Goal: Task Accomplishment & Management: Complete application form

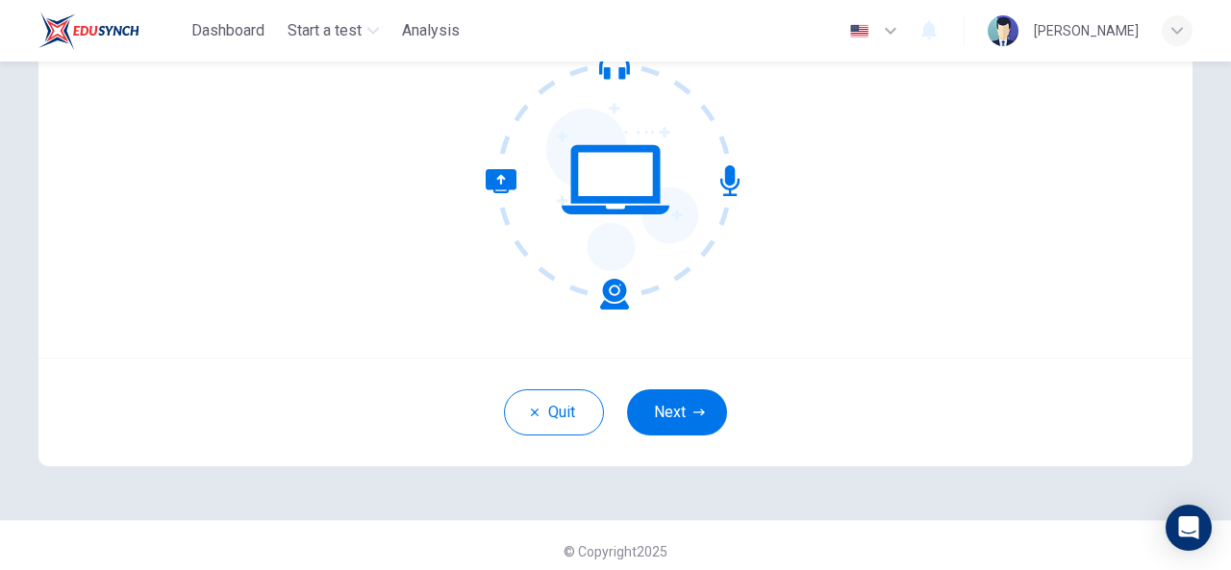
scroll to position [224, 0]
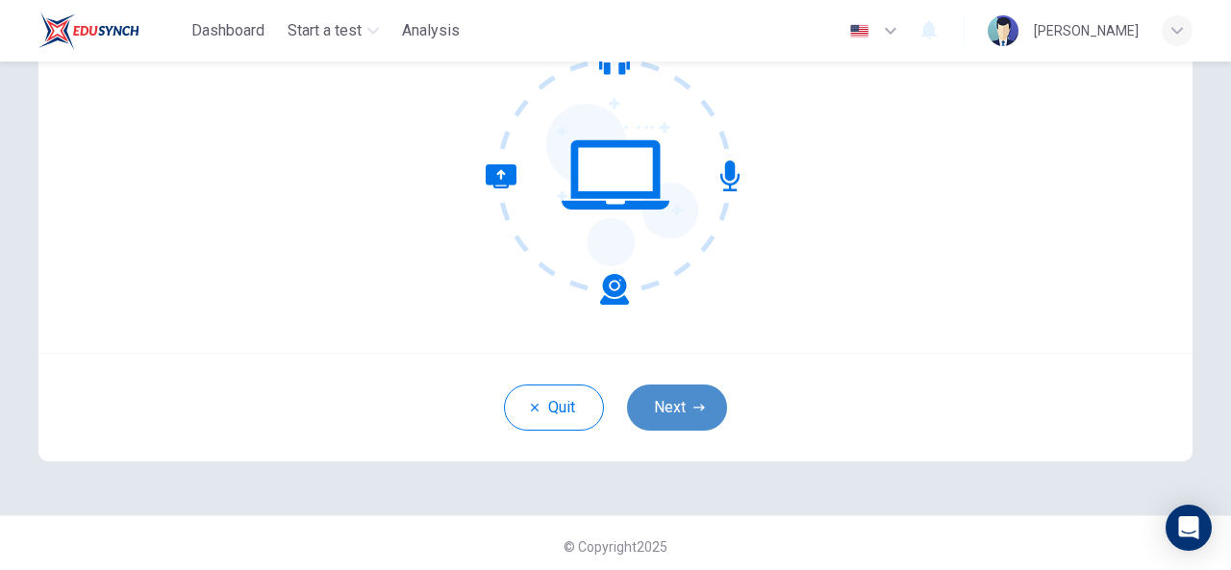
click at [667, 392] on button "Next" at bounding box center [677, 408] width 100 height 46
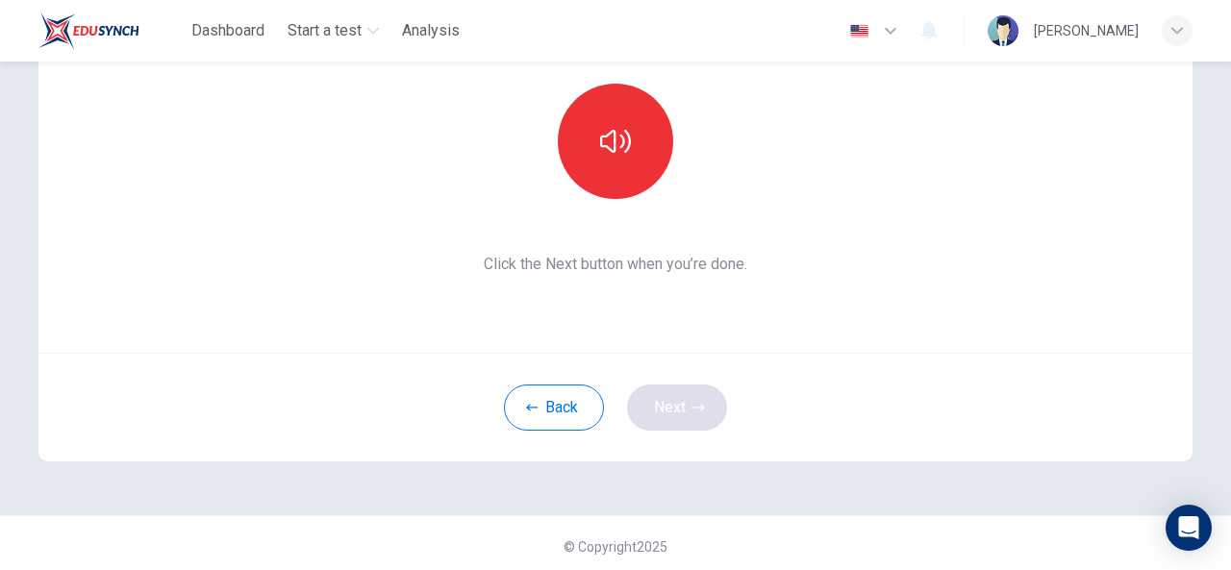
scroll to position [230, 0]
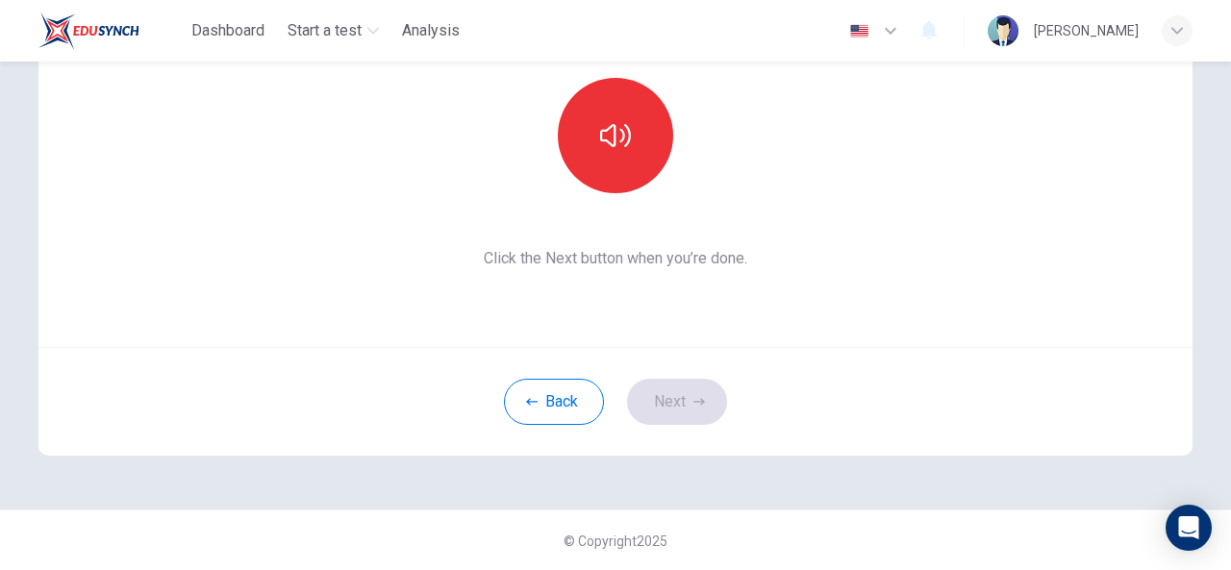
drag, startPoint x: 898, startPoint y: 241, endPoint x: 1151, endPoint y: 341, distance: 270.8
click at [1151, 341] on div "This section requires audio. Click the icon to make sure you can hear the tune …" at bounding box center [615, 117] width 1154 height 462
drag, startPoint x: 1225, startPoint y: 108, endPoint x: 1227, endPoint y: 59, distance: 49.1
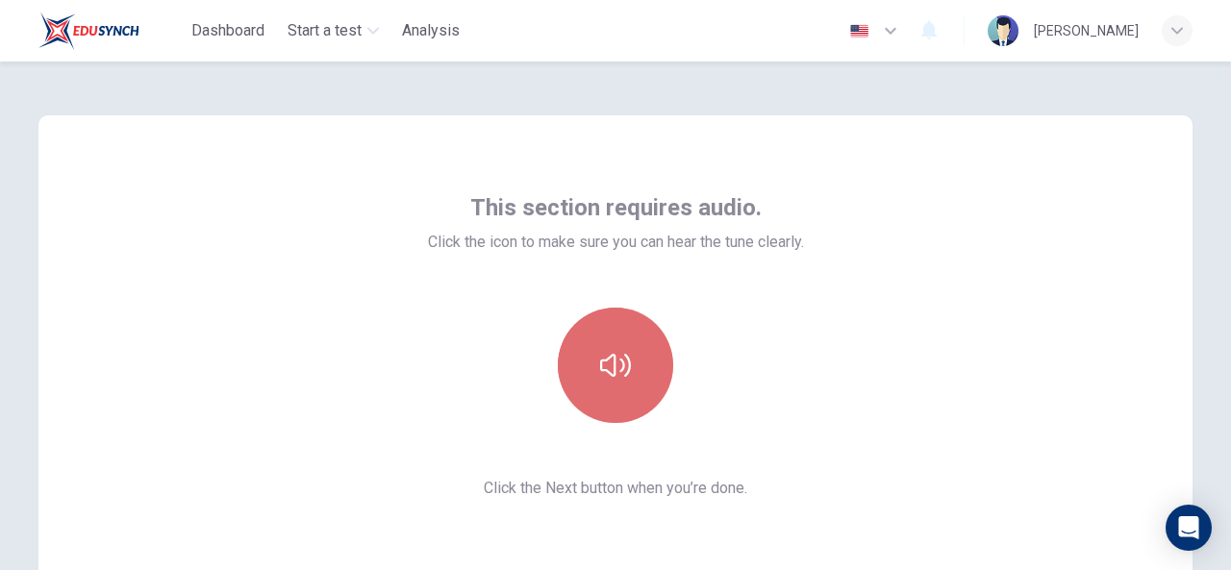
drag, startPoint x: 1227, startPoint y: 59, endPoint x: 589, endPoint y: 369, distance: 709.4
click at [589, 369] on button "button" at bounding box center [615, 365] width 115 height 115
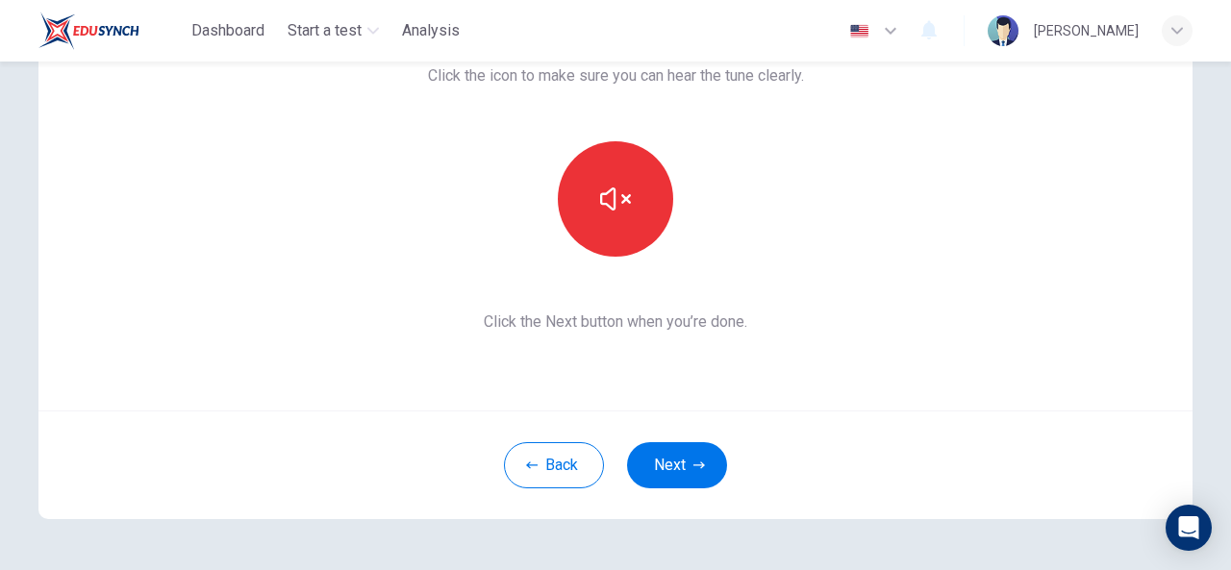
scroll to position [230, 0]
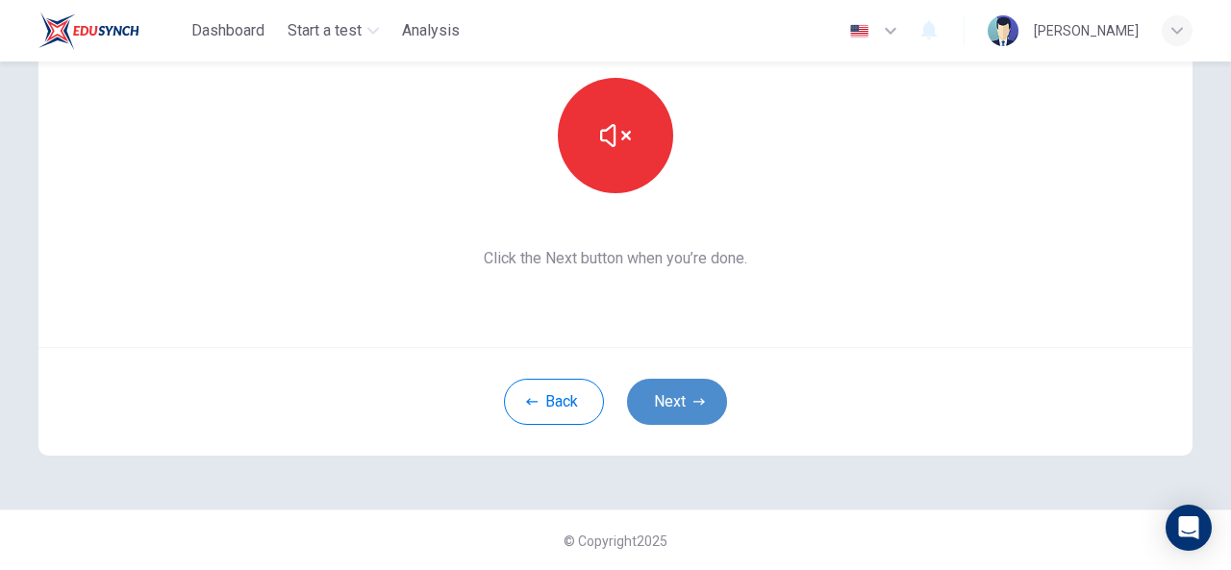
click at [660, 404] on button "Next" at bounding box center [677, 402] width 100 height 46
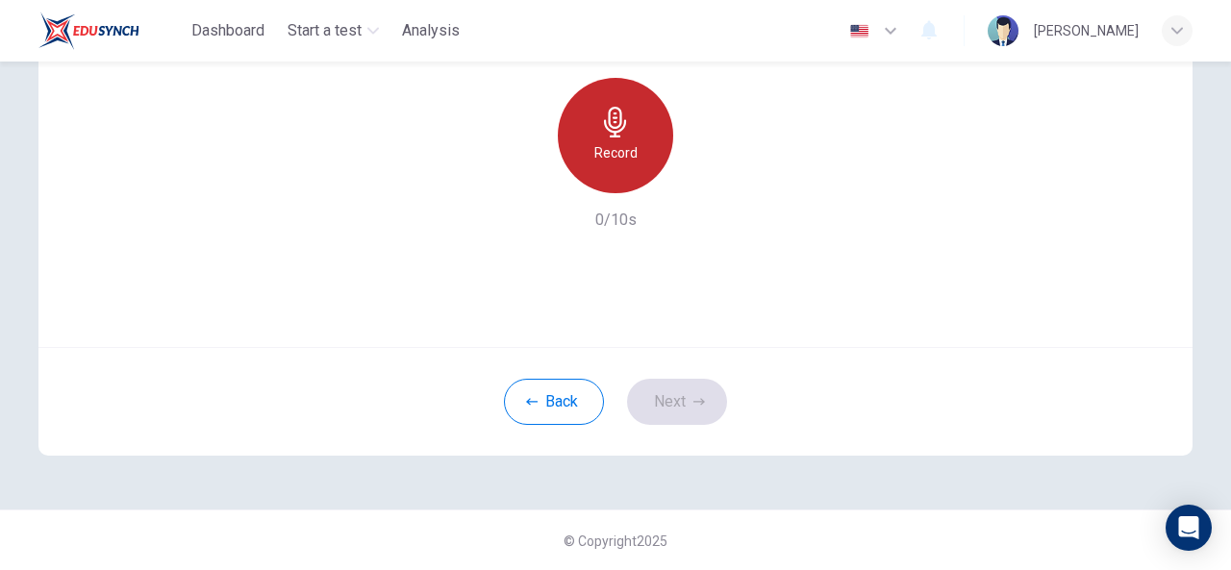
click at [584, 150] on div "Record" at bounding box center [615, 135] width 115 height 115
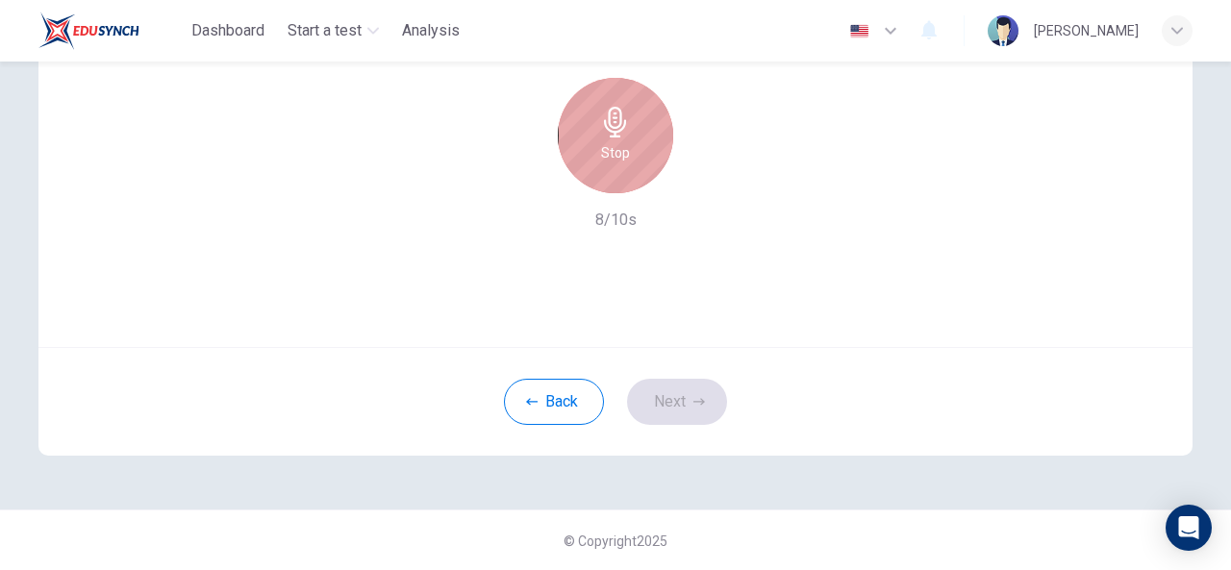
click at [614, 118] on icon "button" at bounding box center [615, 122] width 31 height 31
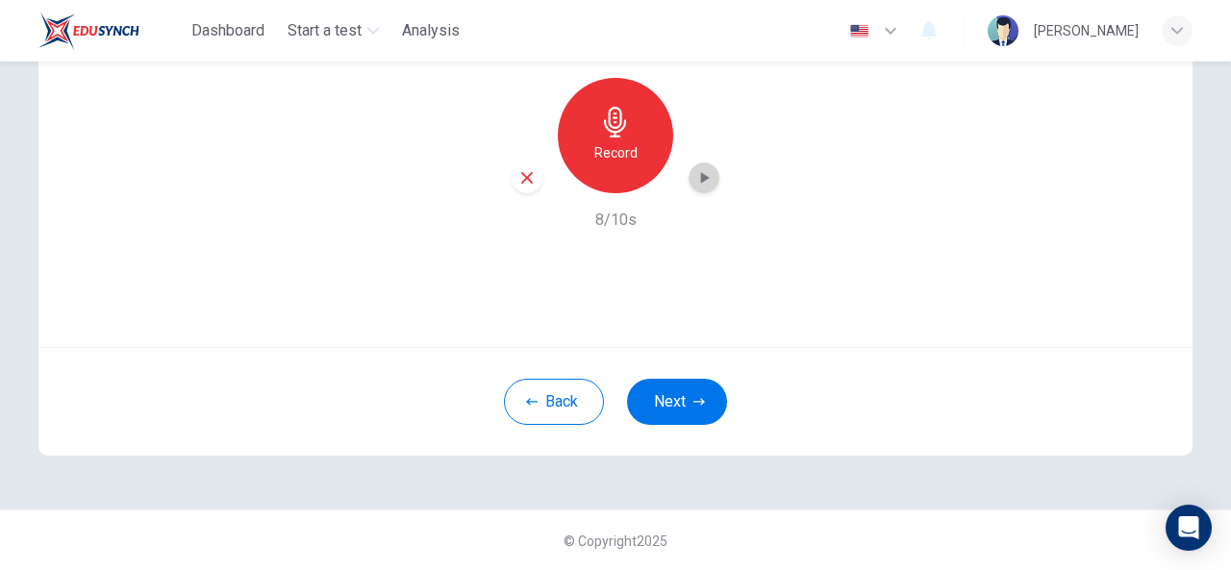
click at [701, 174] on icon "button" at bounding box center [704, 177] width 19 height 19
click at [676, 384] on button "Next" at bounding box center [677, 402] width 100 height 46
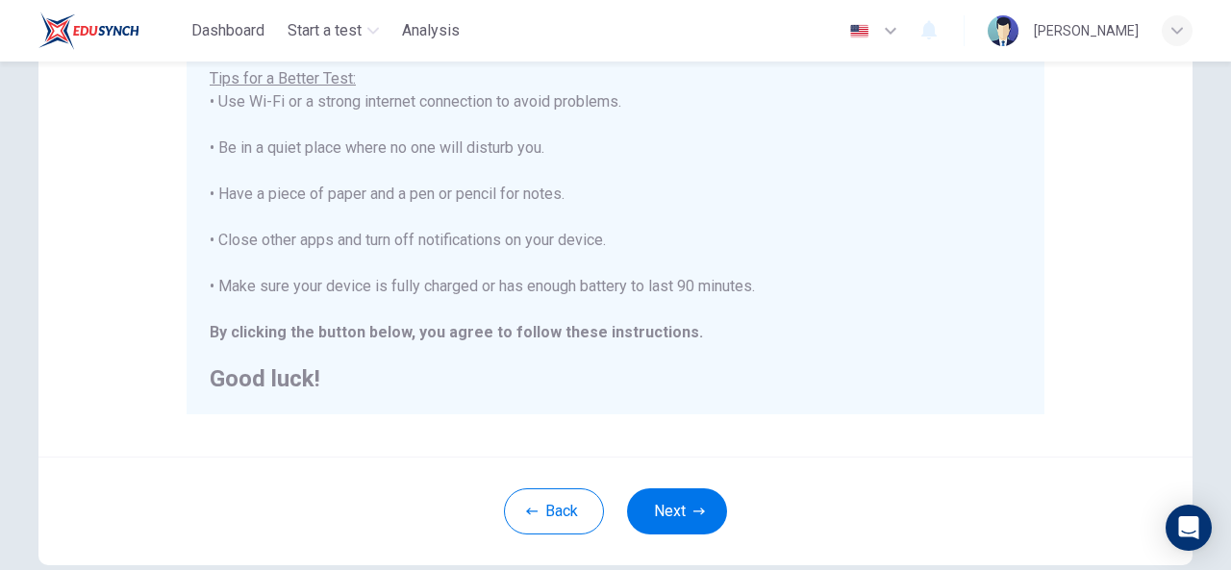
scroll to position [498, 0]
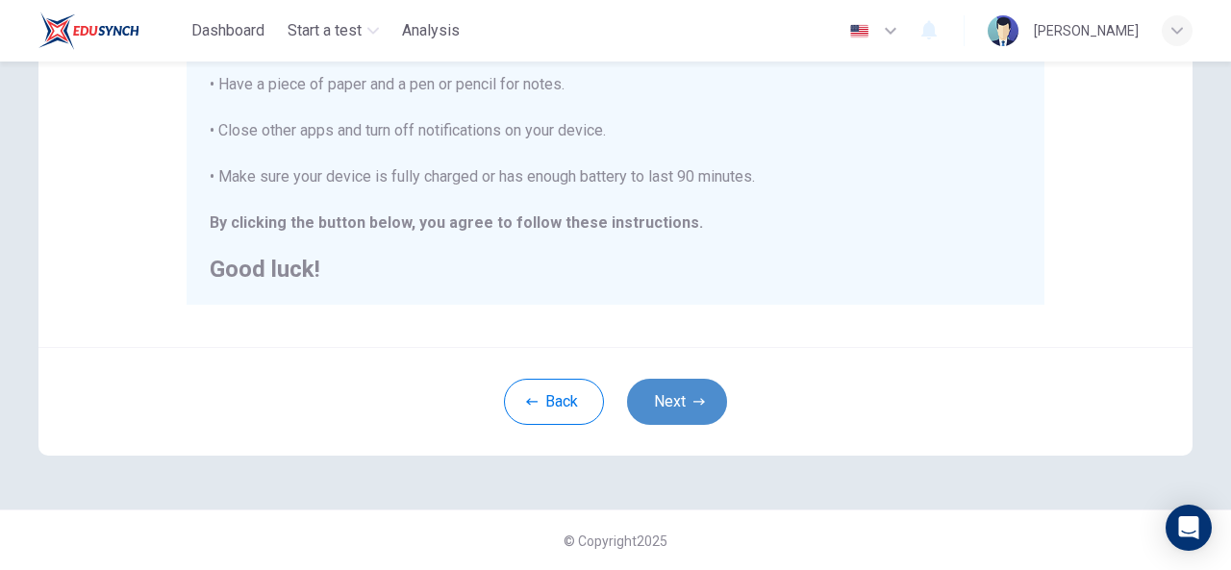
click at [667, 405] on button "Next" at bounding box center [677, 402] width 100 height 46
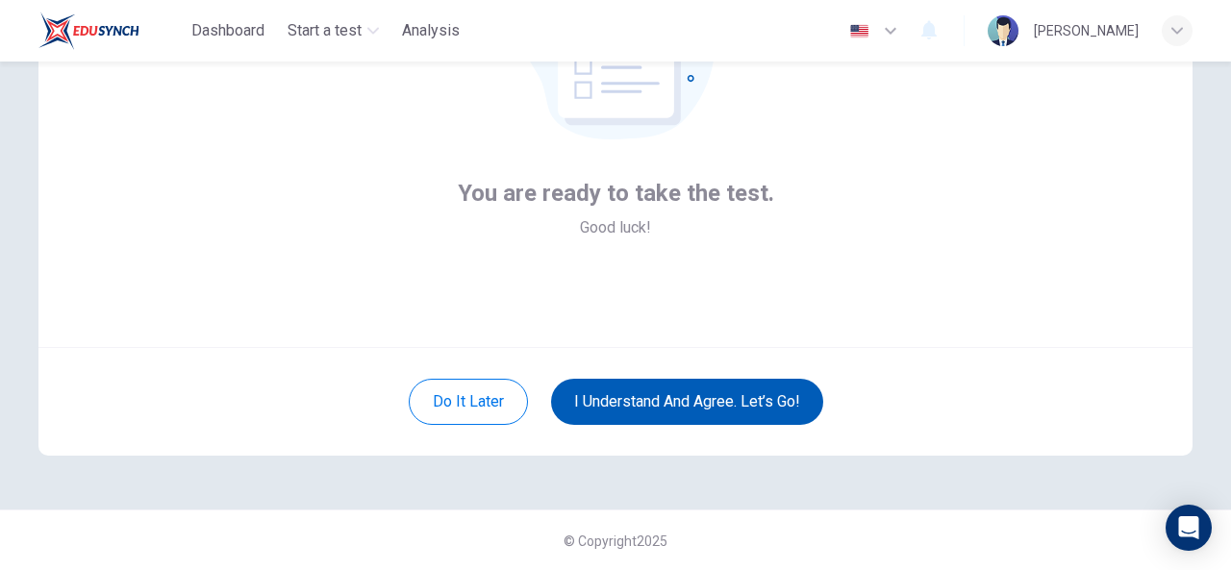
click at [667, 405] on button "I understand and agree. Let’s go!" at bounding box center [687, 402] width 272 height 46
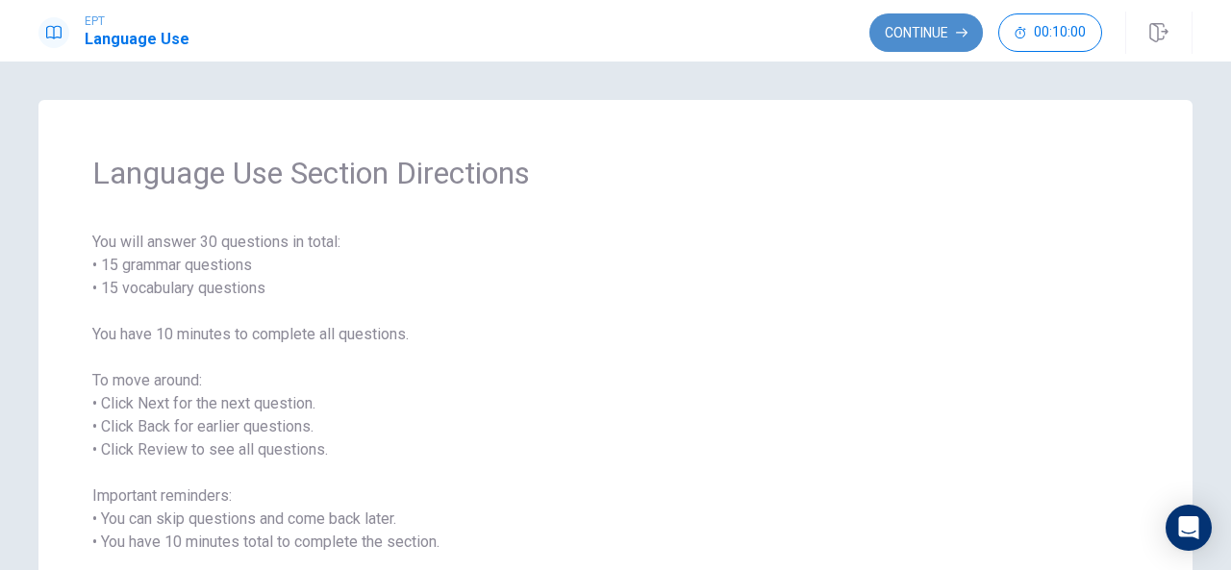
click at [911, 28] on button "Continue" at bounding box center [927, 32] width 114 height 38
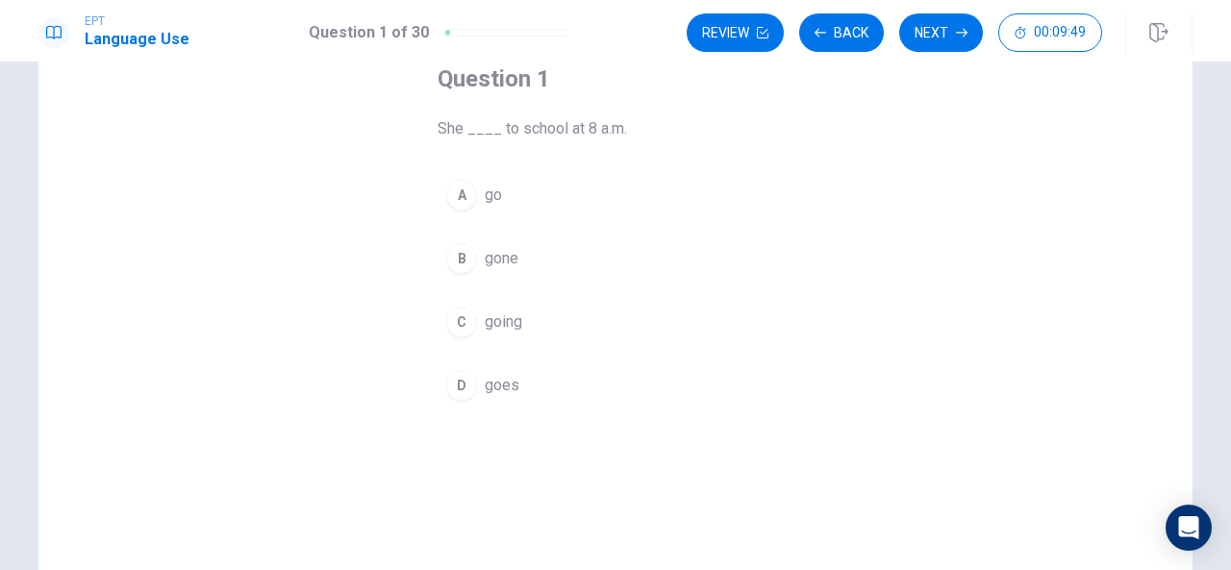
scroll to position [127, 0]
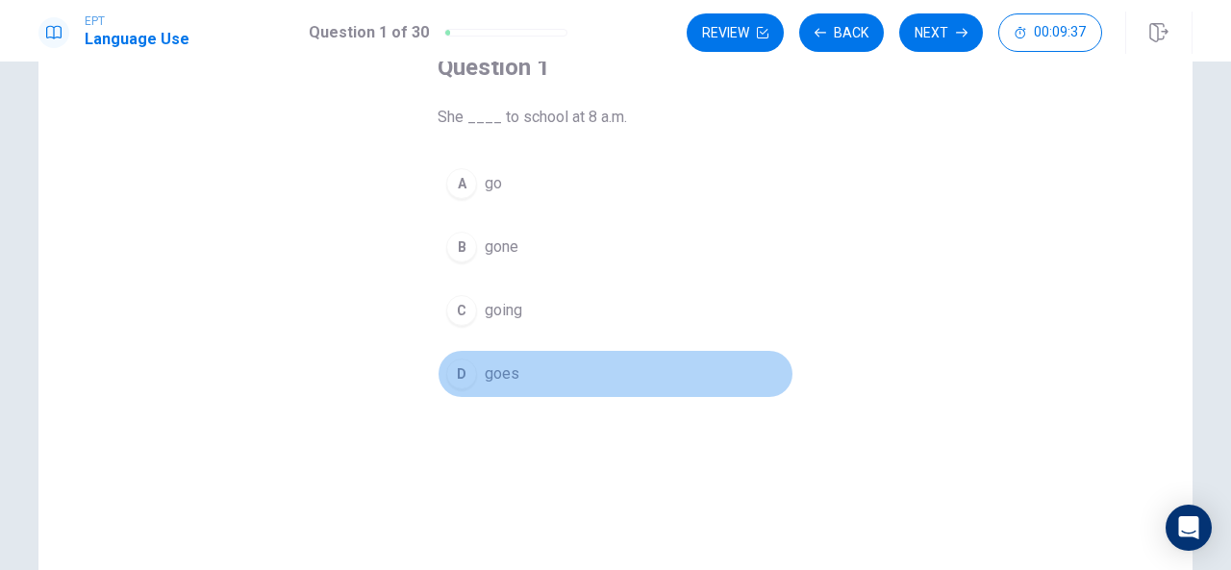
click at [452, 361] on div "D" at bounding box center [461, 374] width 31 height 31
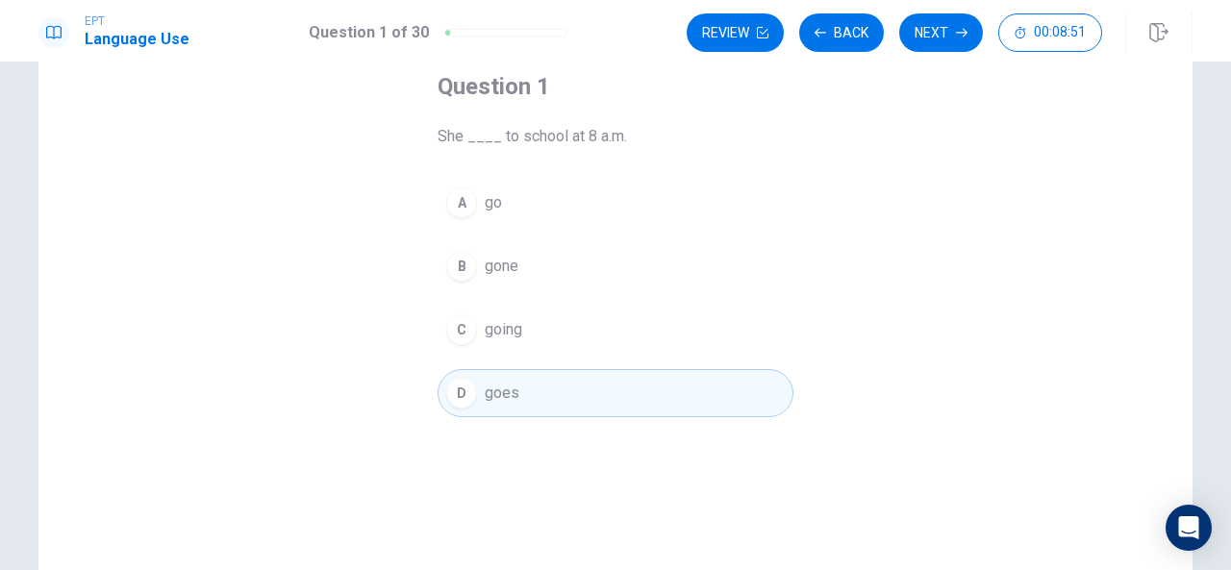
scroll to position [0, 0]
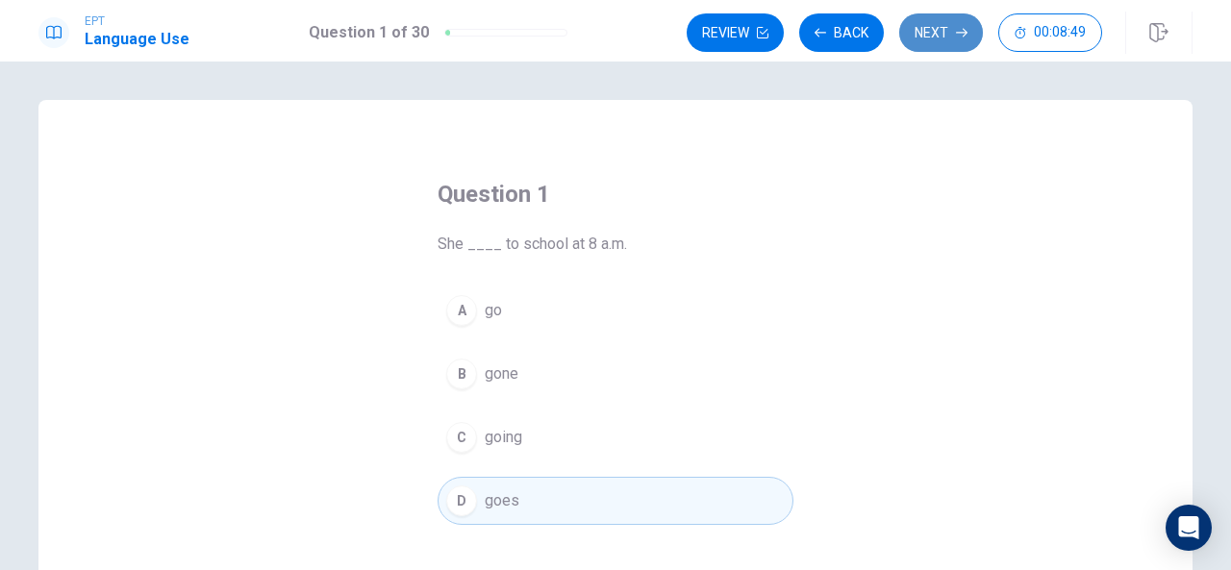
click at [956, 30] on button "Next" at bounding box center [941, 32] width 84 height 38
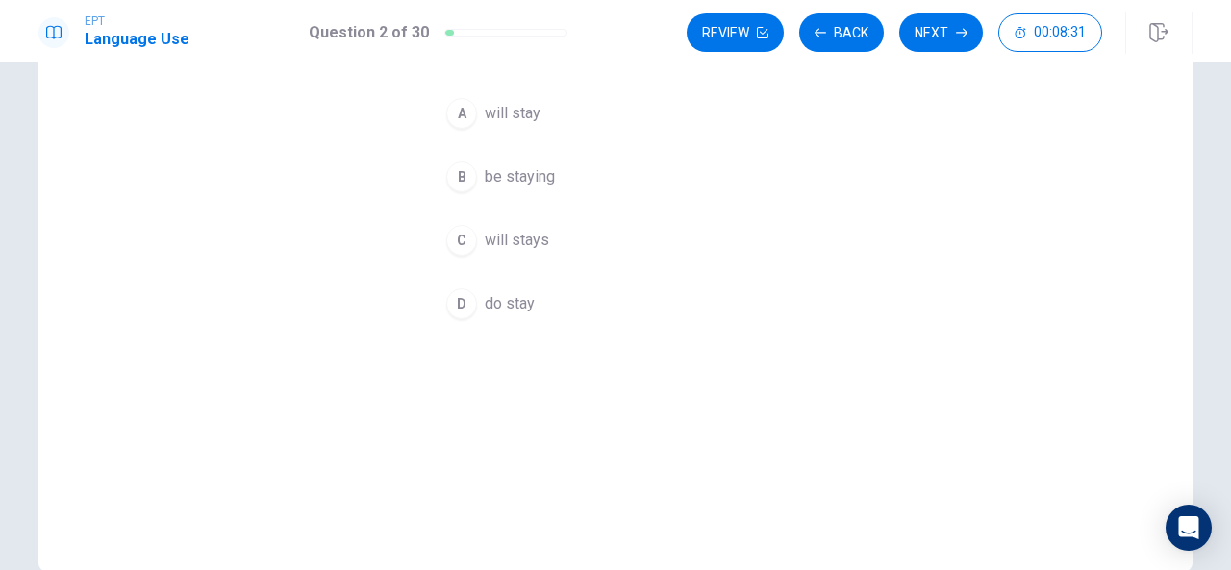
scroll to position [198, 0]
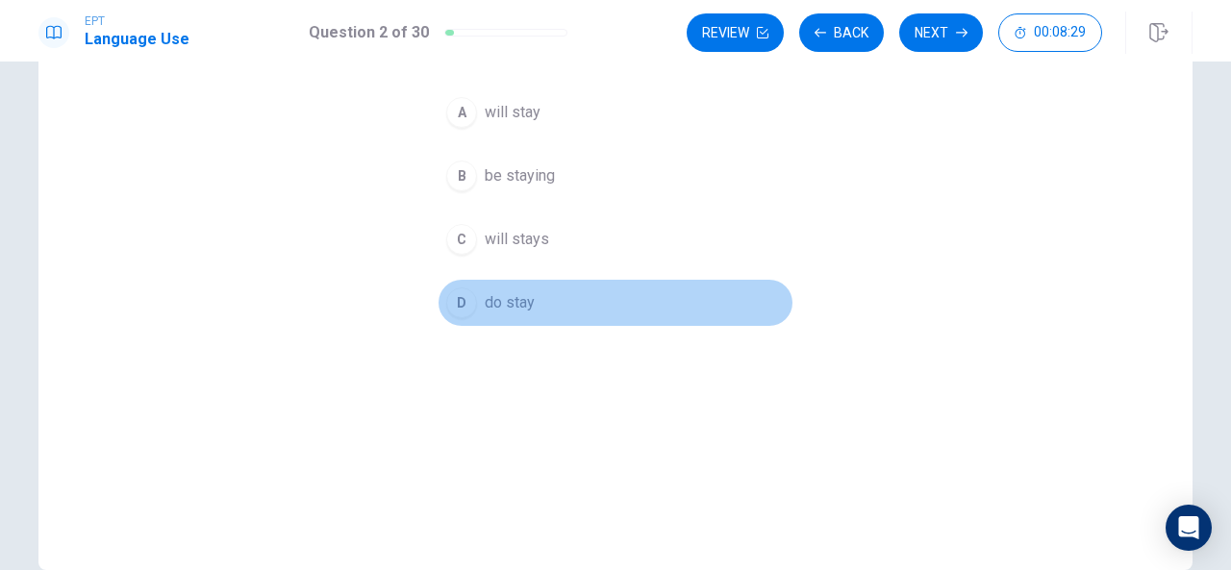
click at [466, 282] on button "D do stay" at bounding box center [616, 303] width 356 height 48
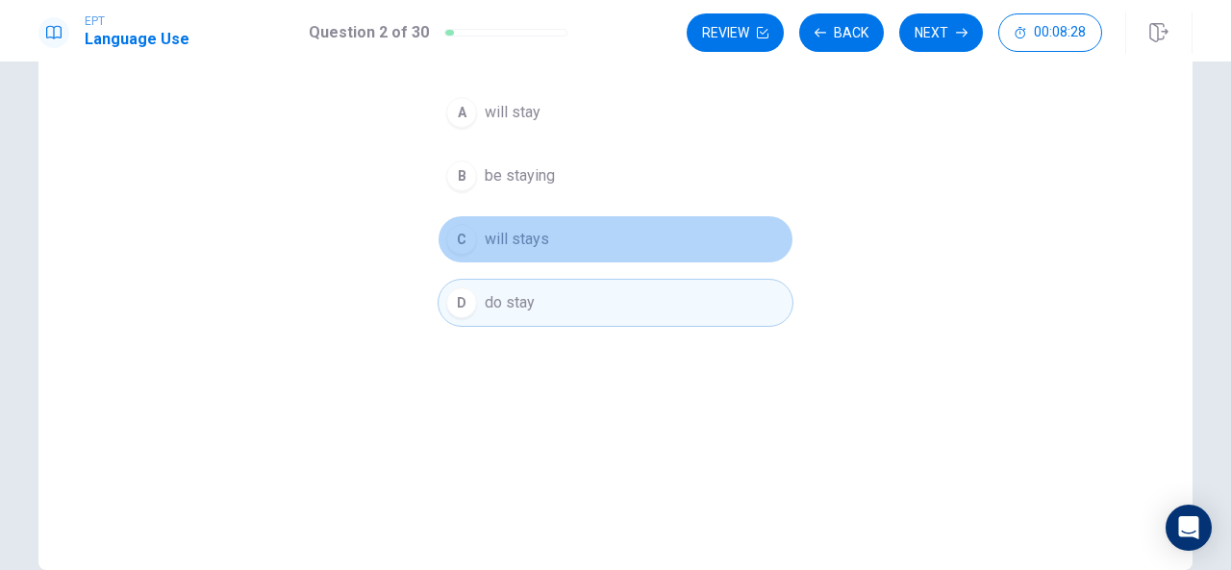
click at [452, 226] on div "C" at bounding box center [461, 239] width 31 height 31
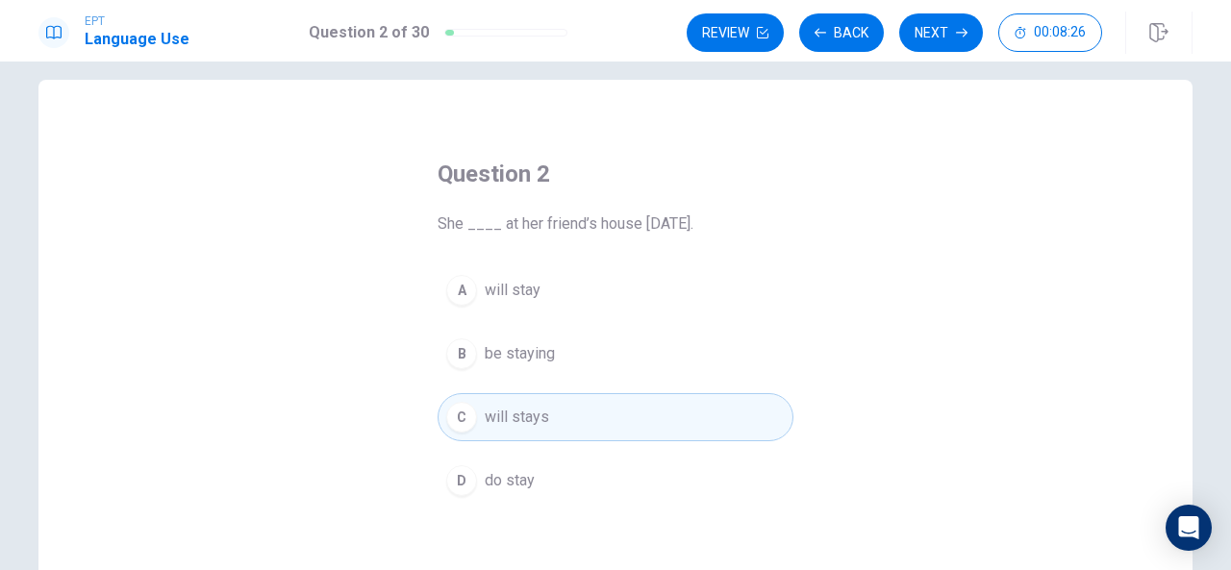
scroll to position [15, 0]
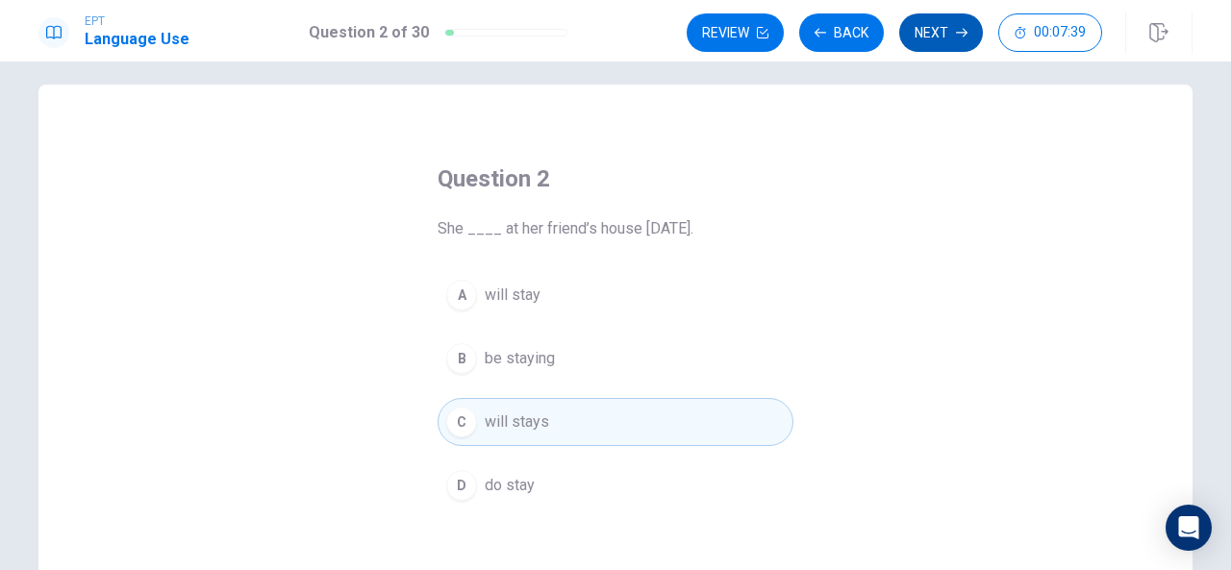
click at [943, 31] on button "Next" at bounding box center [941, 32] width 84 height 38
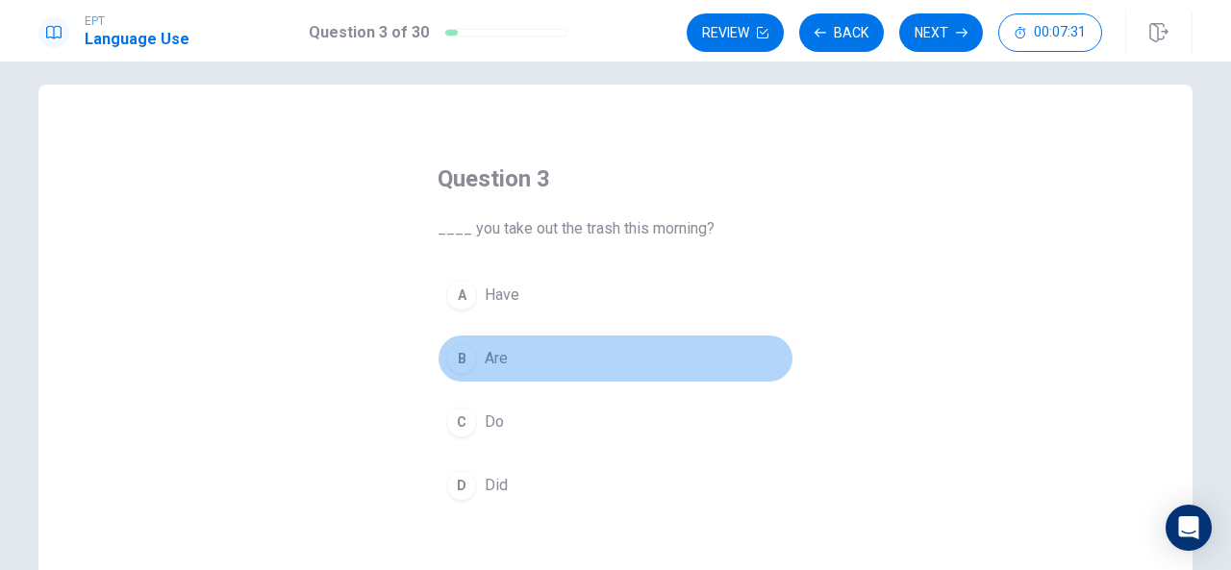
click at [455, 354] on div "B" at bounding box center [461, 358] width 31 height 31
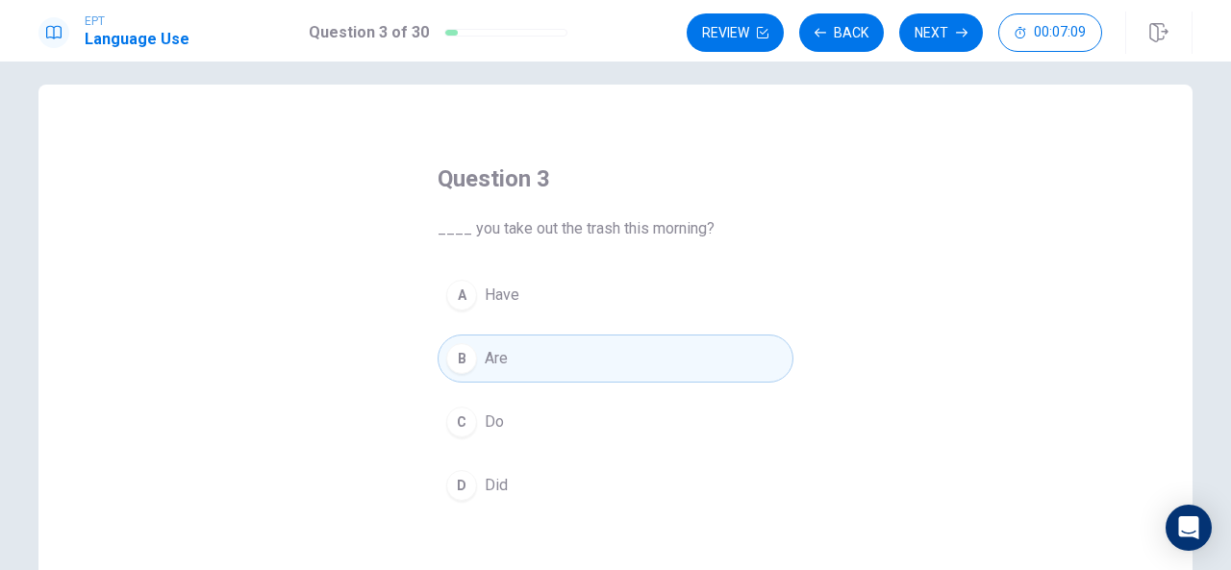
click at [452, 476] on div "D" at bounding box center [461, 485] width 31 height 31
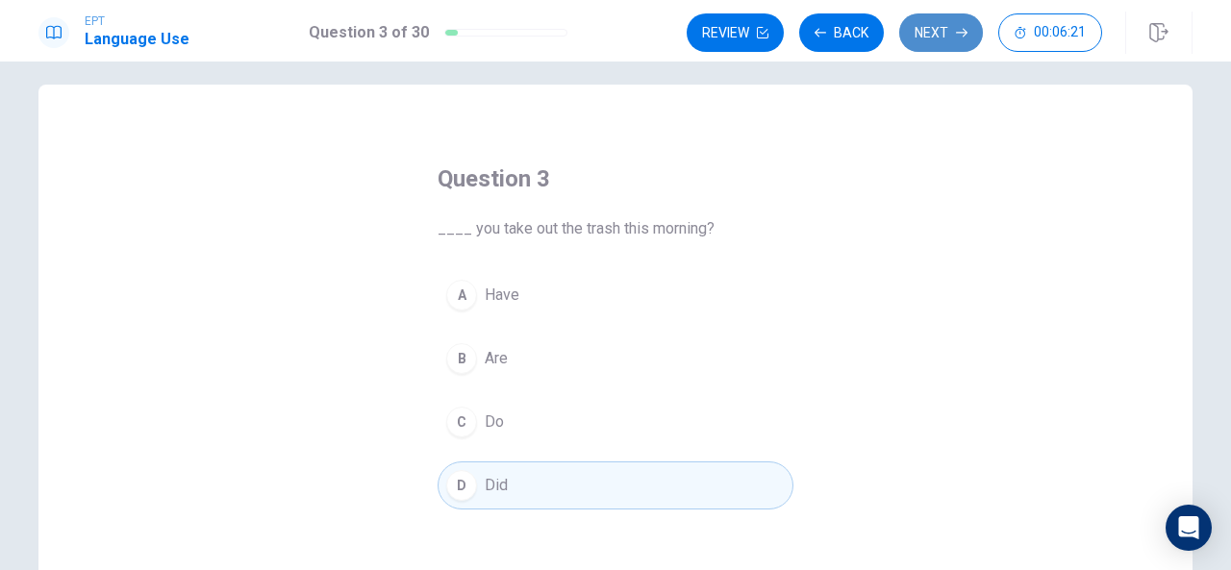
click at [928, 25] on button "Next" at bounding box center [941, 32] width 84 height 38
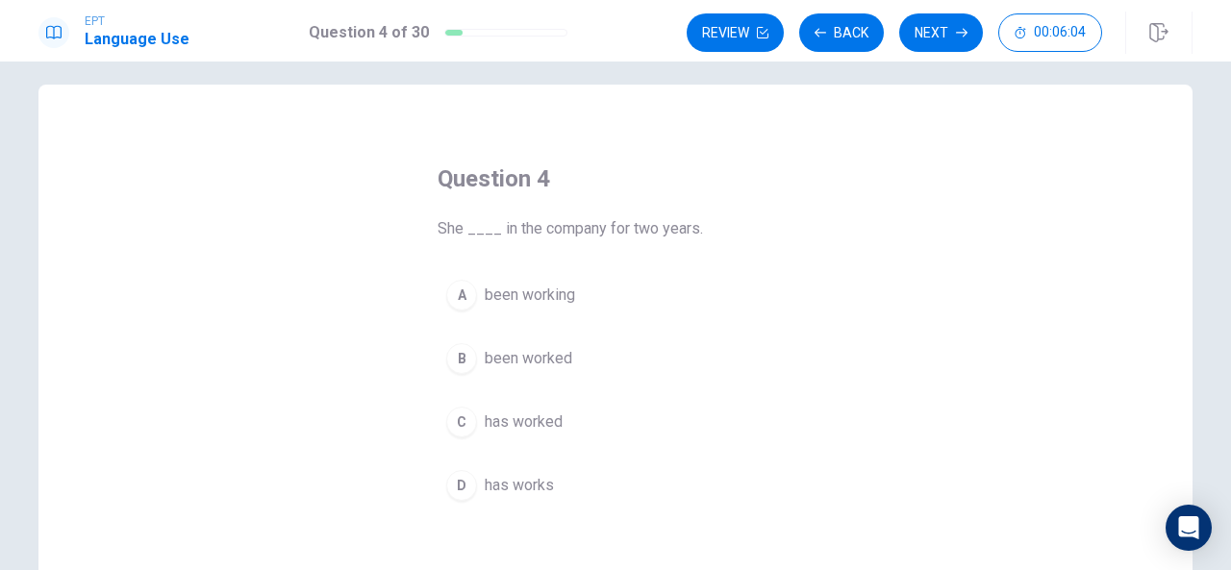
click at [459, 417] on div "C" at bounding box center [461, 422] width 31 height 31
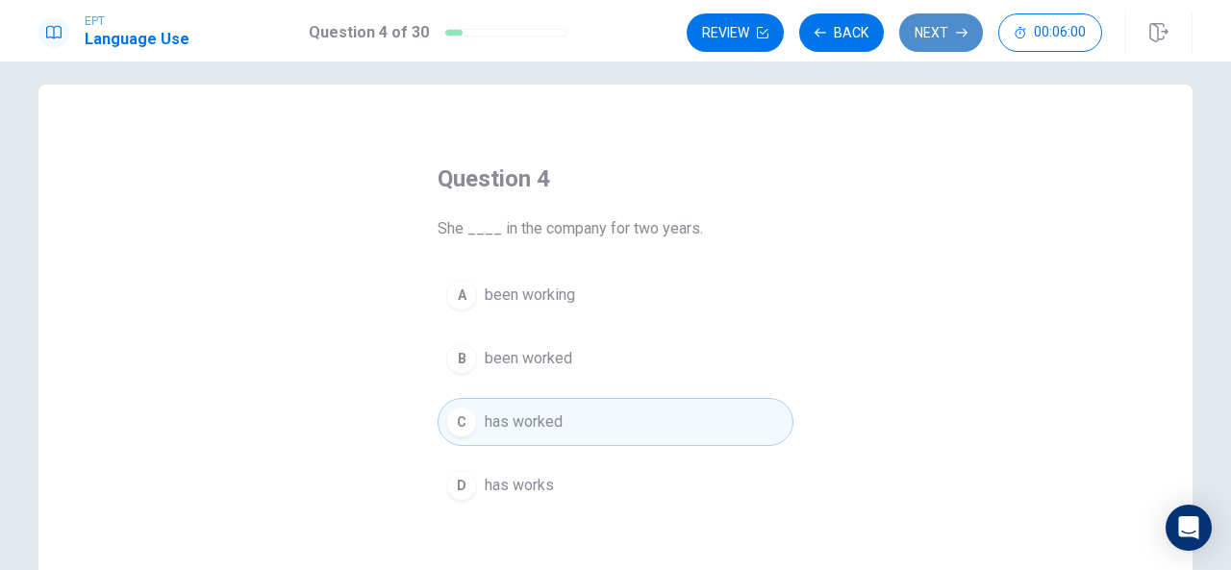
click at [947, 24] on button "Next" at bounding box center [941, 32] width 84 height 38
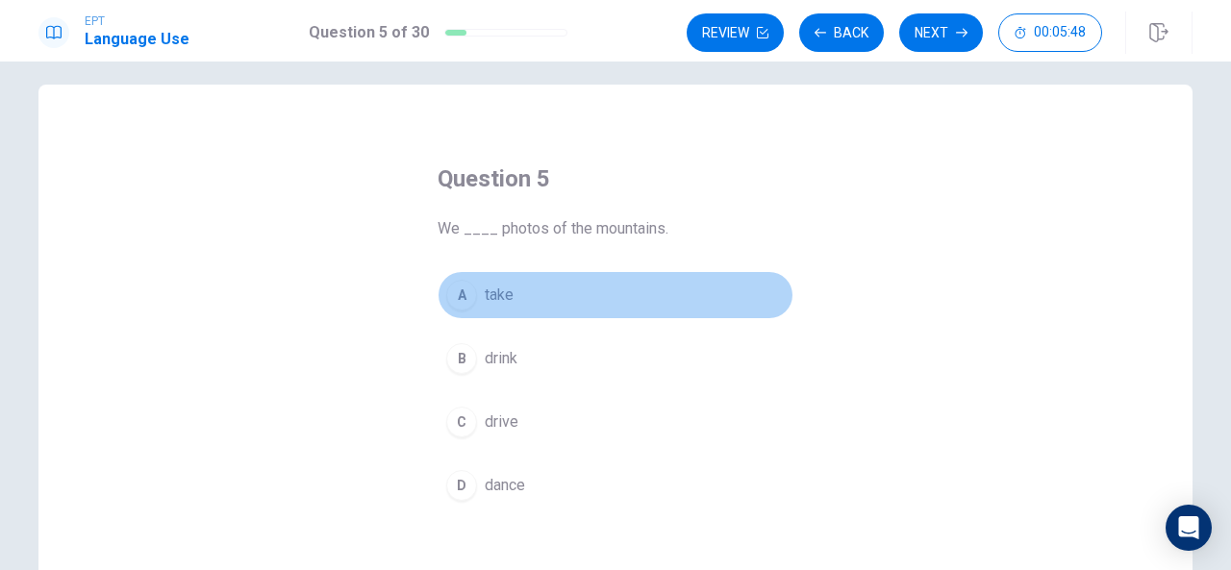
click at [464, 287] on div "A" at bounding box center [461, 295] width 31 height 31
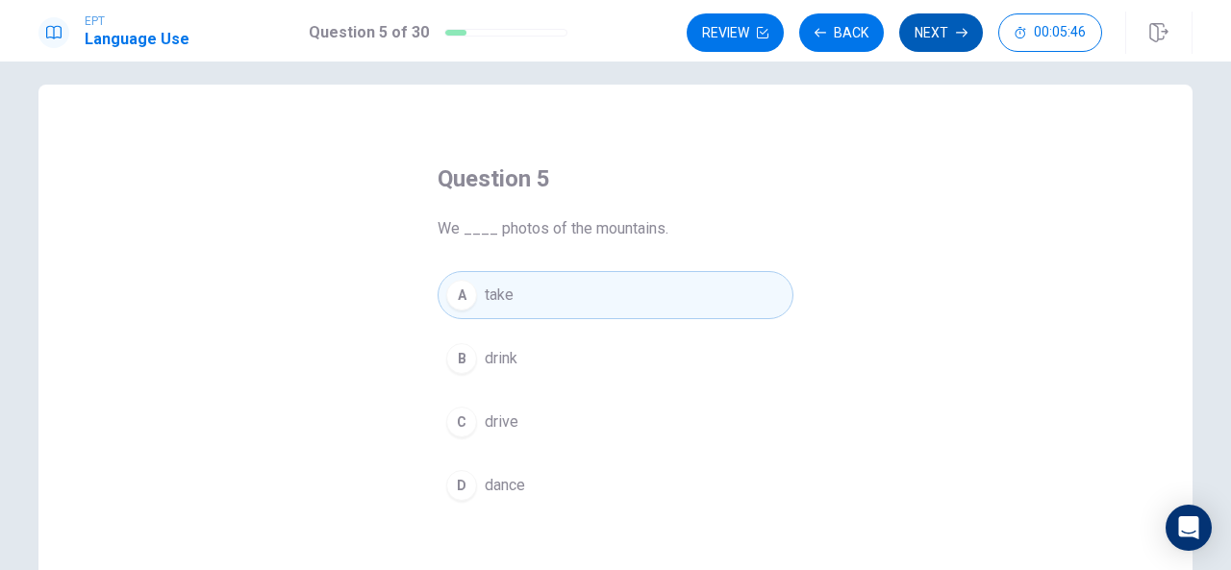
click at [937, 23] on button "Next" at bounding box center [941, 32] width 84 height 38
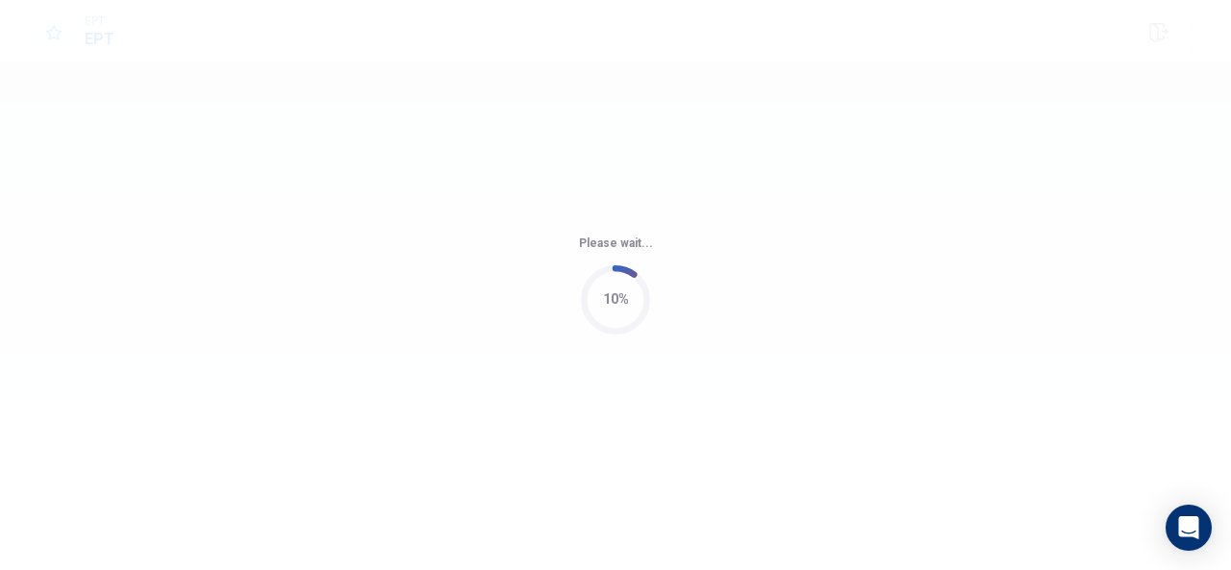
scroll to position [0, 0]
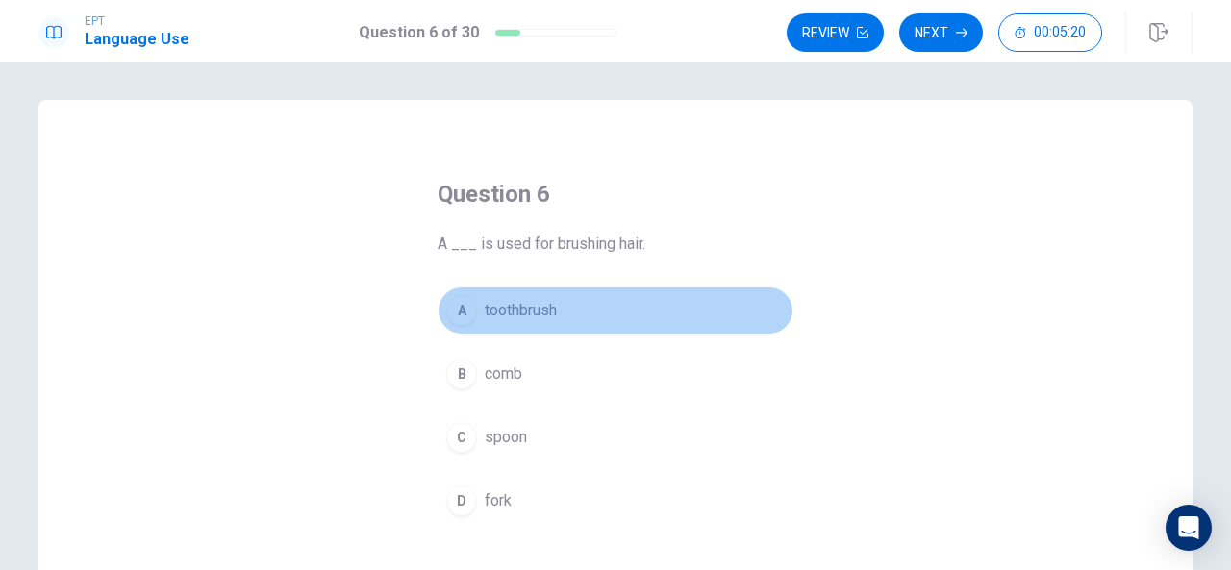
click at [464, 307] on div "A" at bounding box center [461, 310] width 31 height 31
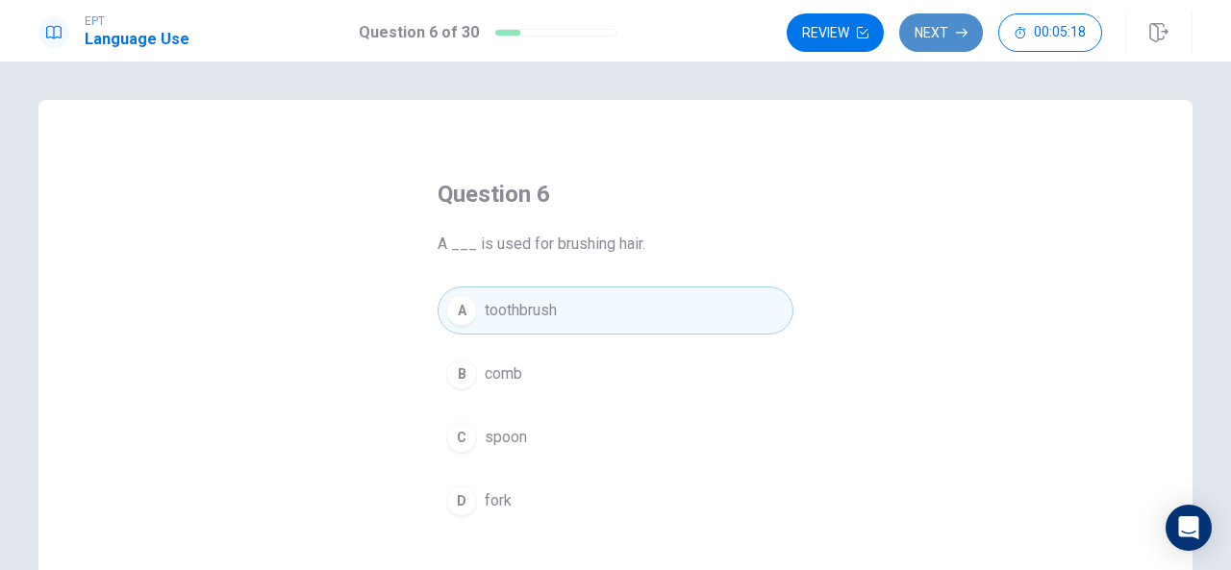
click at [947, 28] on button "Next" at bounding box center [941, 32] width 84 height 38
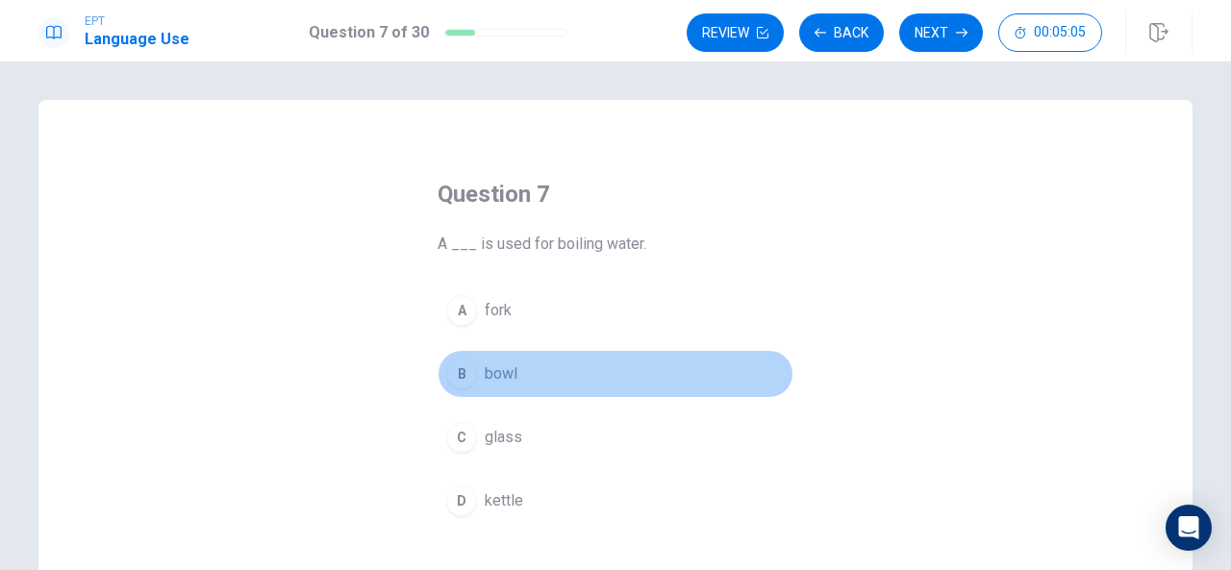
click at [453, 367] on div "B" at bounding box center [461, 374] width 31 height 31
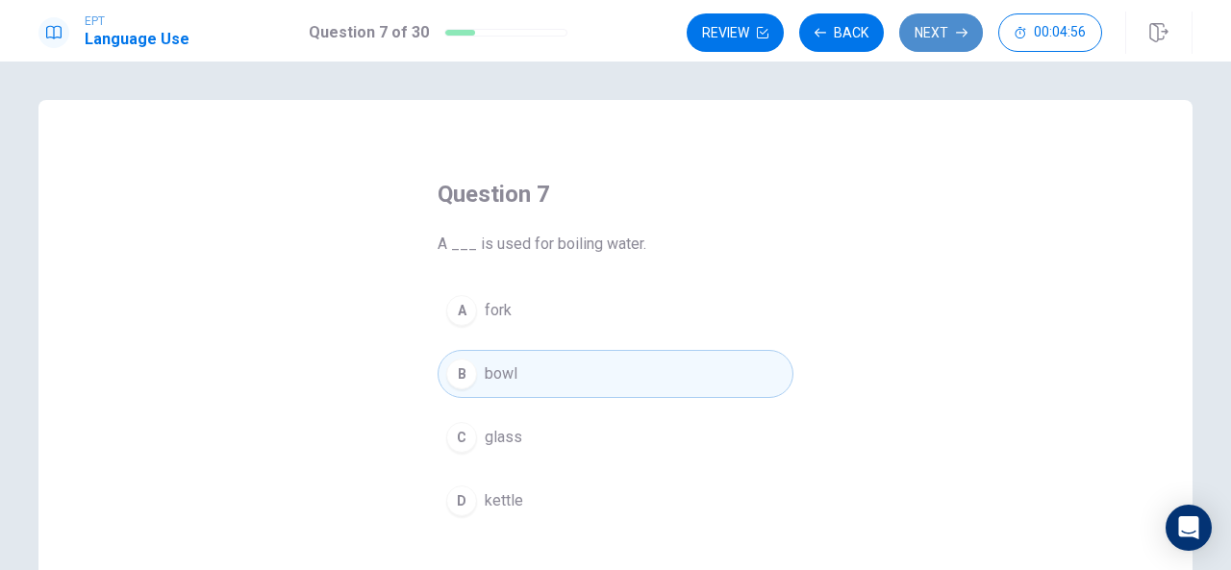
click at [950, 27] on button "Next" at bounding box center [941, 32] width 84 height 38
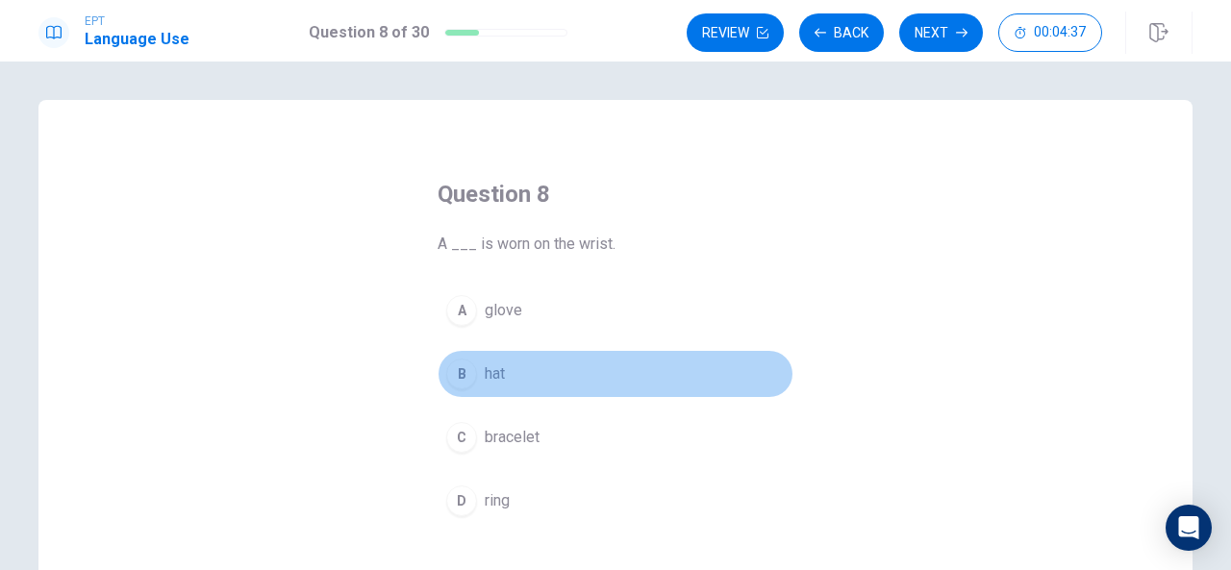
click at [458, 367] on div "B" at bounding box center [461, 374] width 31 height 31
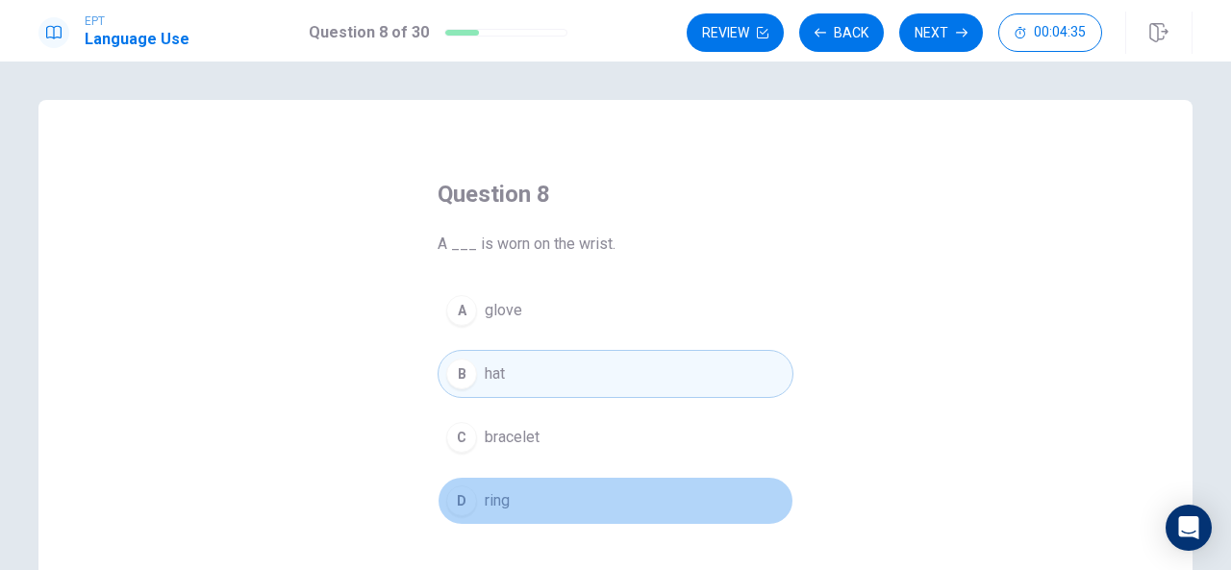
click at [449, 504] on div "D" at bounding box center [461, 501] width 31 height 31
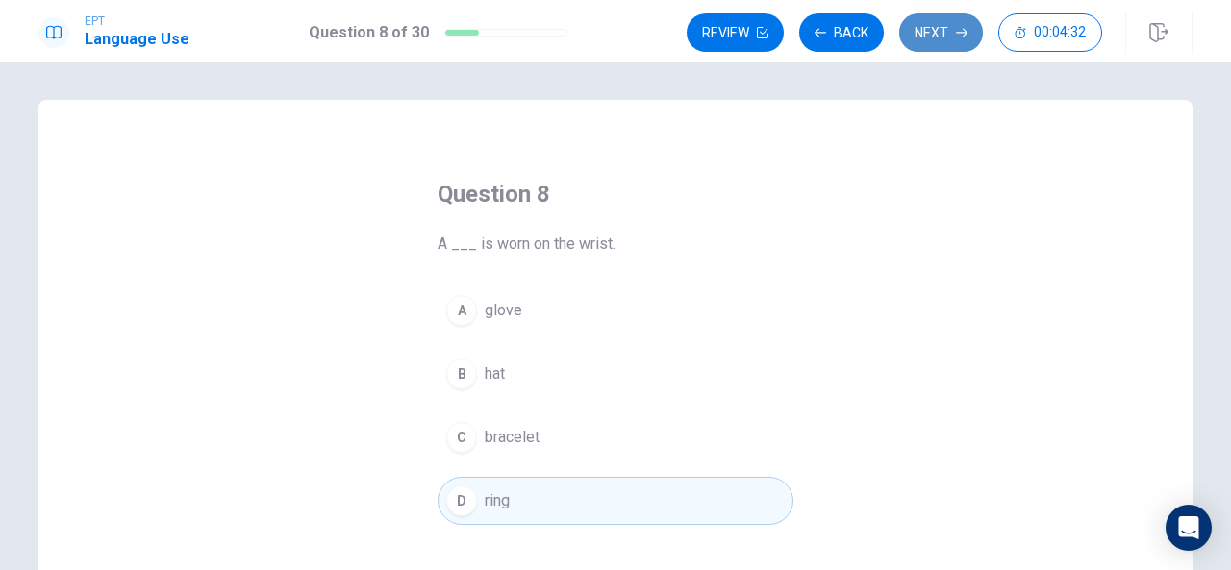
click at [941, 23] on button "Next" at bounding box center [941, 32] width 84 height 38
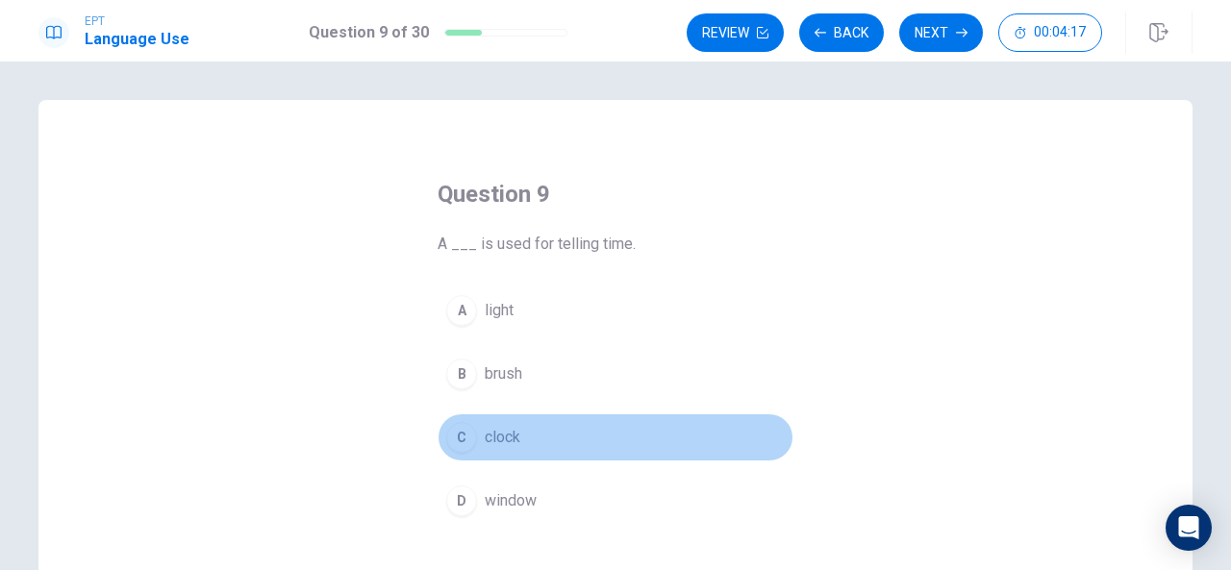
click at [462, 425] on div "C" at bounding box center [461, 437] width 31 height 31
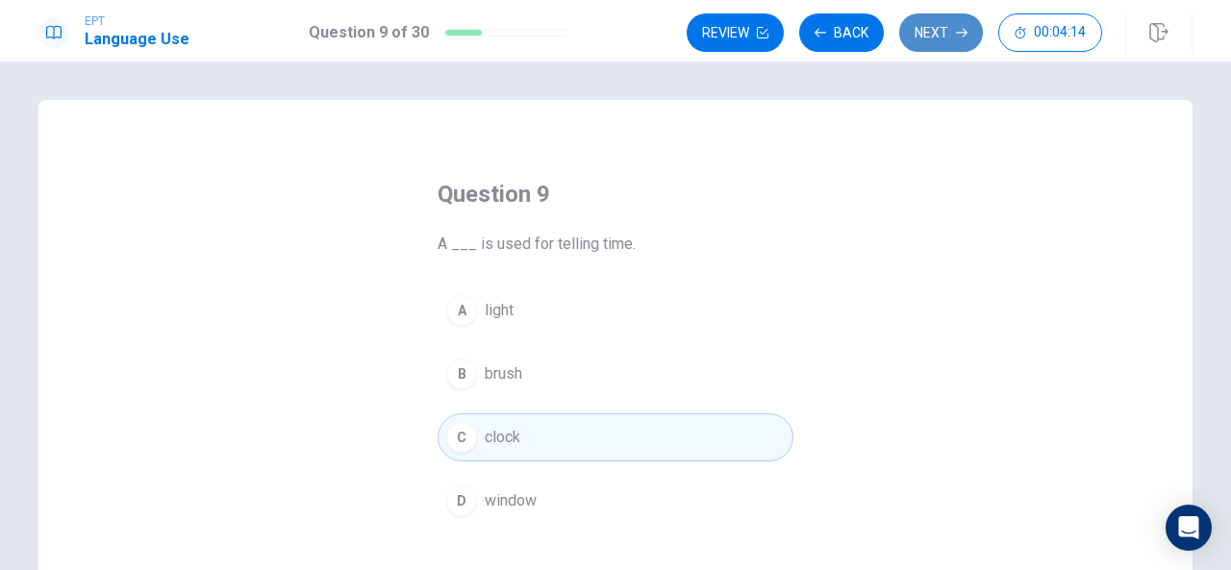
click at [922, 36] on button "Next" at bounding box center [941, 32] width 84 height 38
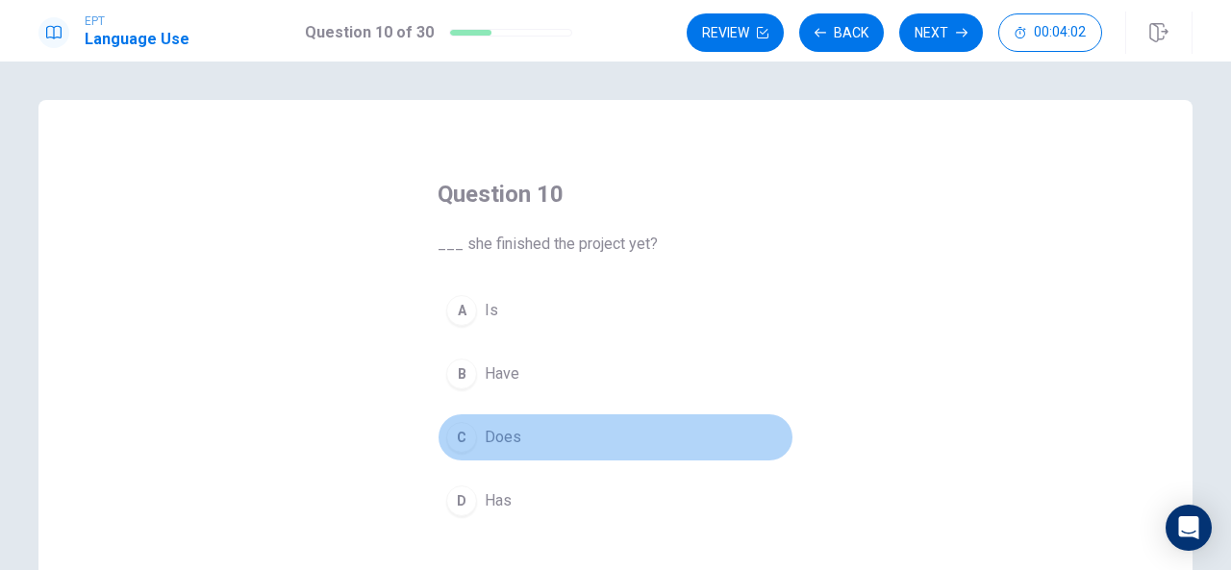
click at [458, 428] on div "C" at bounding box center [461, 437] width 31 height 31
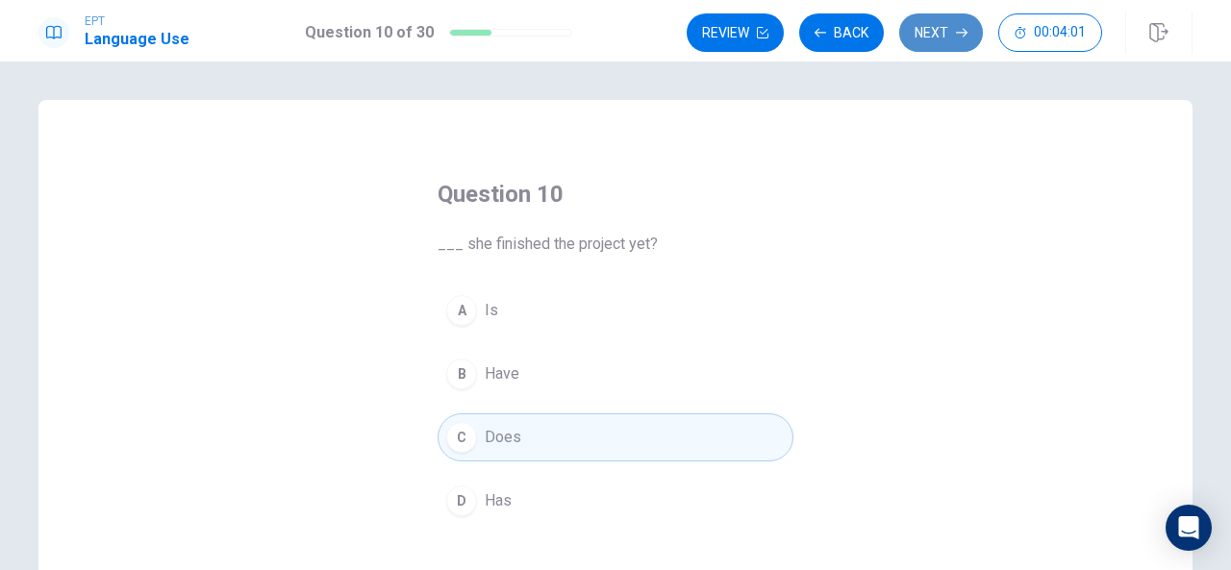
click at [933, 34] on button "Next" at bounding box center [941, 32] width 84 height 38
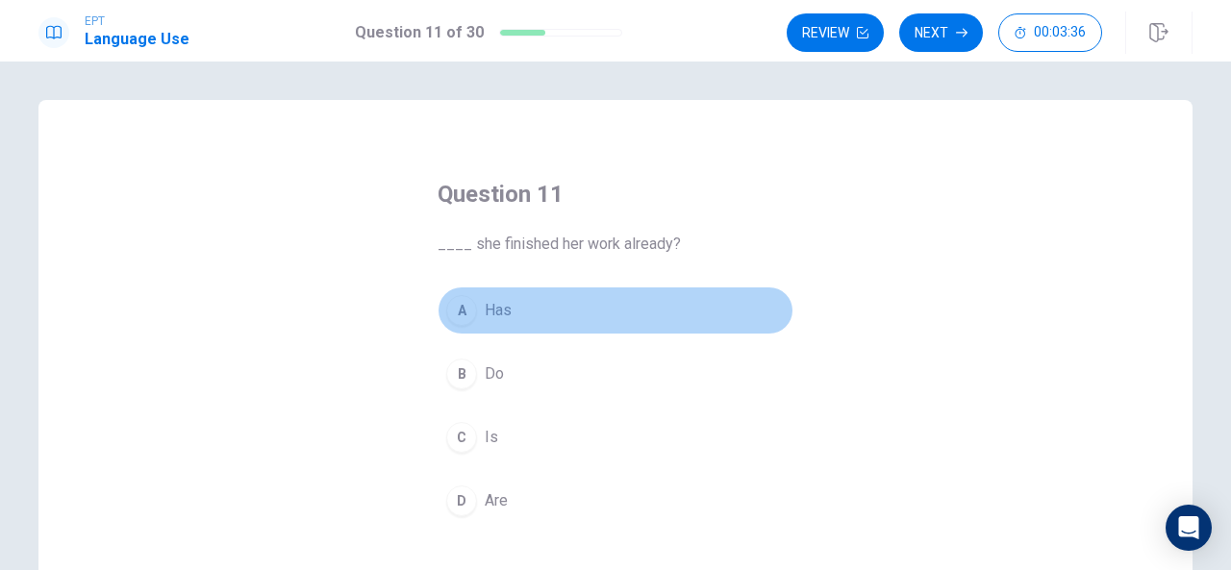
click at [469, 297] on button "A Has" at bounding box center [616, 311] width 356 height 48
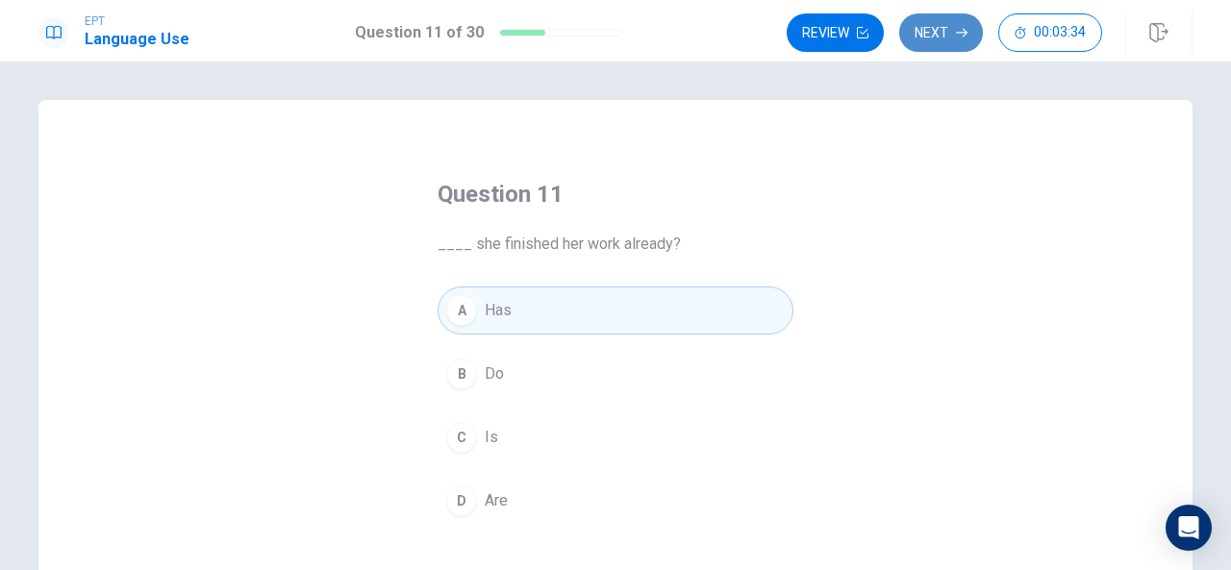
click at [972, 28] on button "Next" at bounding box center [941, 32] width 84 height 38
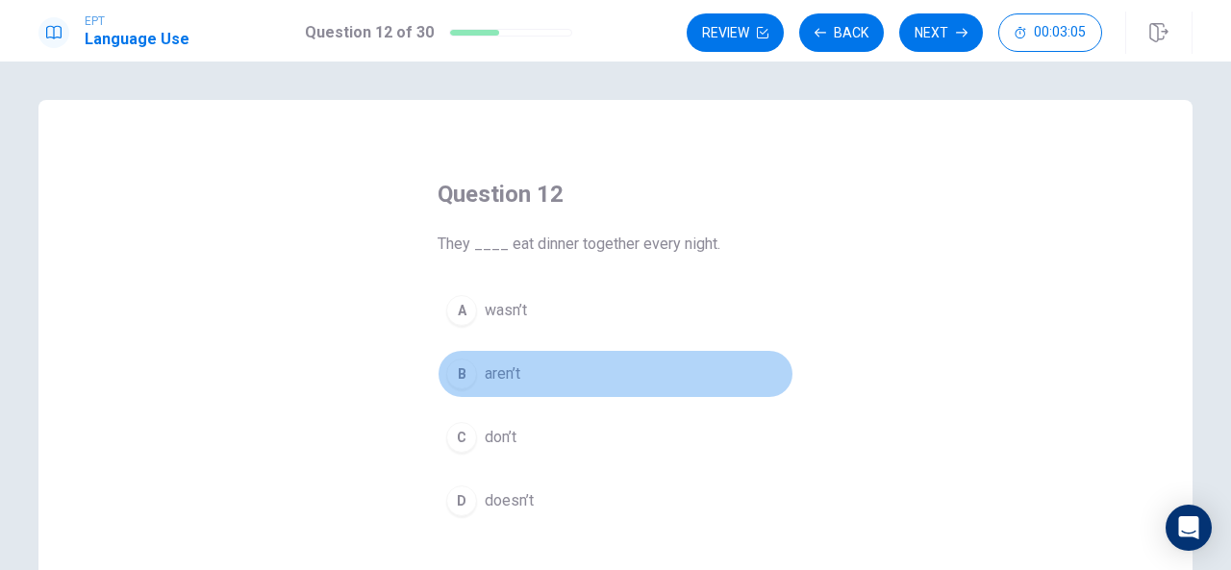
click at [457, 372] on div "B" at bounding box center [461, 374] width 31 height 31
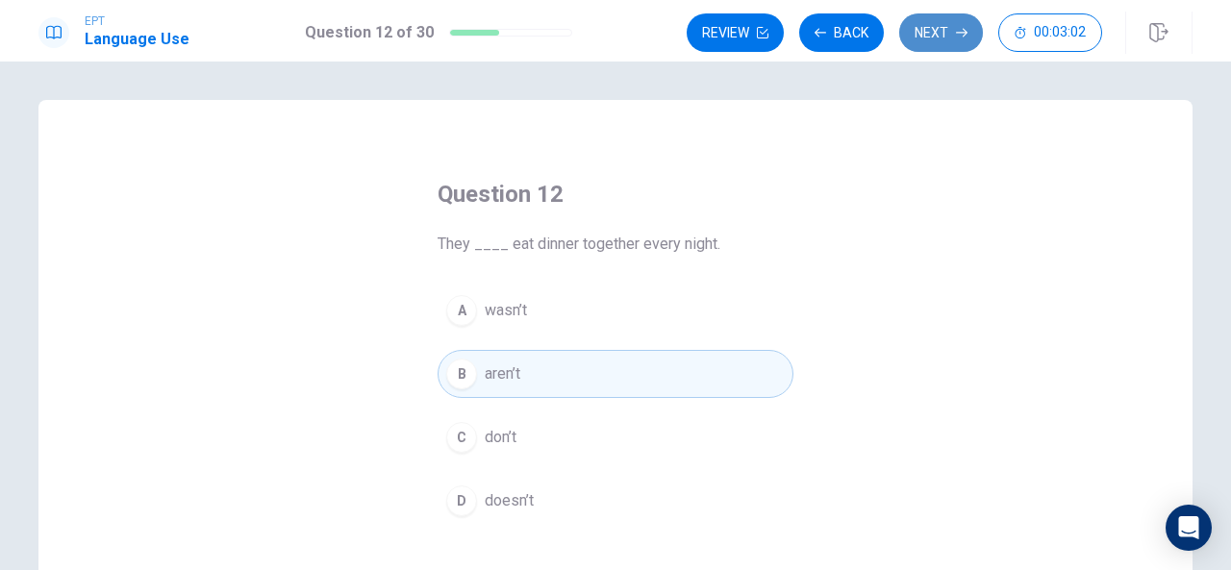
click at [942, 22] on button "Next" at bounding box center [941, 32] width 84 height 38
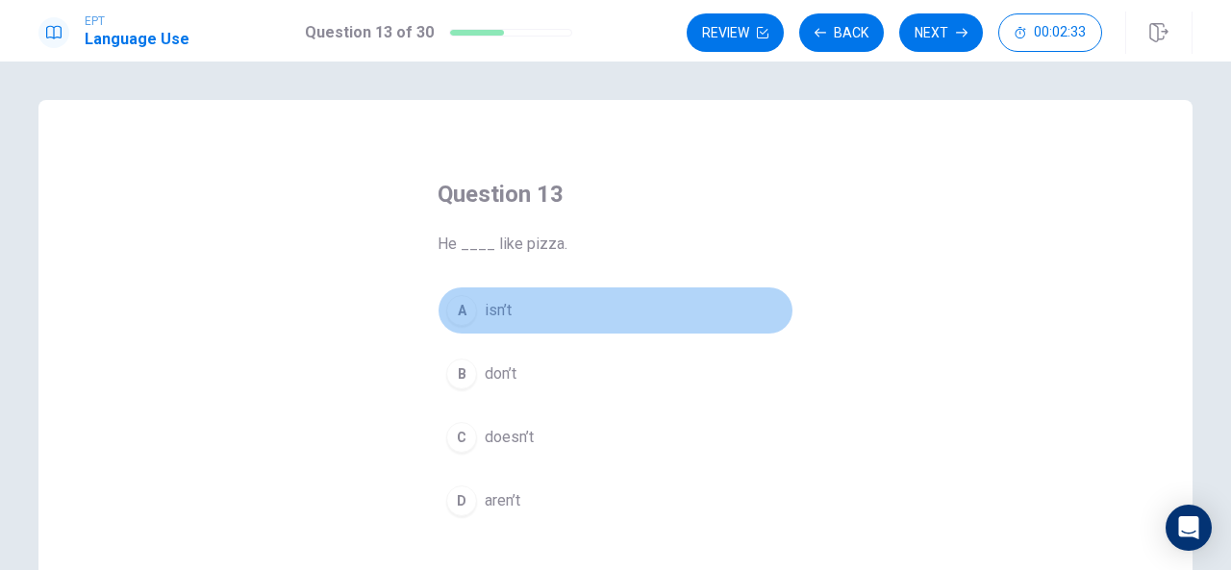
click at [467, 305] on div "A" at bounding box center [461, 310] width 31 height 31
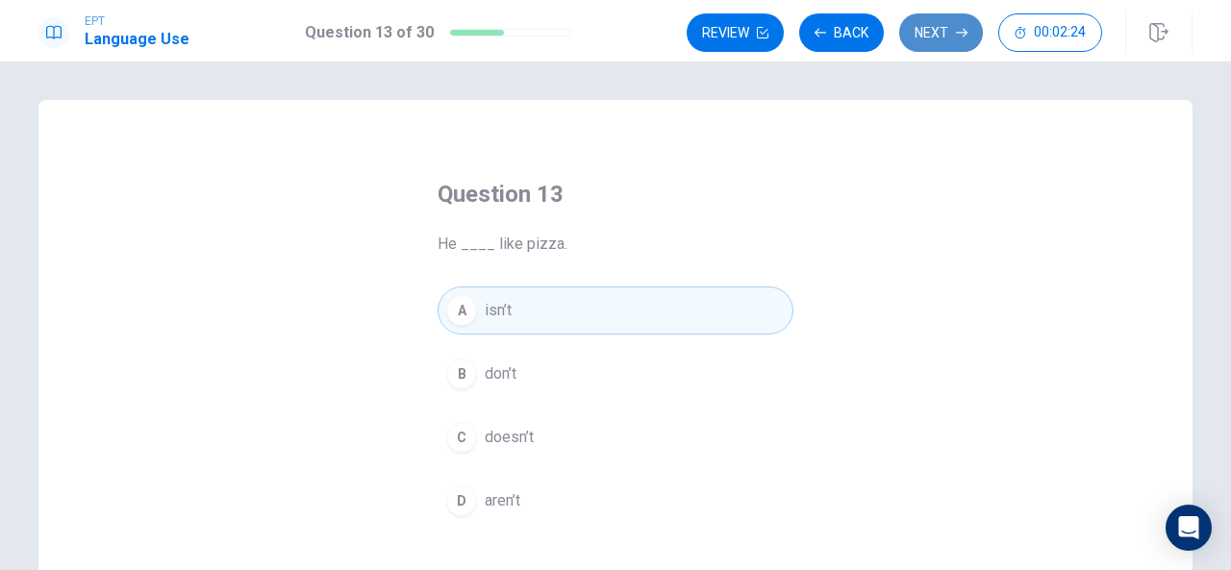
click at [935, 18] on button "Next" at bounding box center [941, 32] width 84 height 38
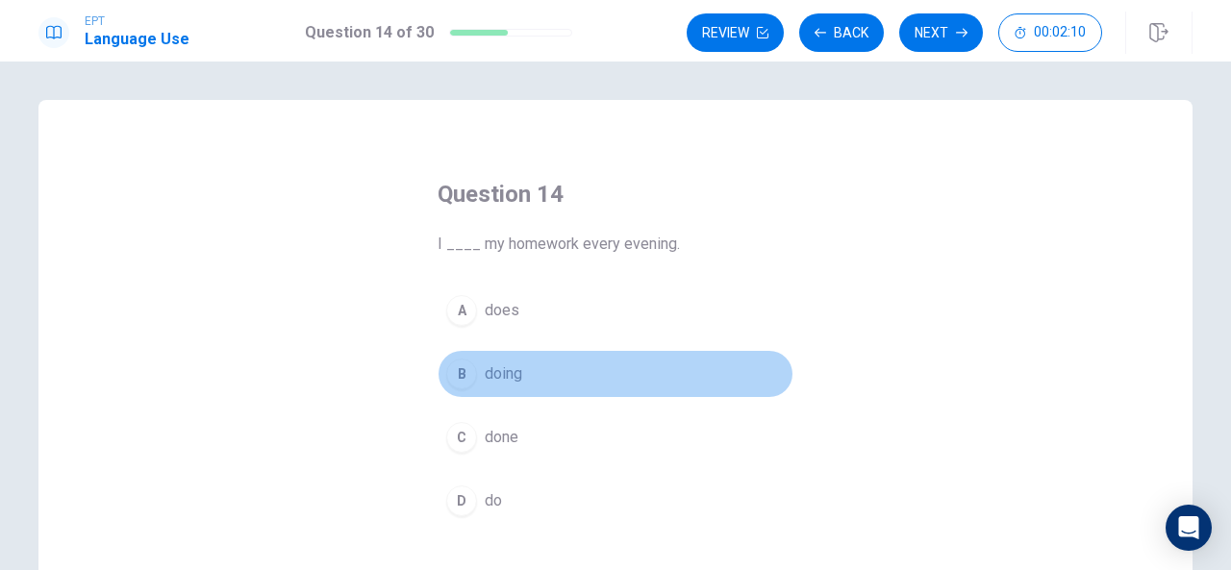
click at [462, 374] on div "B" at bounding box center [461, 374] width 31 height 31
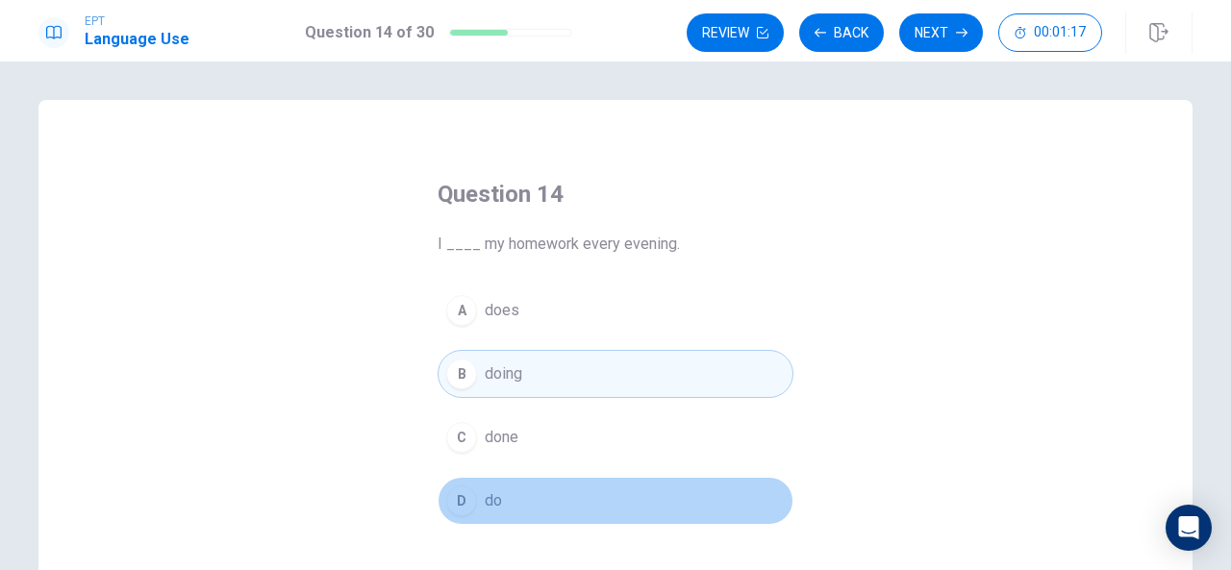
click at [457, 497] on div "D" at bounding box center [461, 501] width 31 height 31
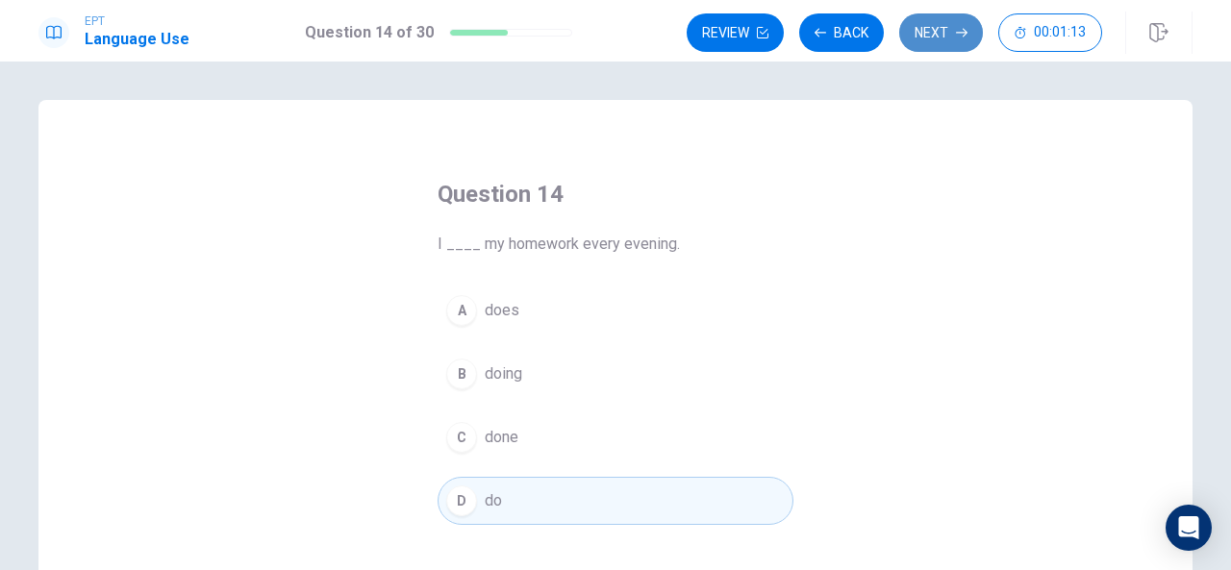
click at [929, 23] on button "Next" at bounding box center [941, 32] width 84 height 38
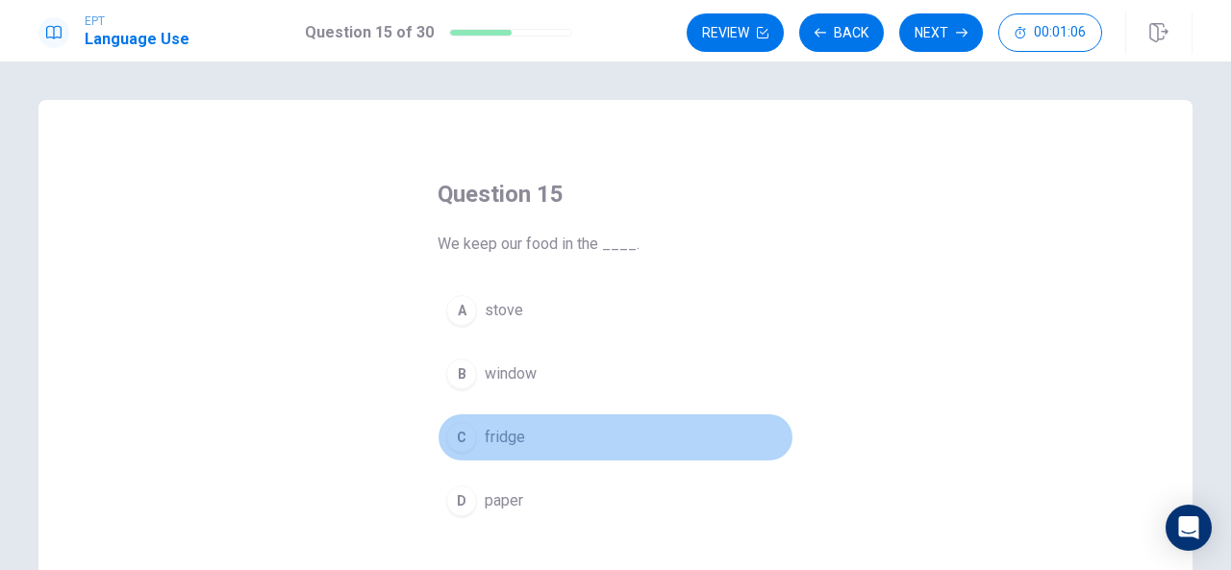
click at [452, 434] on div "C" at bounding box center [461, 437] width 31 height 31
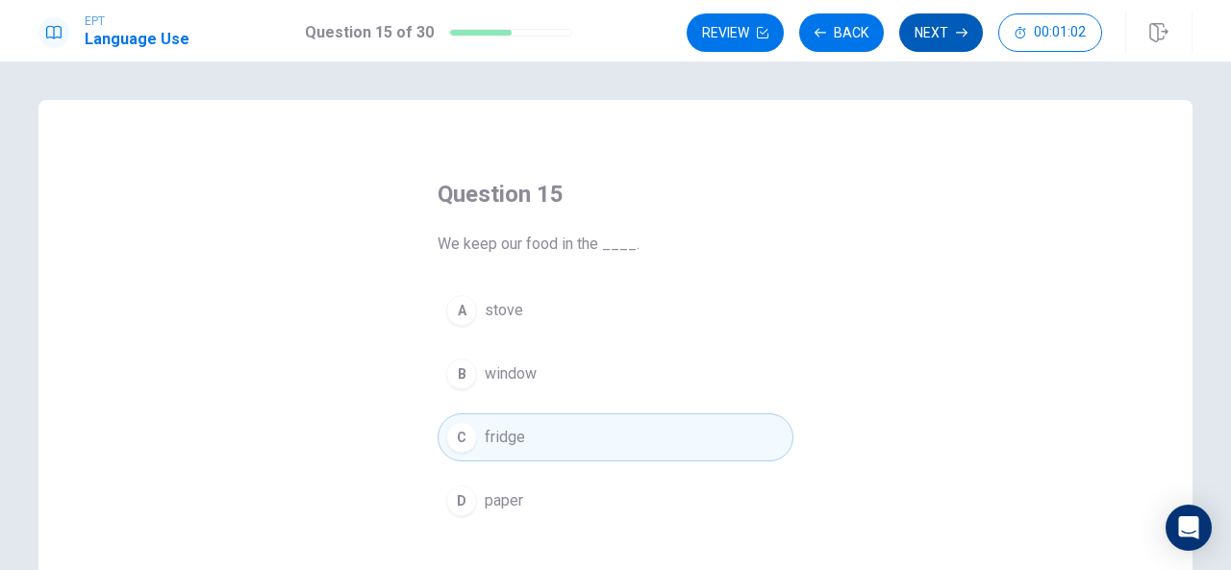
click at [927, 22] on button "Next" at bounding box center [941, 32] width 84 height 38
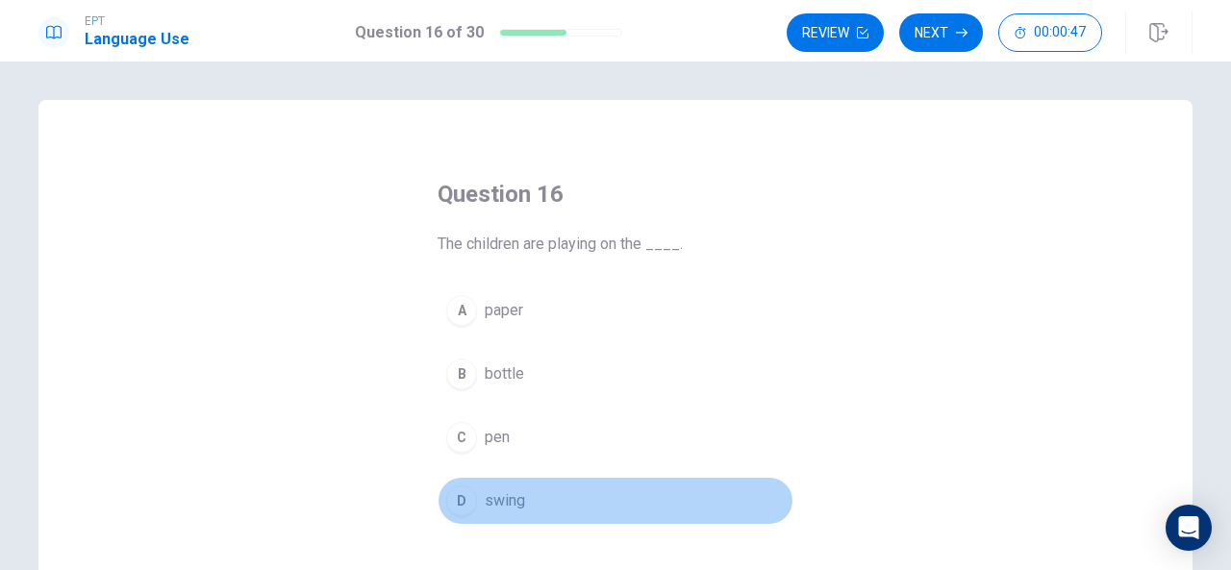
click at [462, 510] on div "D" at bounding box center [461, 501] width 31 height 31
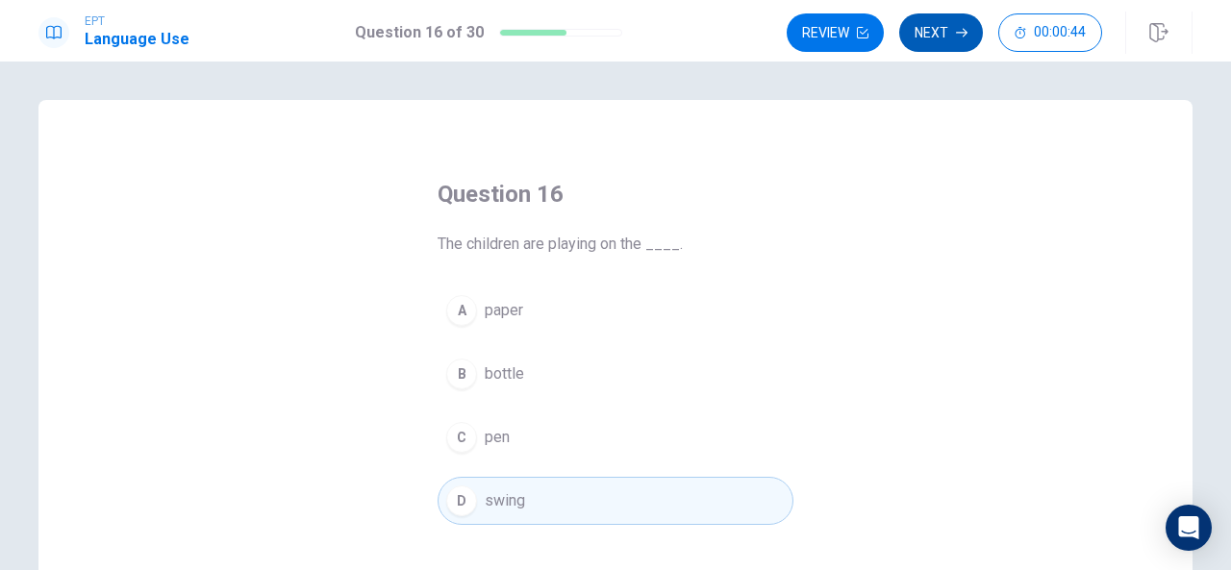
click at [929, 28] on button "Next" at bounding box center [941, 32] width 84 height 38
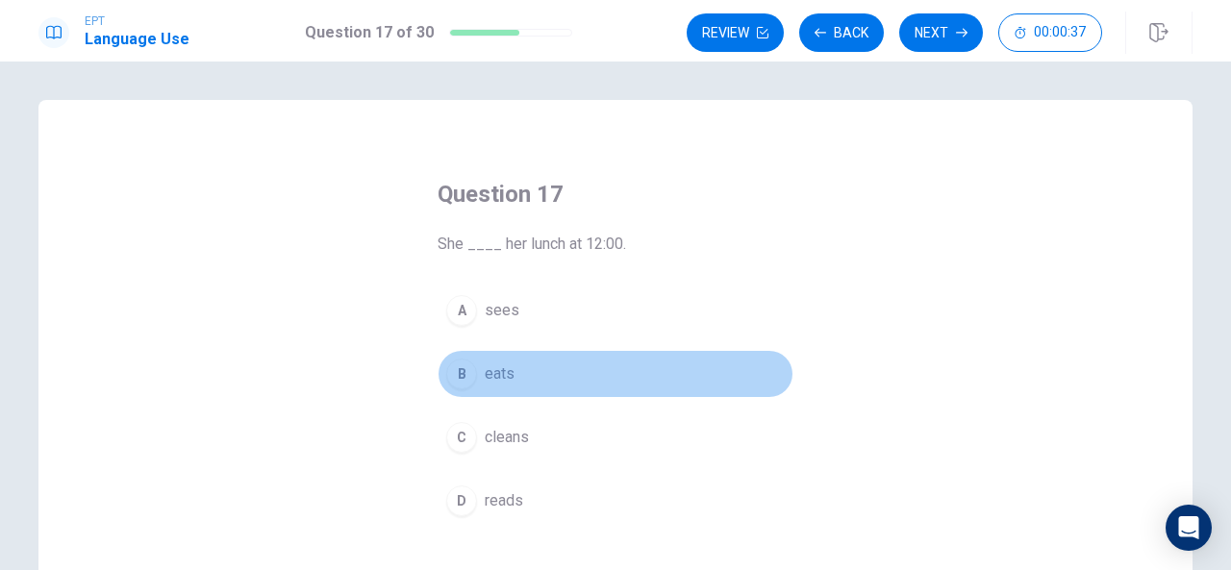
click at [458, 364] on div "B" at bounding box center [461, 374] width 31 height 31
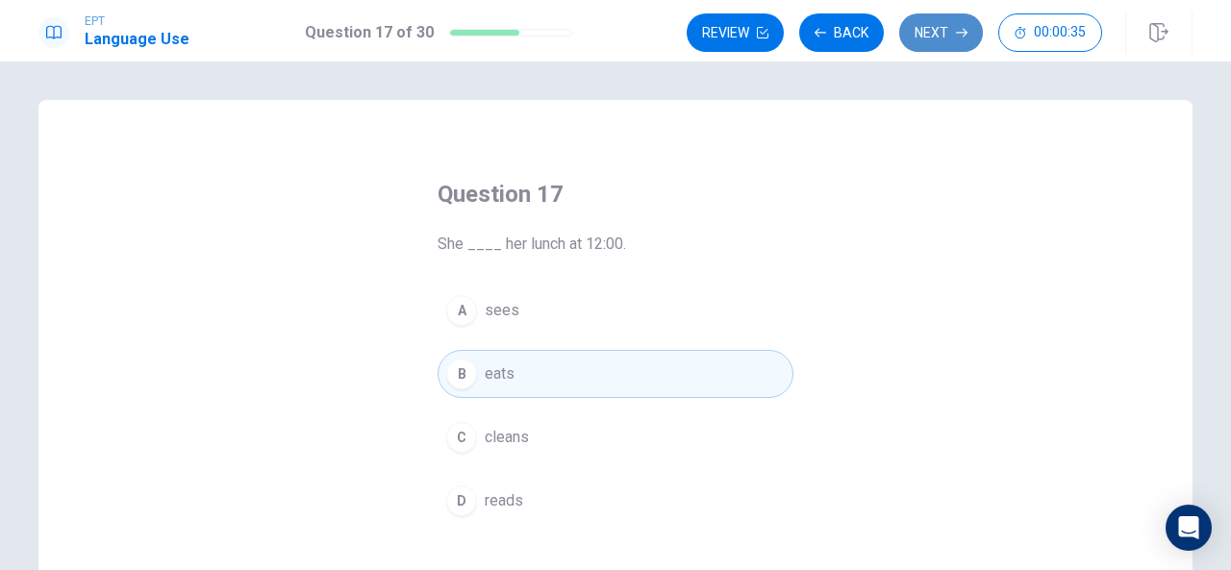
click at [940, 29] on button "Next" at bounding box center [941, 32] width 84 height 38
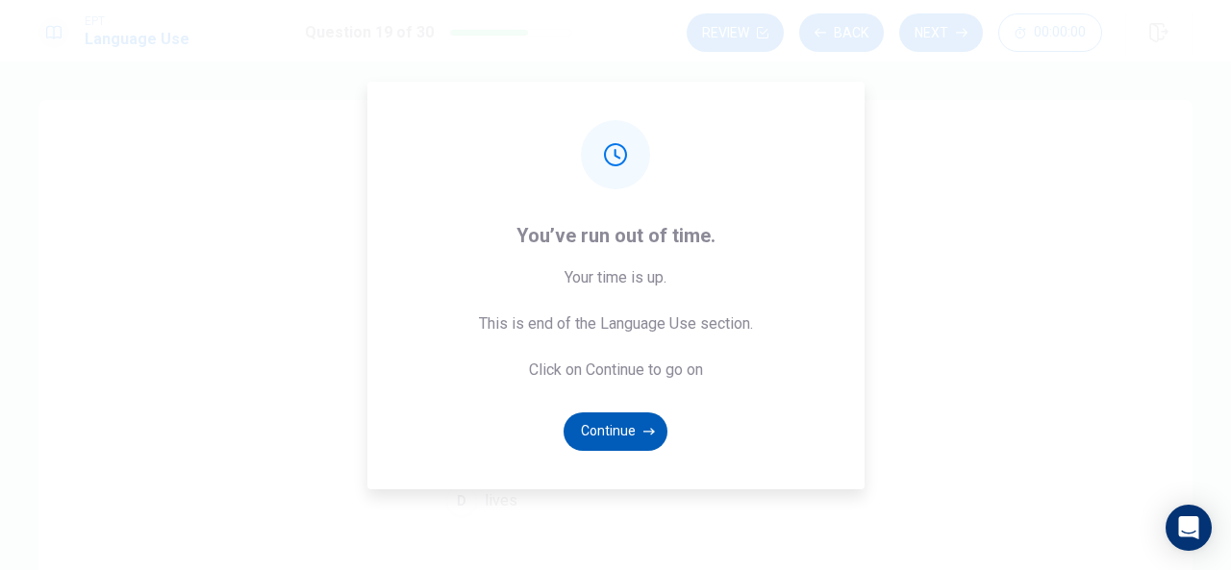
click at [630, 419] on button "Continue" at bounding box center [616, 432] width 104 height 38
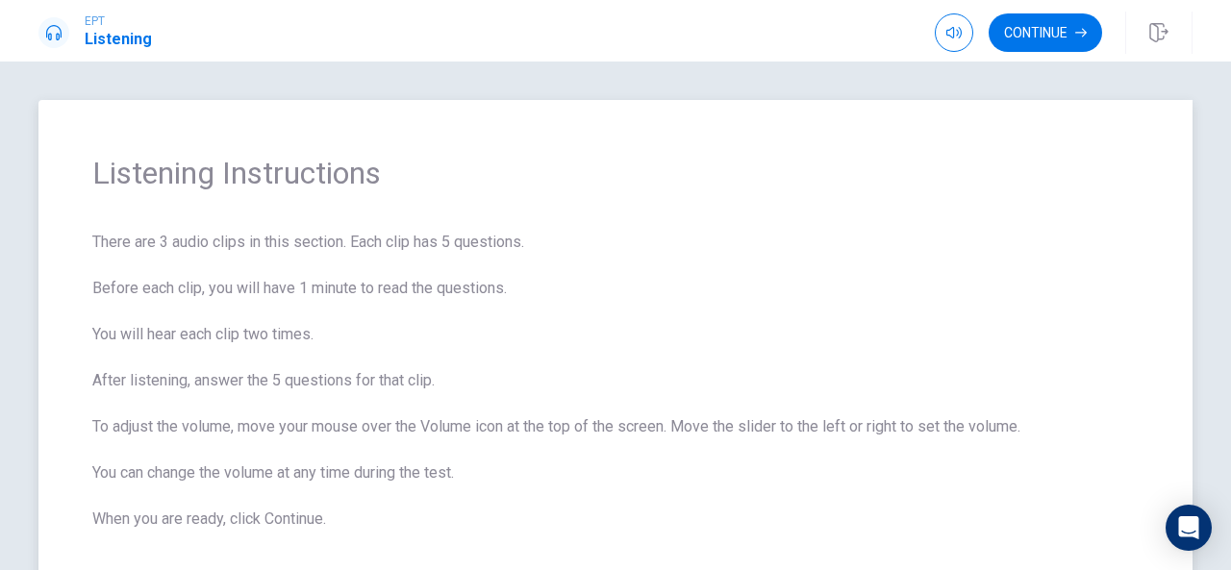
scroll to position [114, 0]
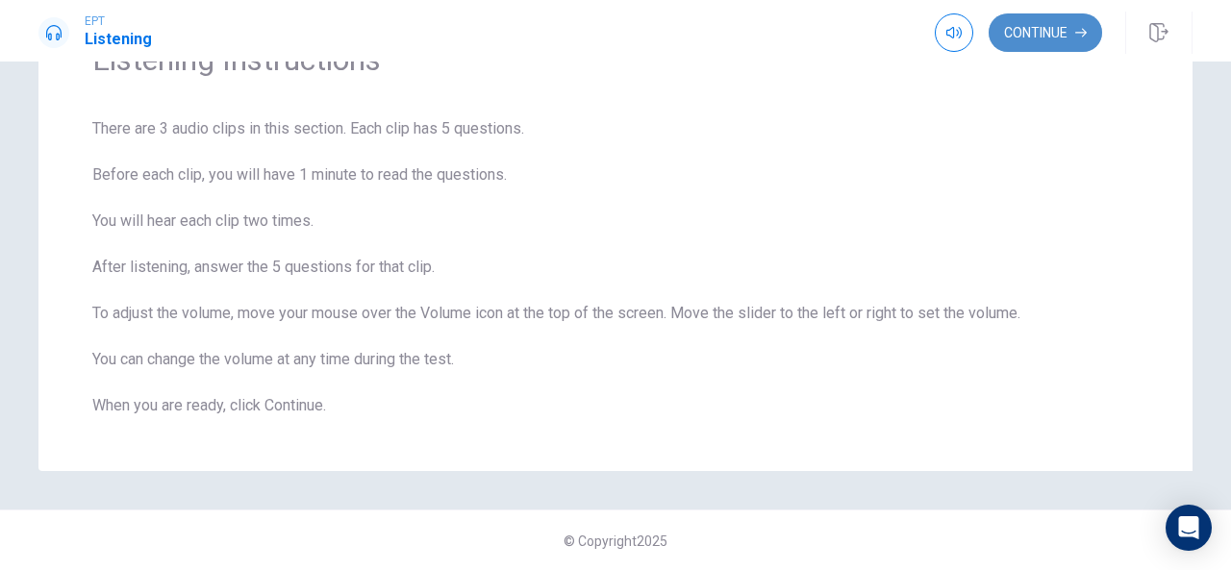
click at [1076, 32] on icon "button" at bounding box center [1081, 33] width 12 height 12
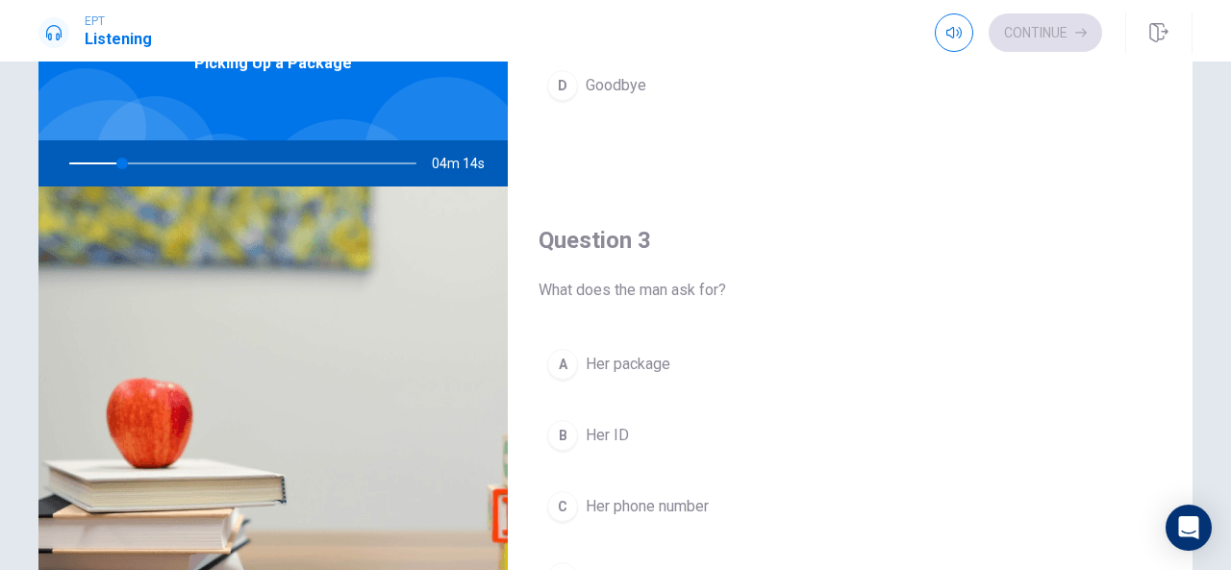
scroll to position [784, 0]
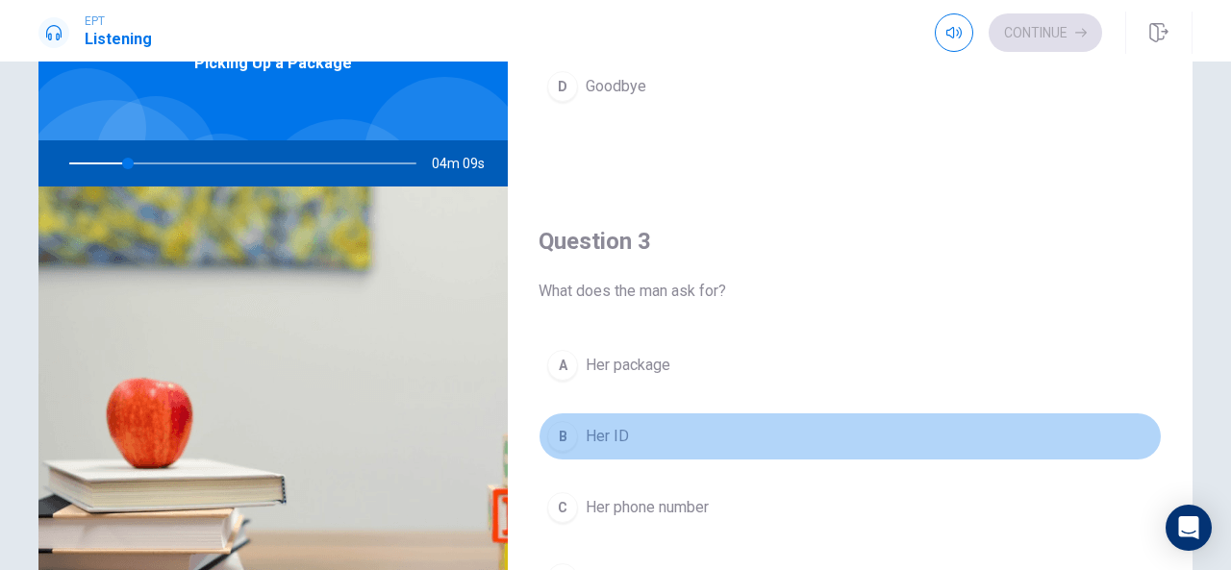
click at [860, 433] on button "B Her ID" at bounding box center [850, 437] width 623 height 48
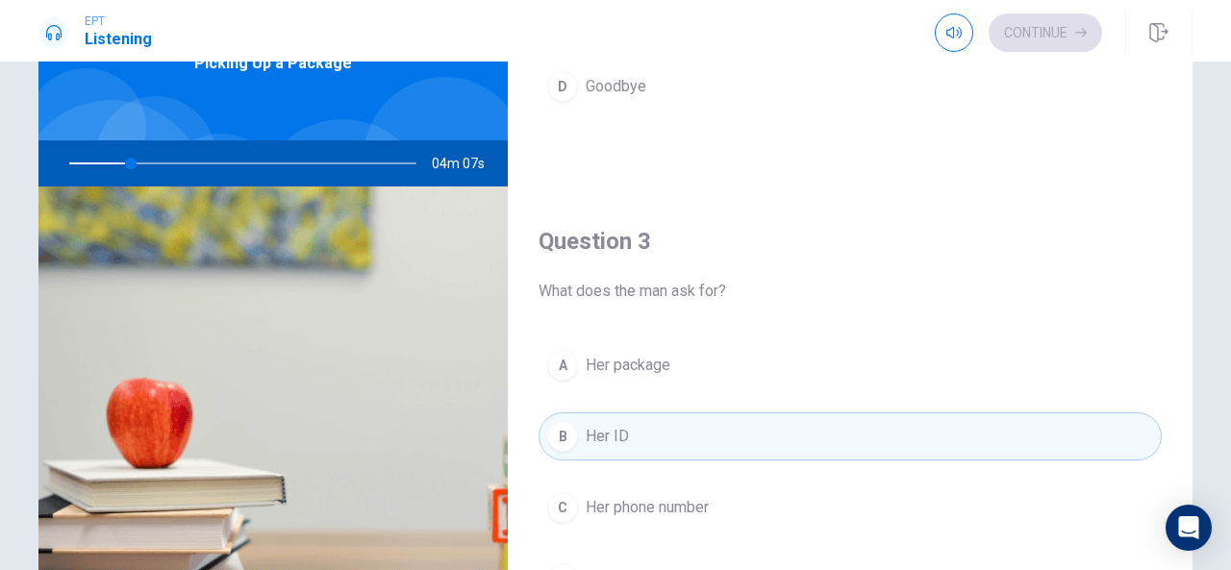
click at [842, 282] on span "What does the man ask for?" at bounding box center [850, 291] width 623 height 23
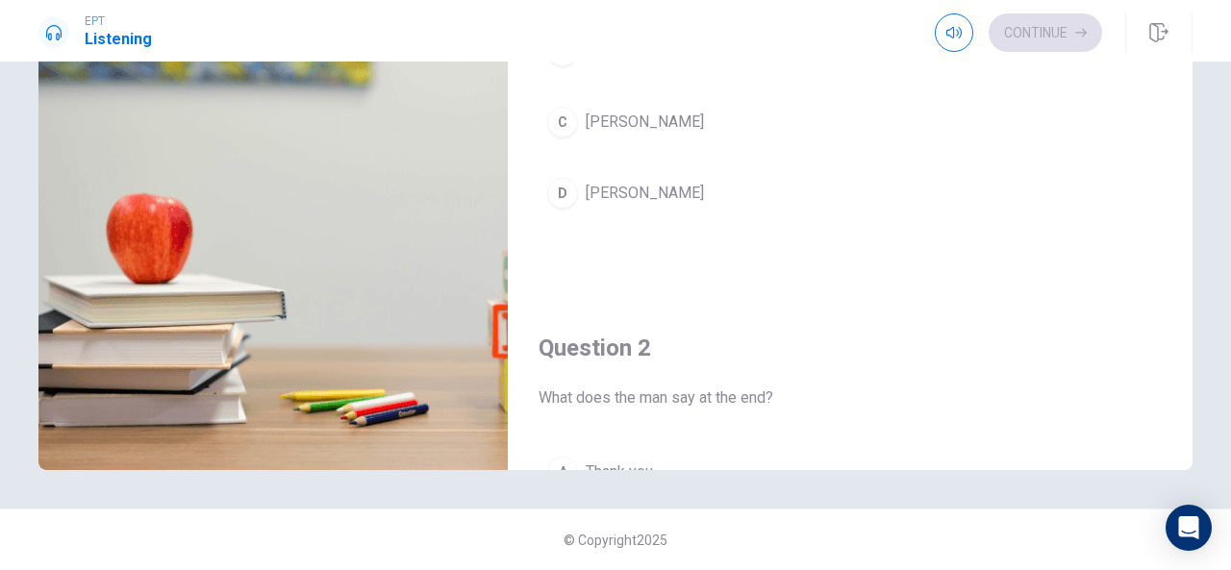
scroll to position [0, 0]
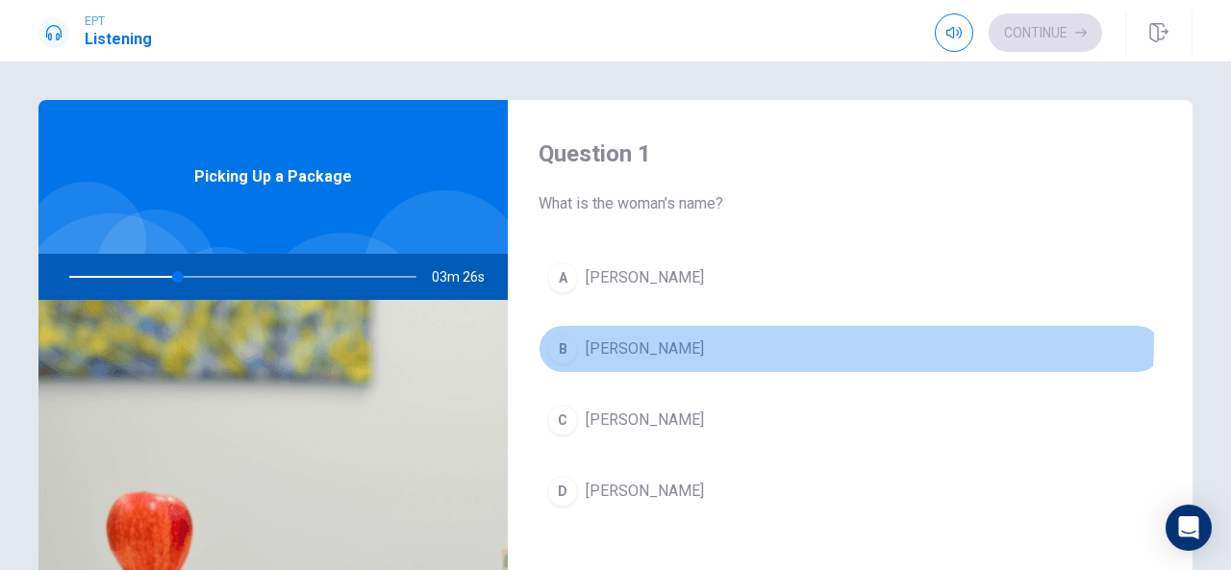
click at [555, 334] on div "B" at bounding box center [562, 349] width 31 height 31
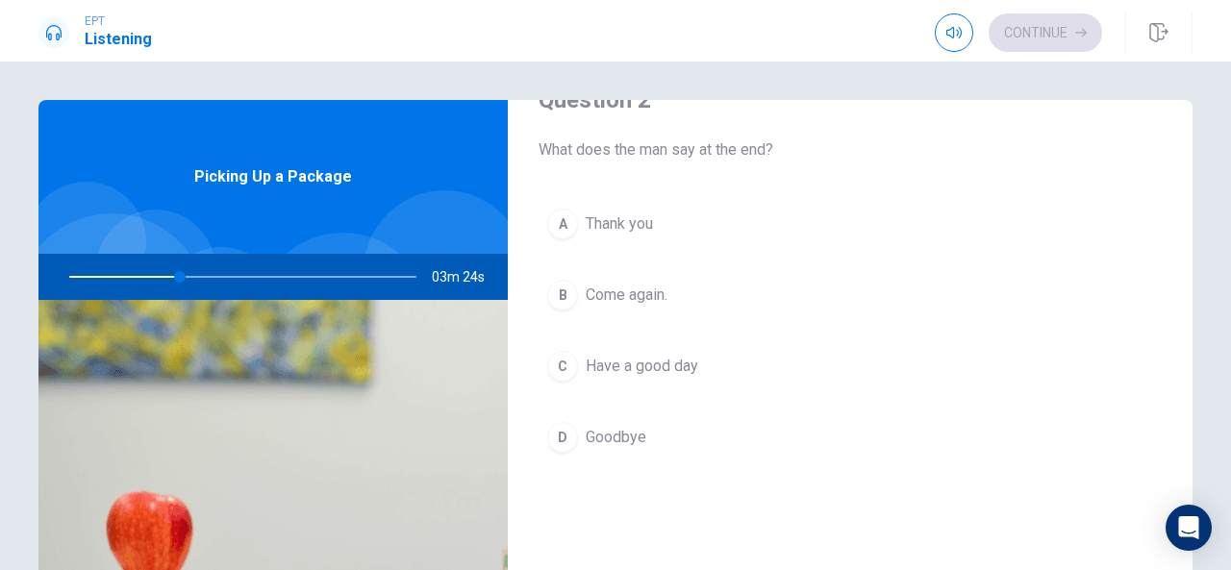
scroll to position [547, 0]
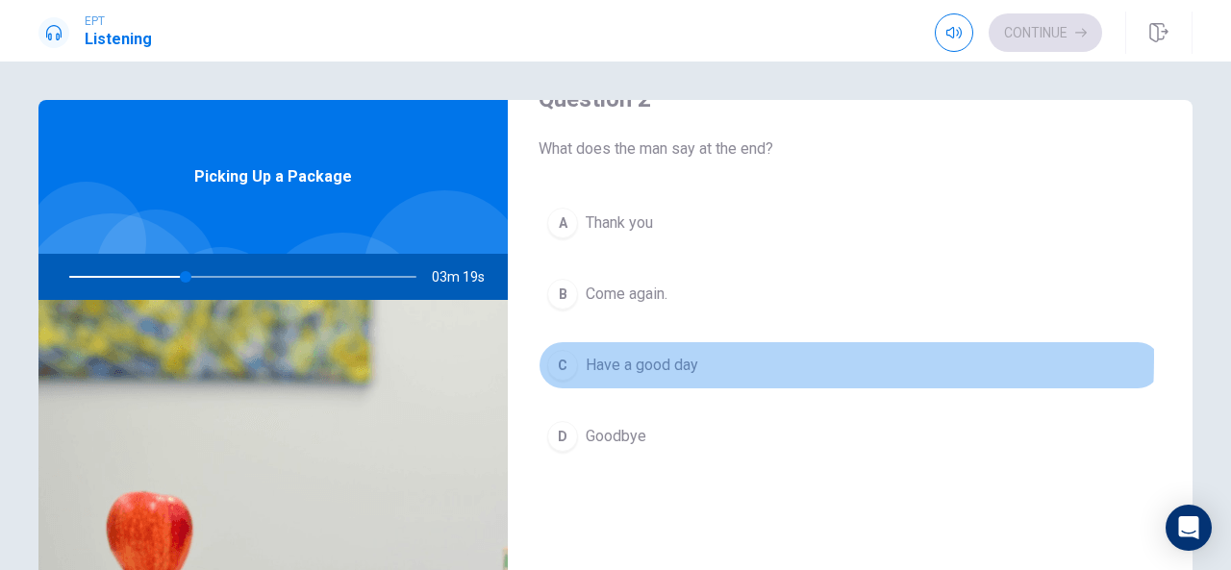
click at [559, 353] on div "C" at bounding box center [562, 365] width 31 height 31
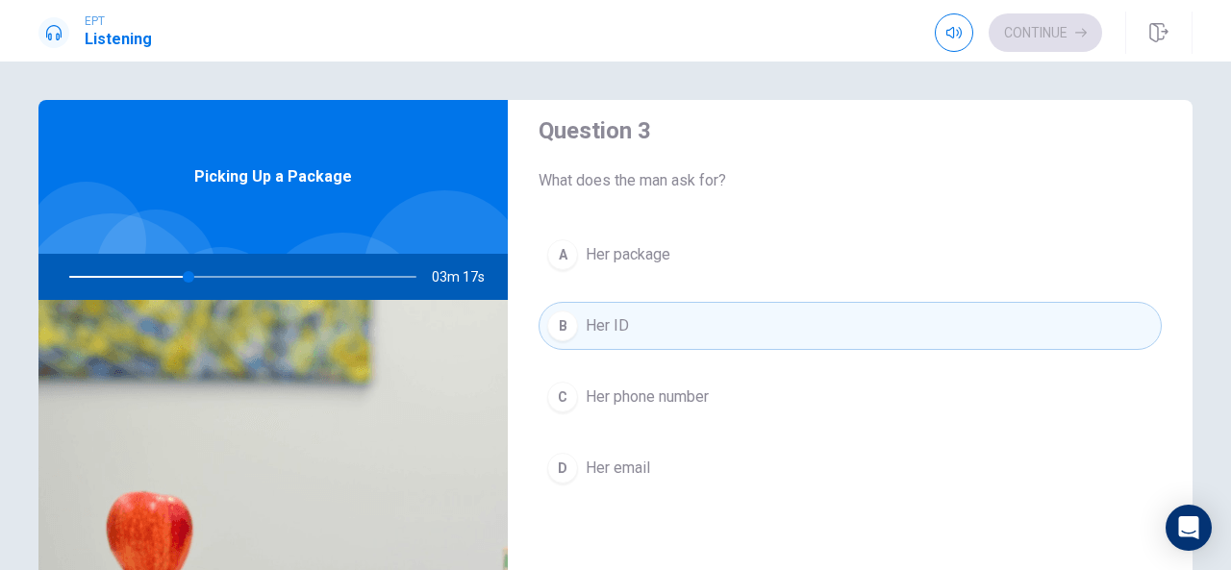
scroll to position [1009, 0]
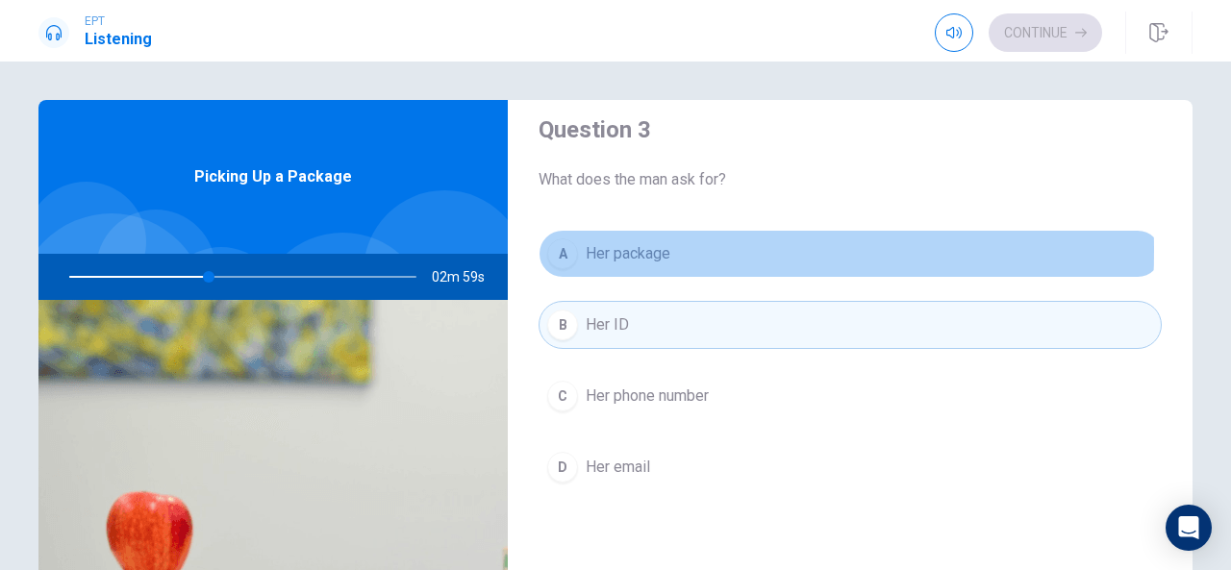
click at [557, 245] on div "A" at bounding box center [562, 254] width 31 height 31
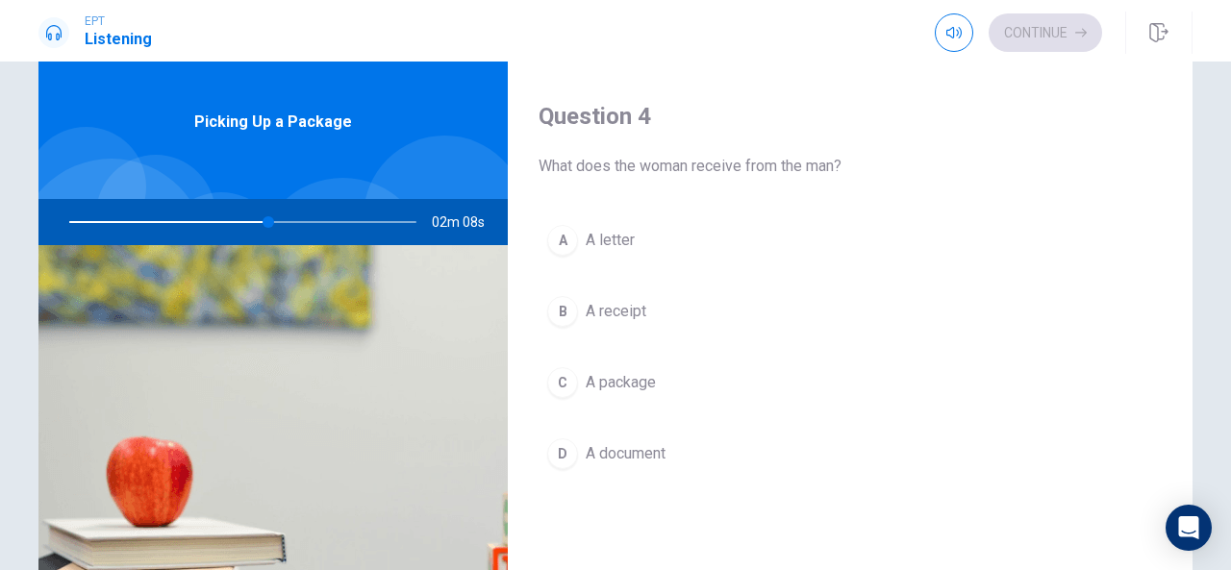
scroll to position [1479, 0]
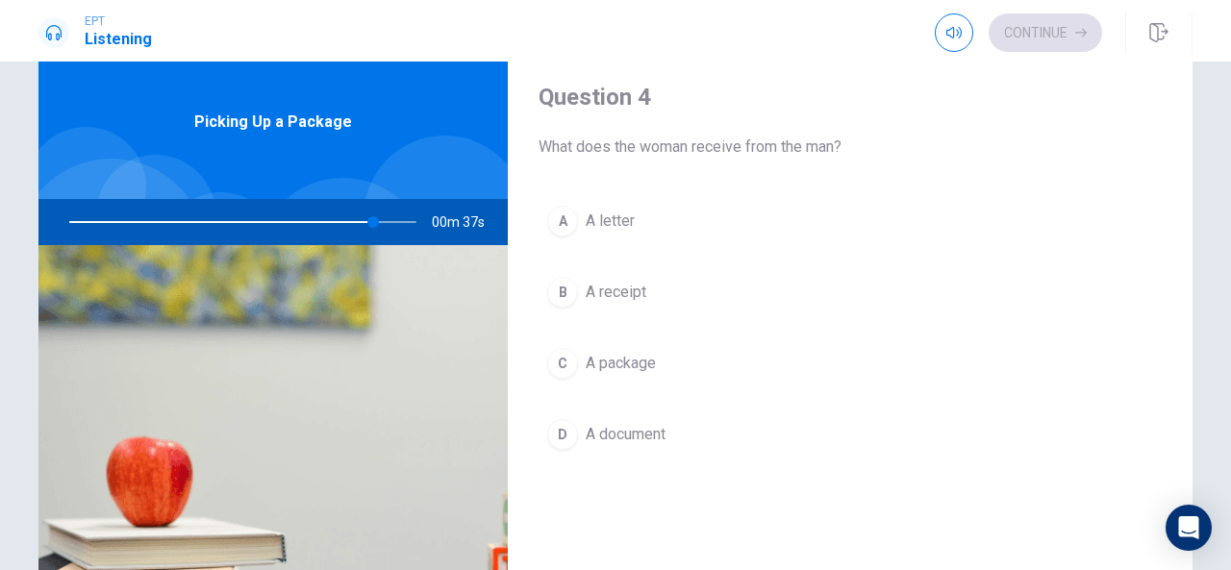
click at [375, 218] on div at bounding box center [239, 222] width 386 height 46
click at [377, 218] on div at bounding box center [239, 222] width 386 height 46
drag, startPoint x: 377, startPoint y: 218, endPoint x: 266, endPoint y: 215, distance: 110.7
click at [266, 215] on div at bounding box center [239, 222] width 386 height 46
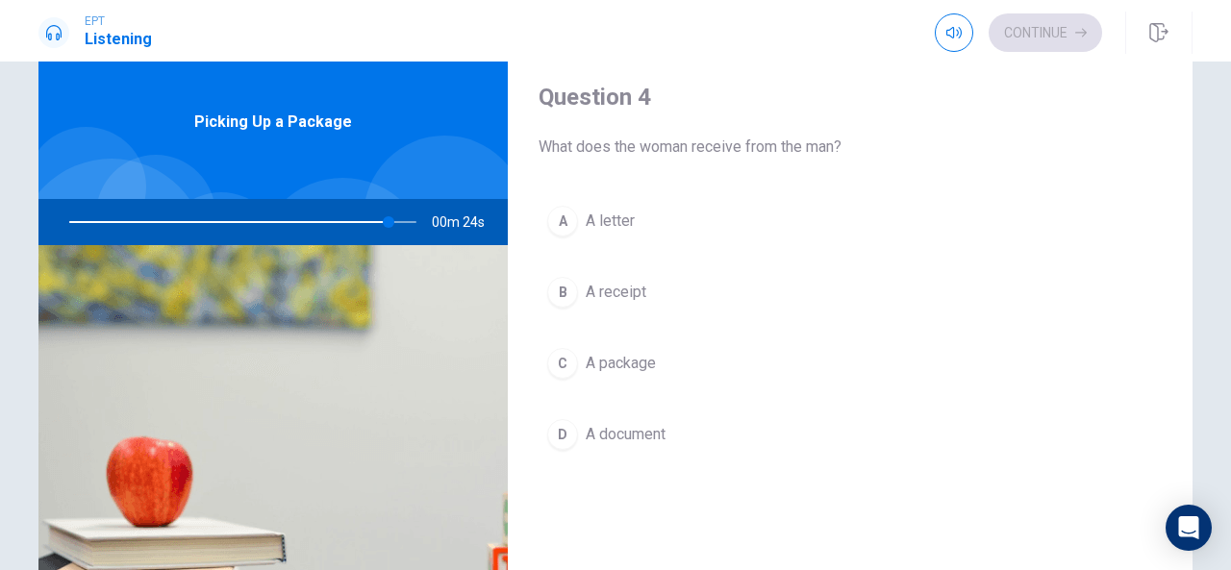
click at [266, 215] on div at bounding box center [239, 222] width 386 height 46
drag, startPoint x: 386, startPoint y: 218, endPoint x: 247, endPoint y: 210, distance: 138.8
click at [247, 210] on div at bounding box center [239, 222] width 386 height 46
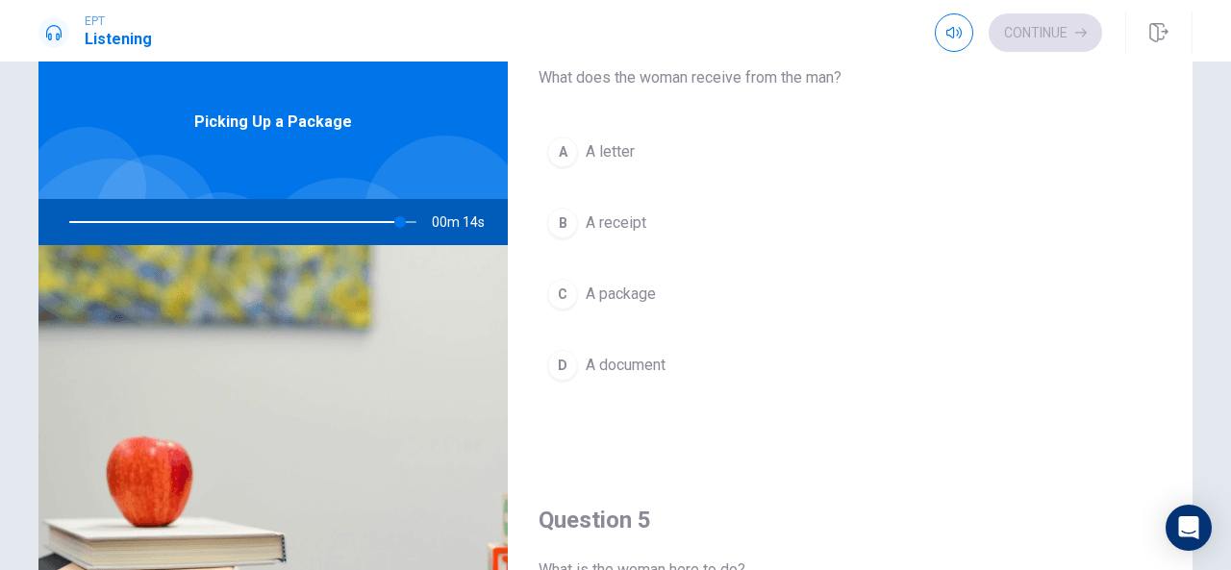
scroll to position [1535, 0]
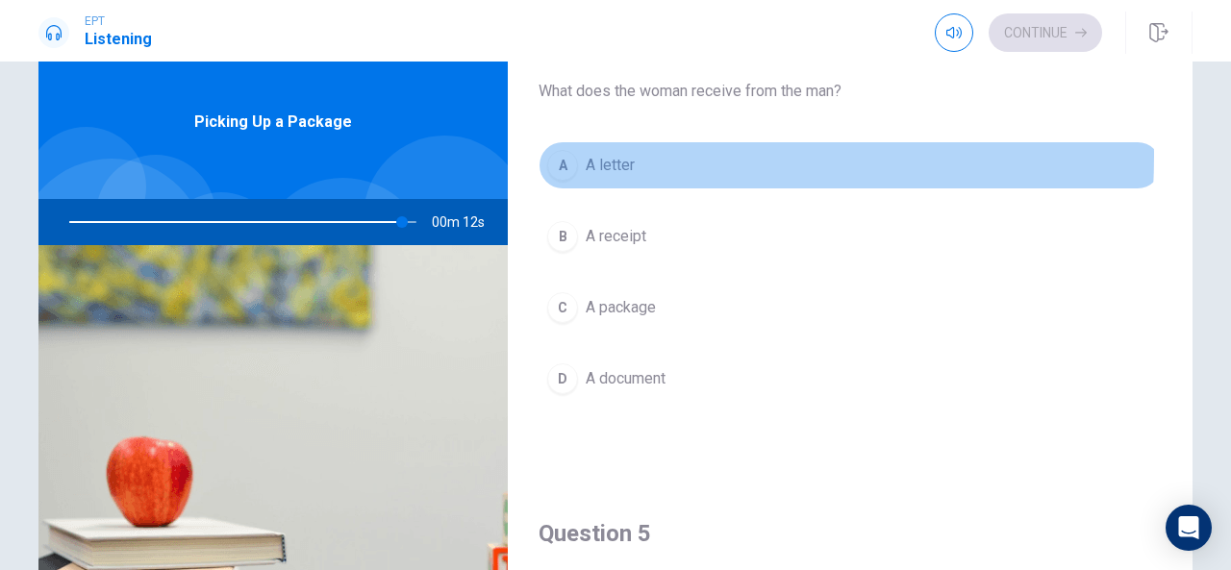
click at [551, 150] on div "A" at bounding box center [562, 165] width 31 height 31
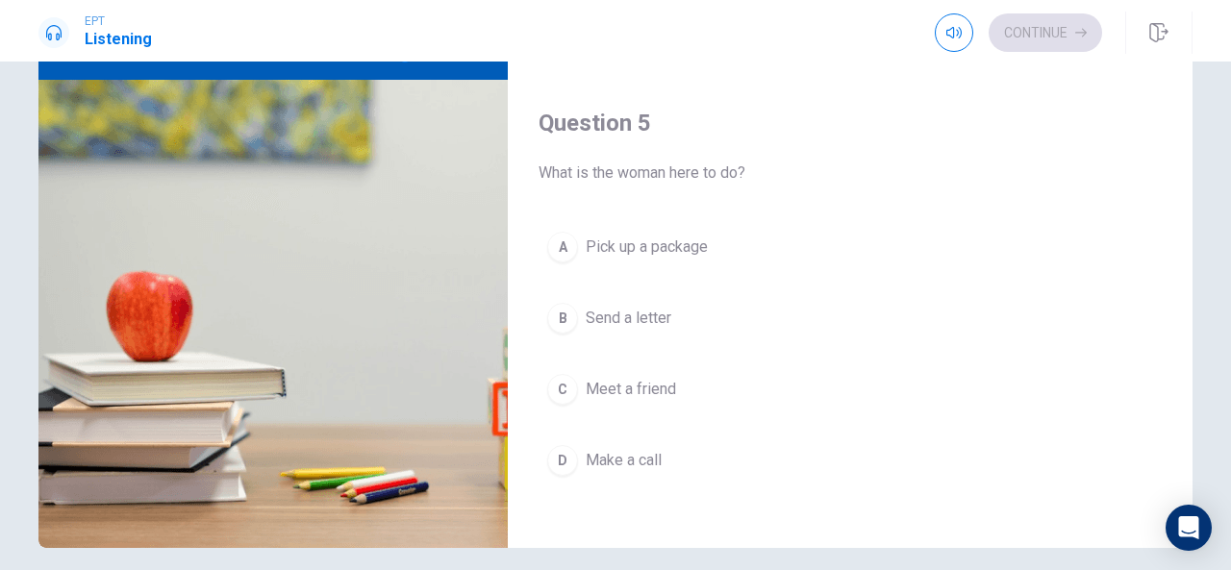
scroll to position [229, 0]
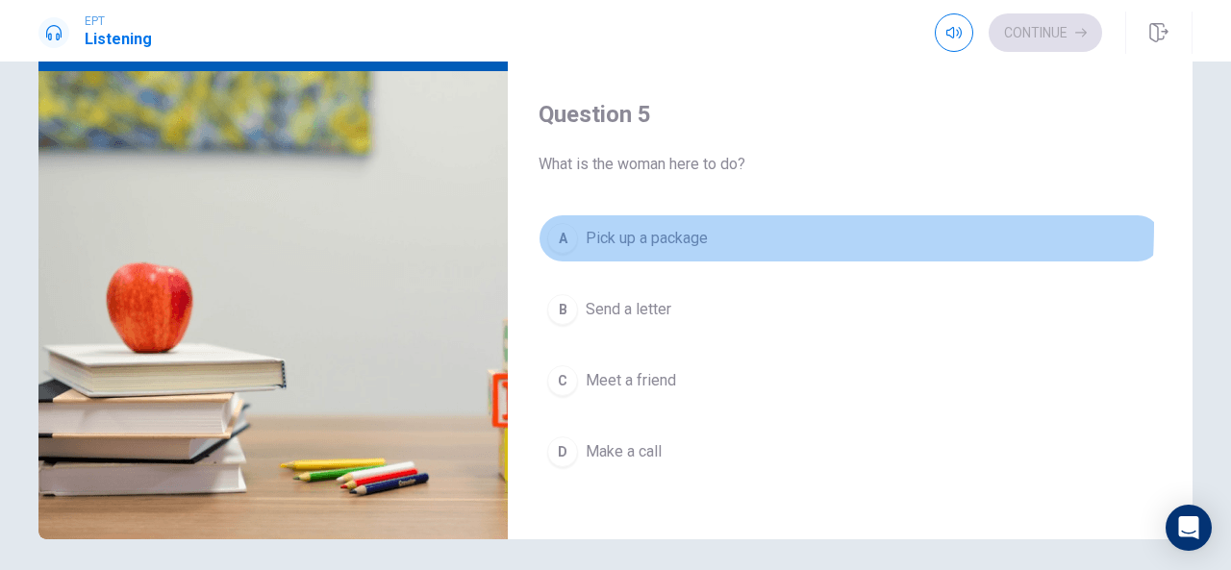
click at [560, 223] on div "A" at bounding box center [562, 238] width 31 height 31
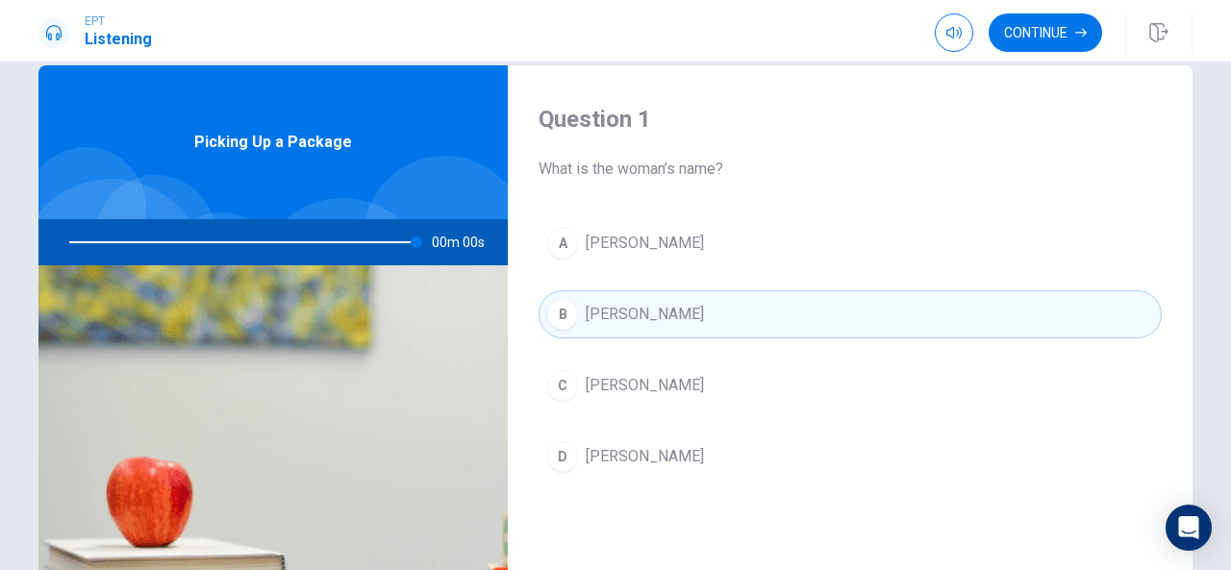
scroll to position [0, 0]
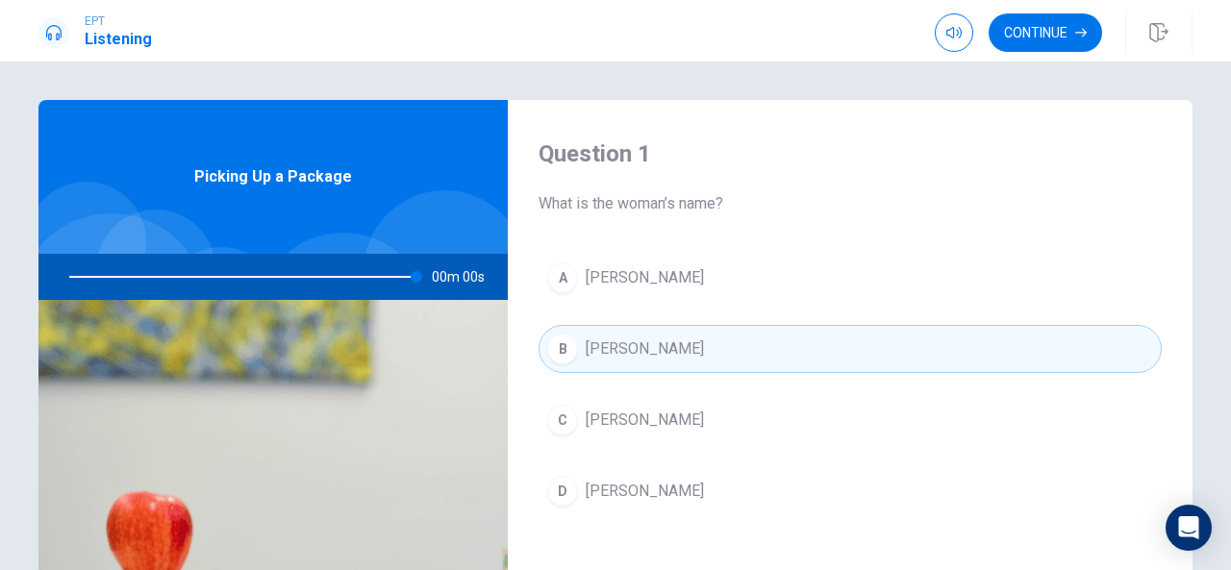
type input "0"
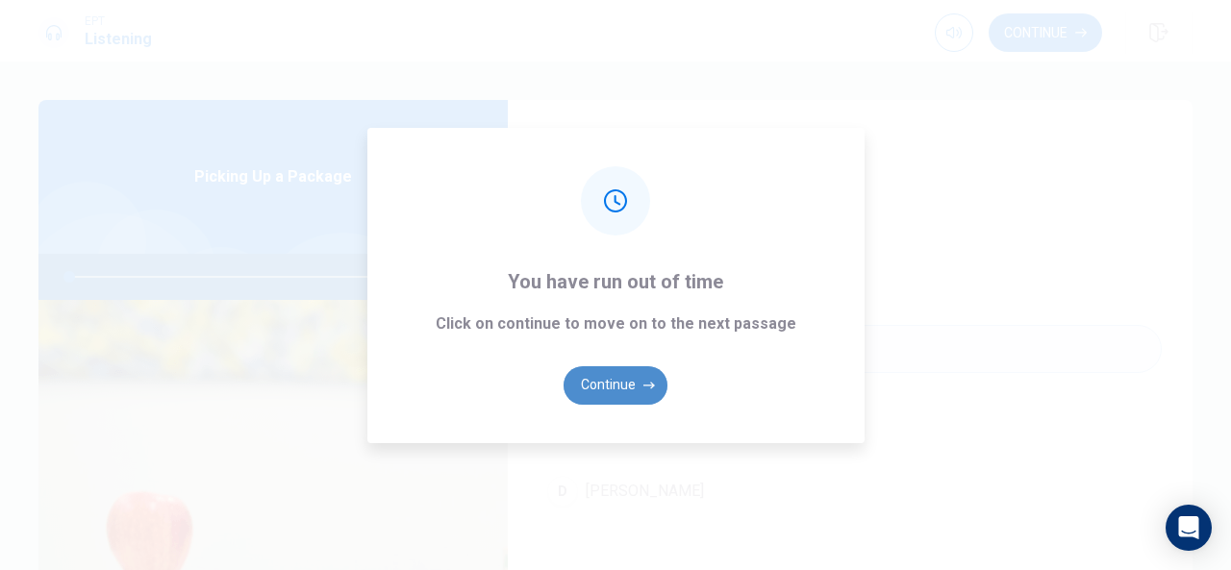
click at [626, 367] on button "Continue" at bounding box center [616, 386] width 104 height 38
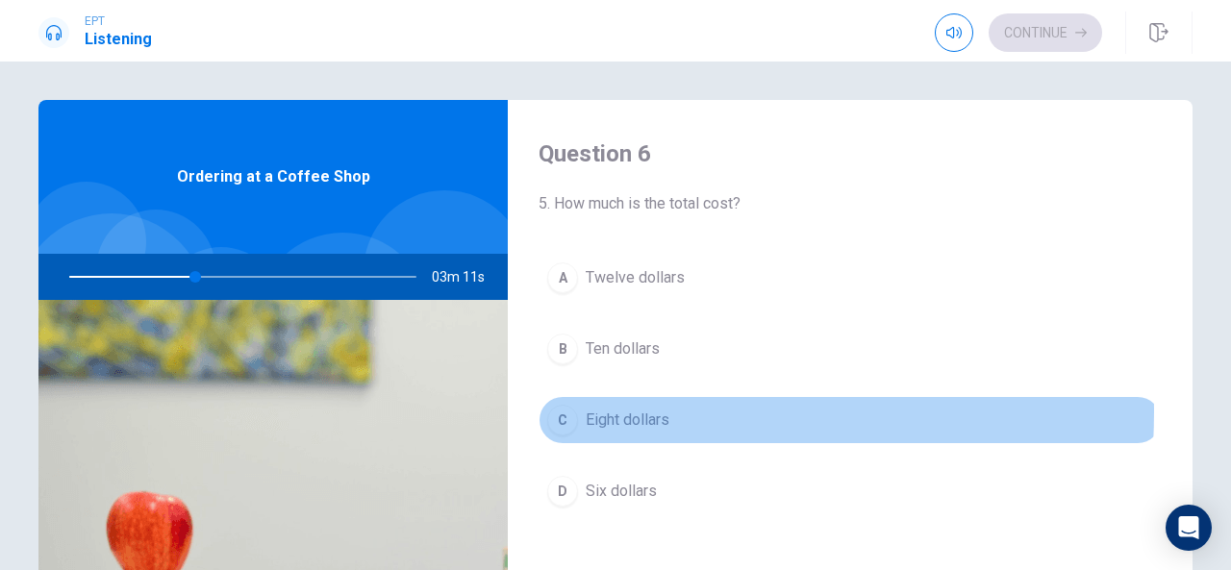
click at [556, 410] on div "C" at bounding box center [562, 420] width 31 height 31
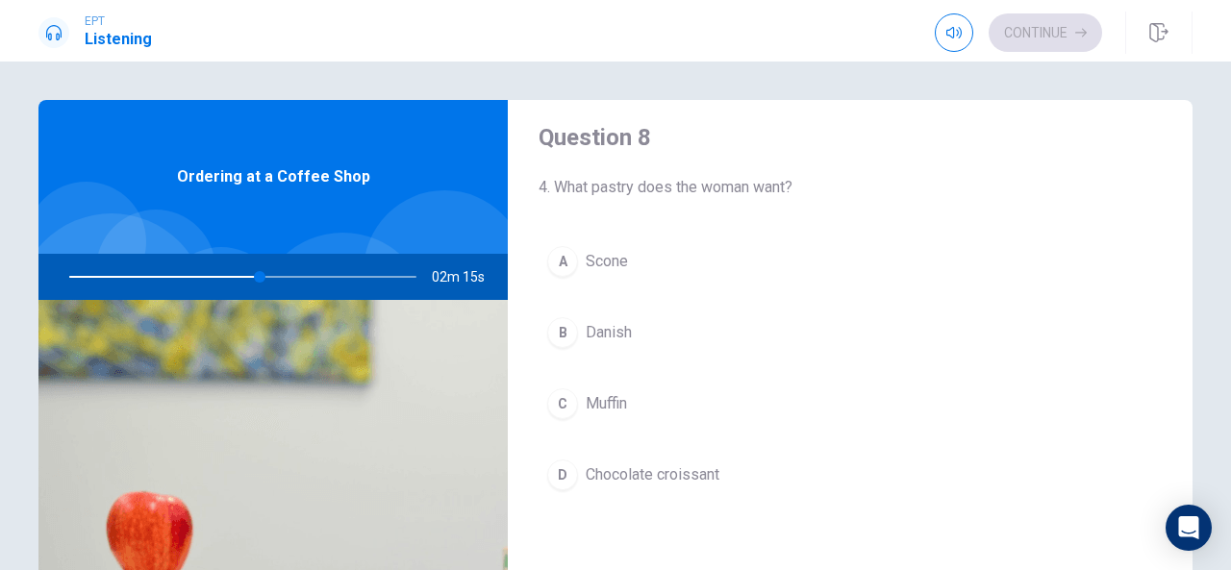
scroll to position [999, 0]
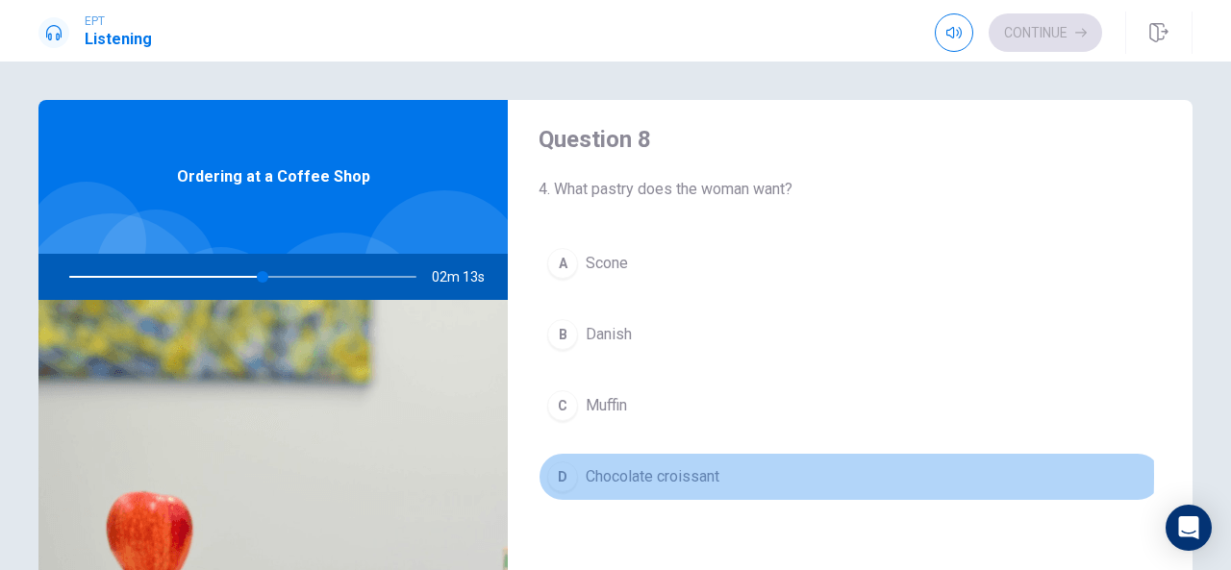
click at [566, 468] on div "D" at bounding box center [562, 477] width 31 height 31
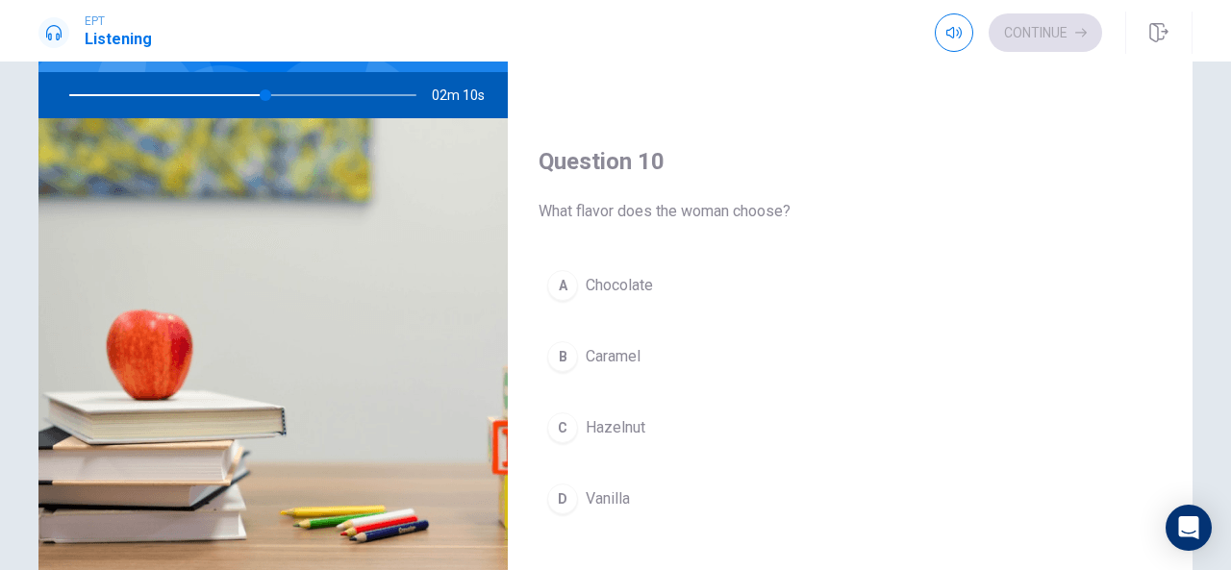
scroll to position [185, 0]
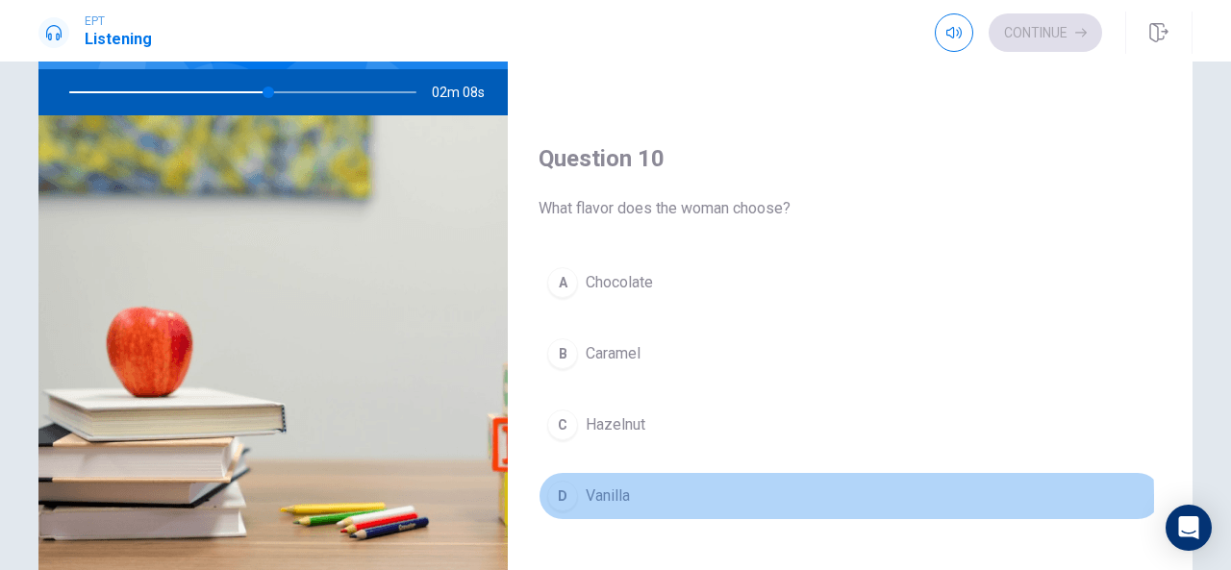
click at [553, 488] on div "D" at bounding box center [562, 496] width 31 height 31
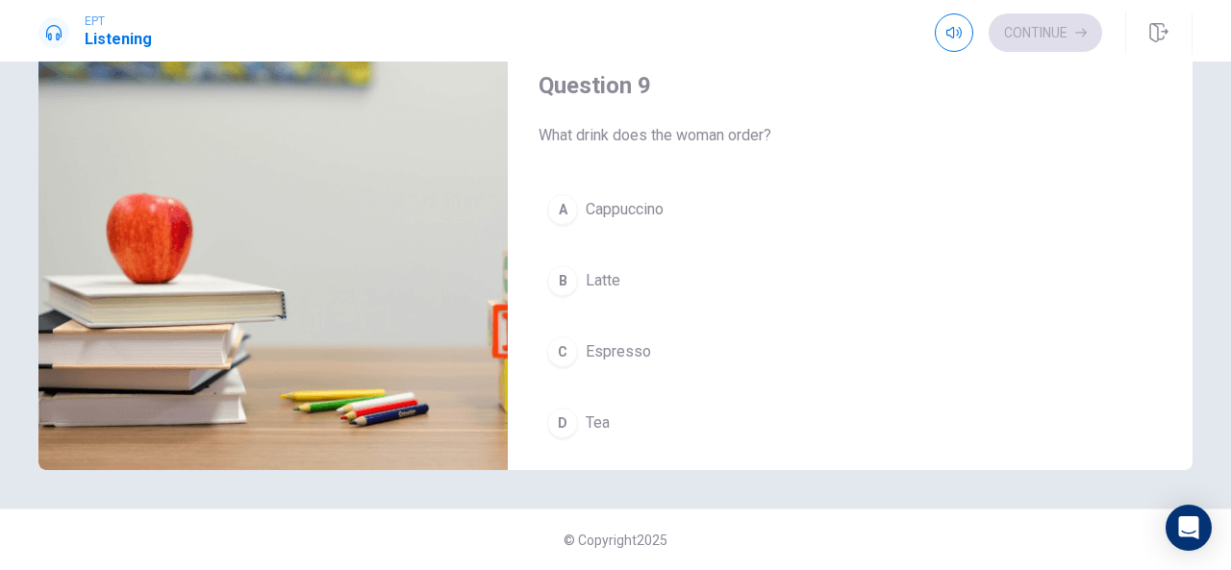
scroll to position [1247, 0]
click at [558, 195] on div "A" at bounding box center [562, 210] width 31 height 31
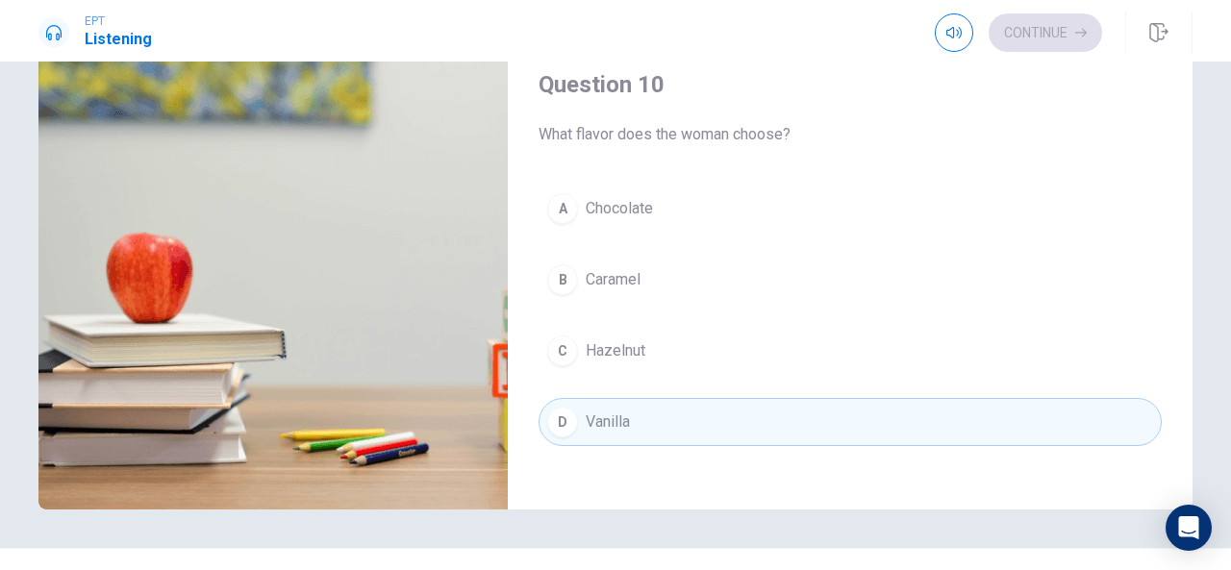
scroll to position [260, 0]
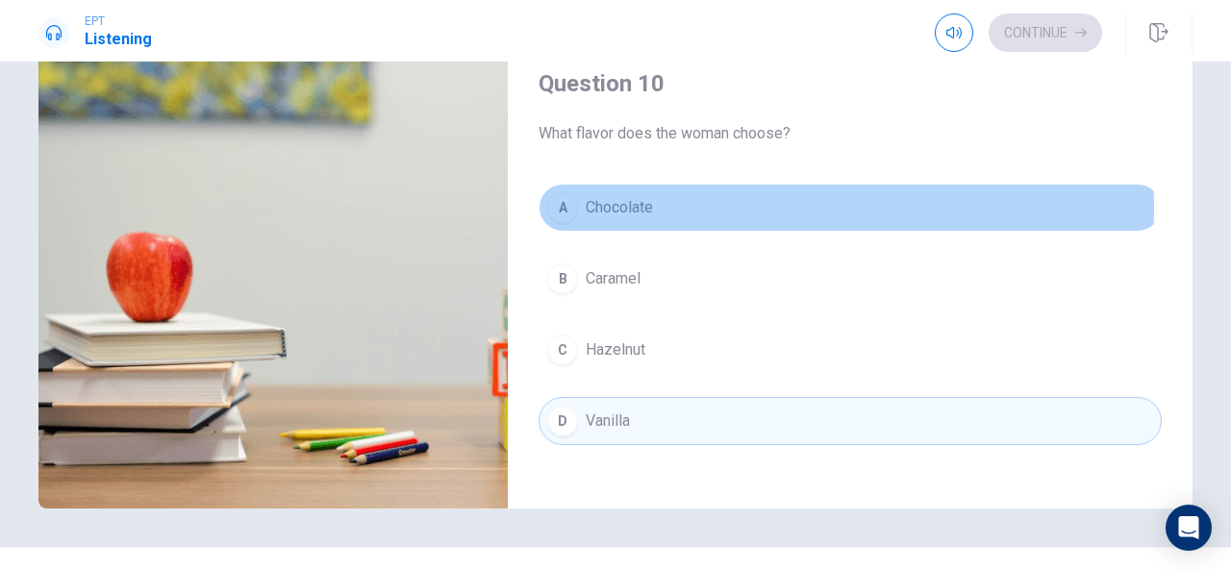
click at [559, 197] on div "A" at bounding box center [562, 207] width 31 height 31
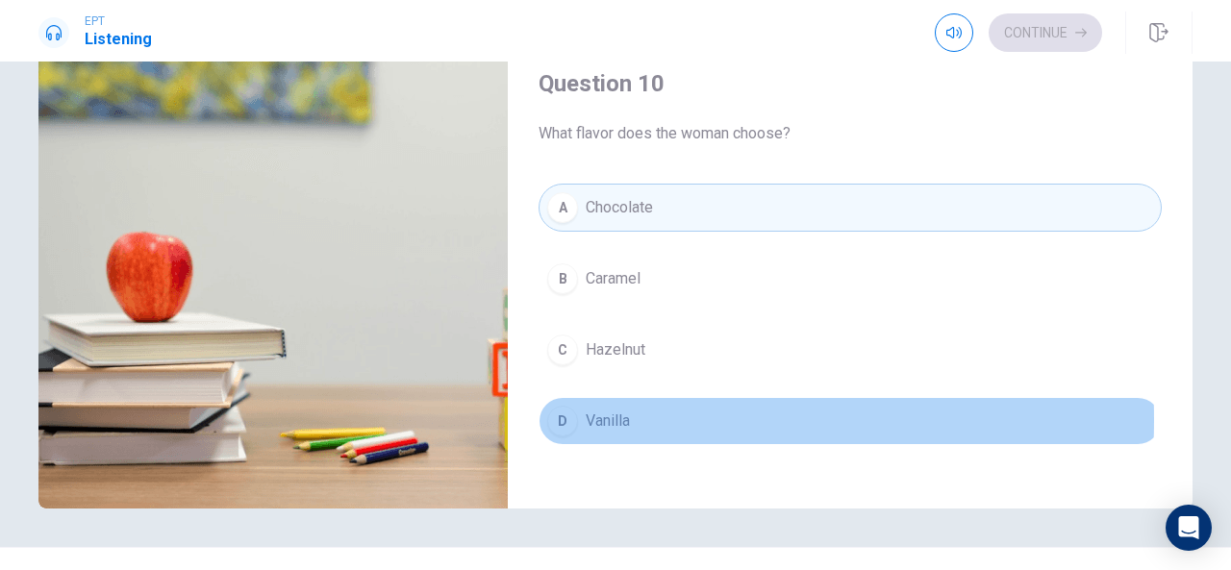
click at [558, 408] on div "D" at bounding box center [562, 421] width 31 height 31
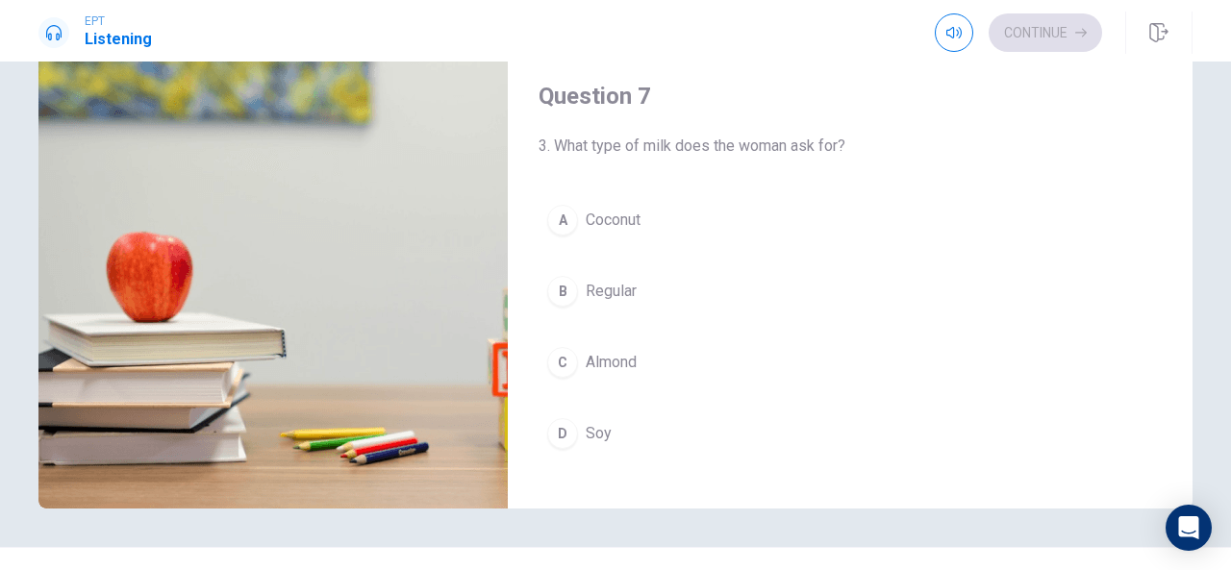
scroll to position [290, 0]
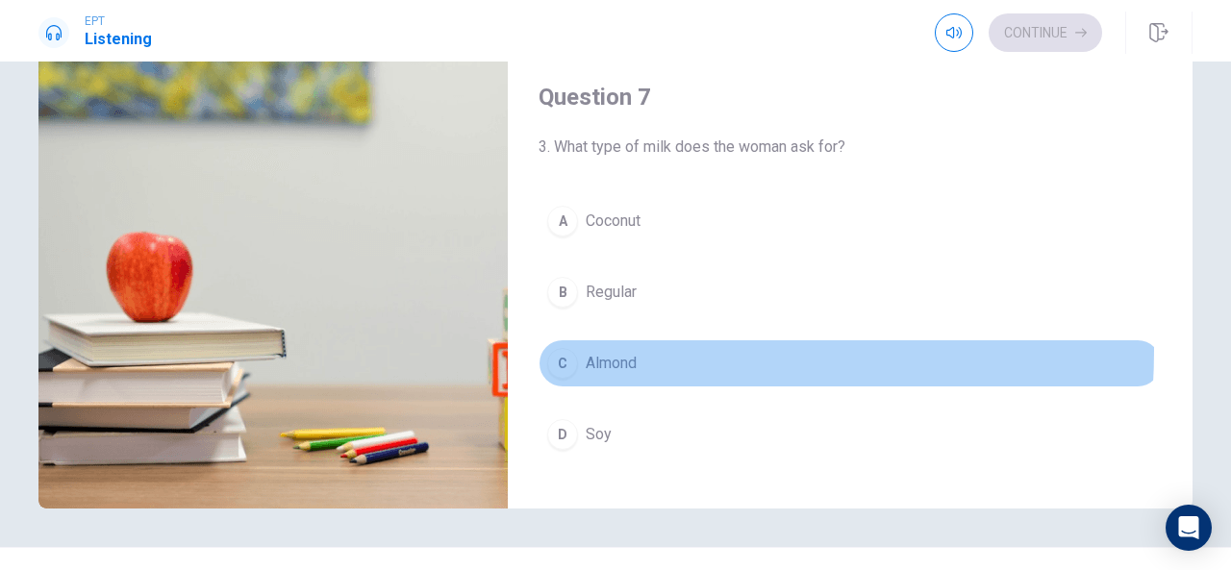
click at [560, 348] on div "C" at bounding box center [562, 363] width 31 height 31
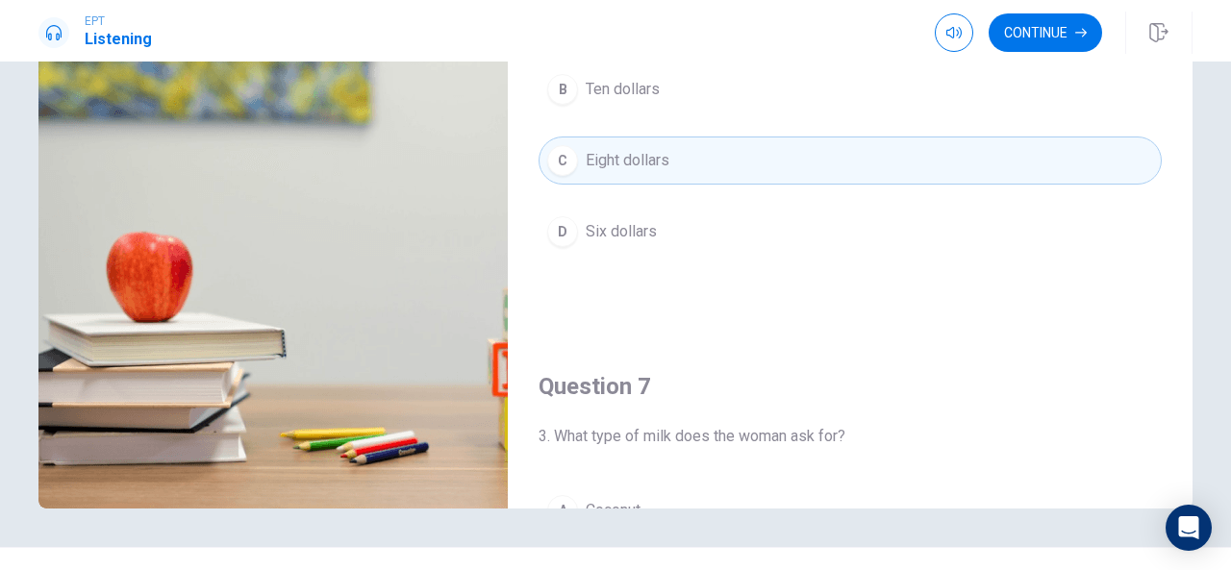
scroll to position [0, 0]
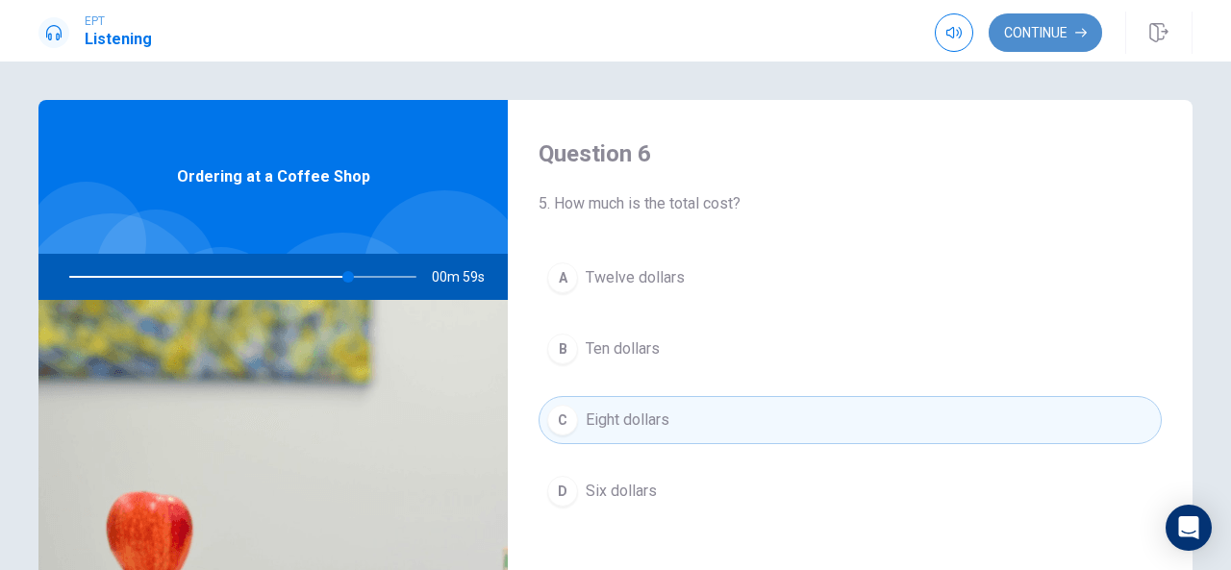
click at [1056, 25] on button "Continue" at bounding box center [1046, 32] width 114 height 38
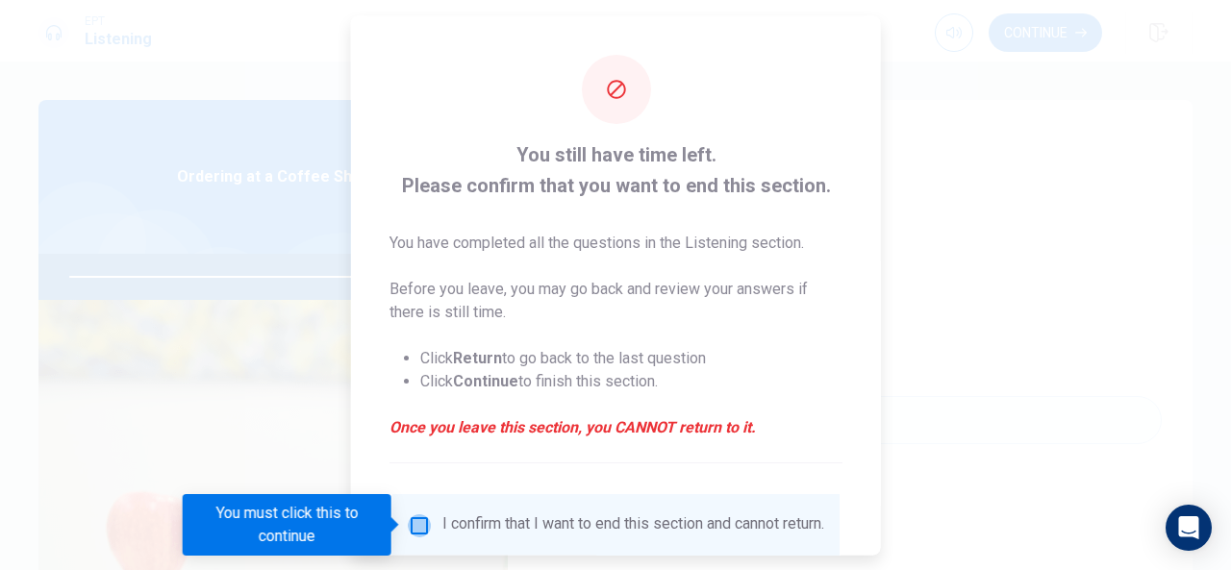
click at [416, 524] on input "You must click this to continue" at bounding box center [419, 525] width 23 height 23
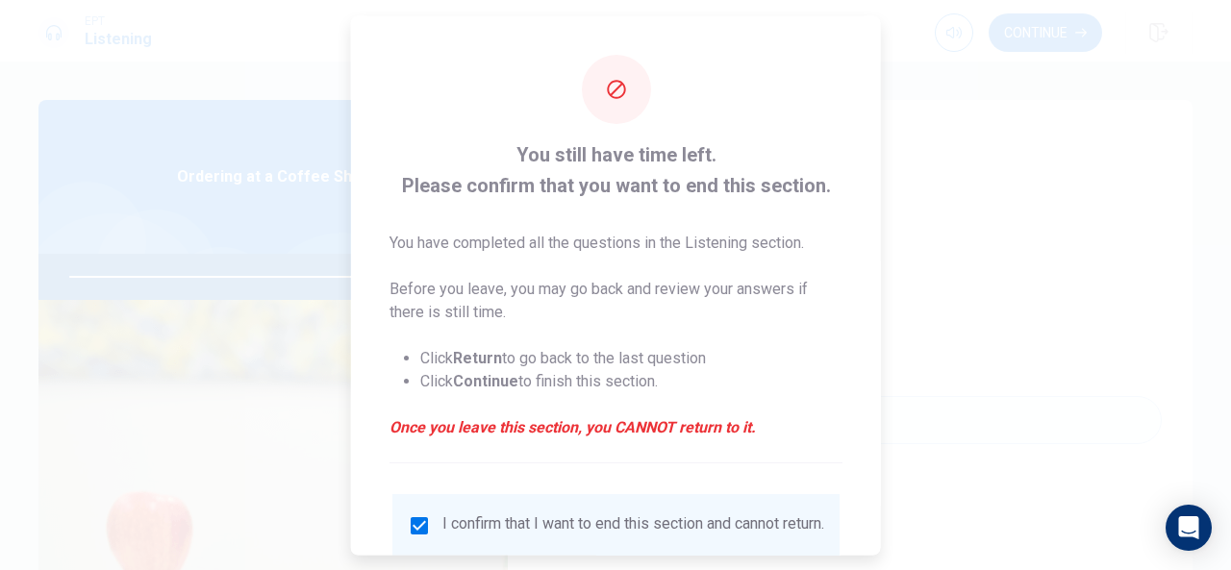
click at [314, 467] on div at bounding box center [615, 285] width 1231 height 570
click at [1022, 250] on div at bounding box center [615, 285] width 1231 height 570
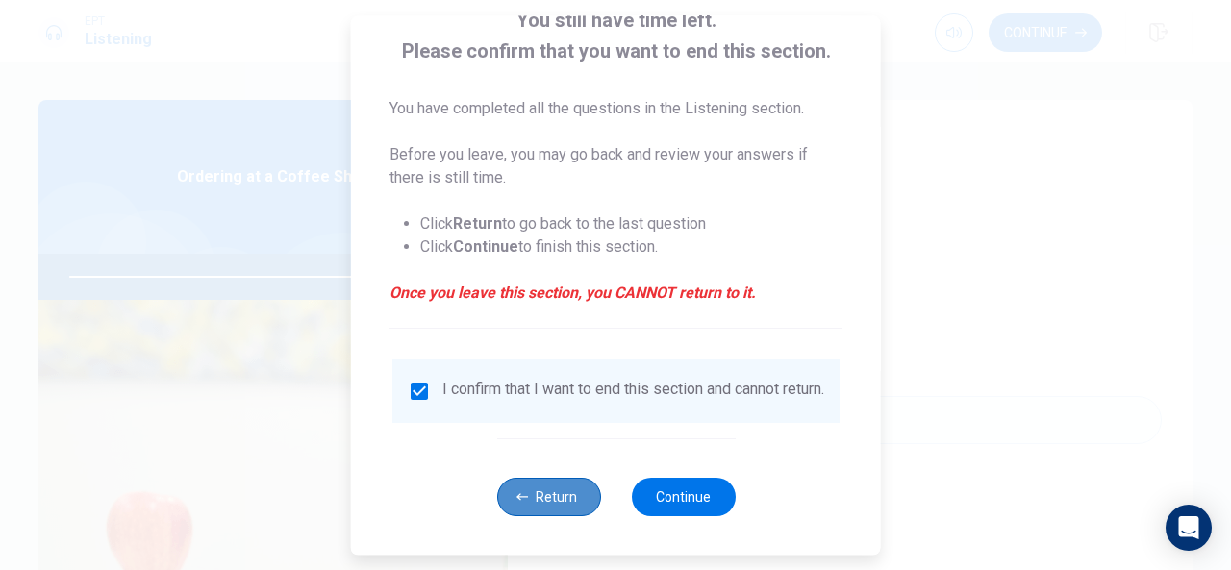
click at [546, 507] on button "Return" at bounding box center [548, 497] width 104 height 38
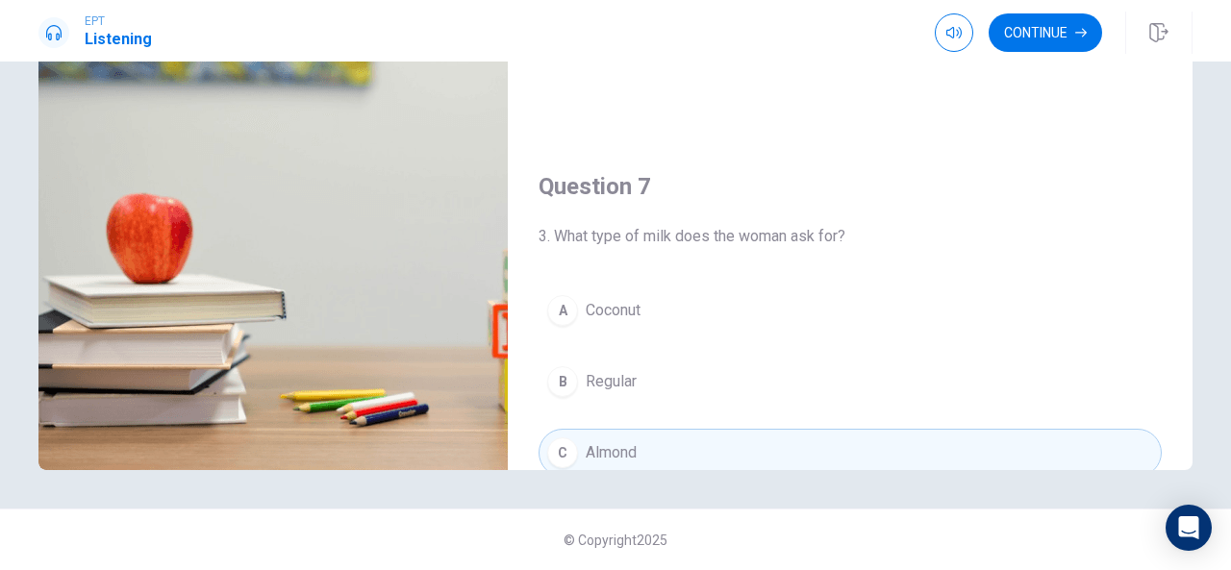
scroll to position [0, 0]
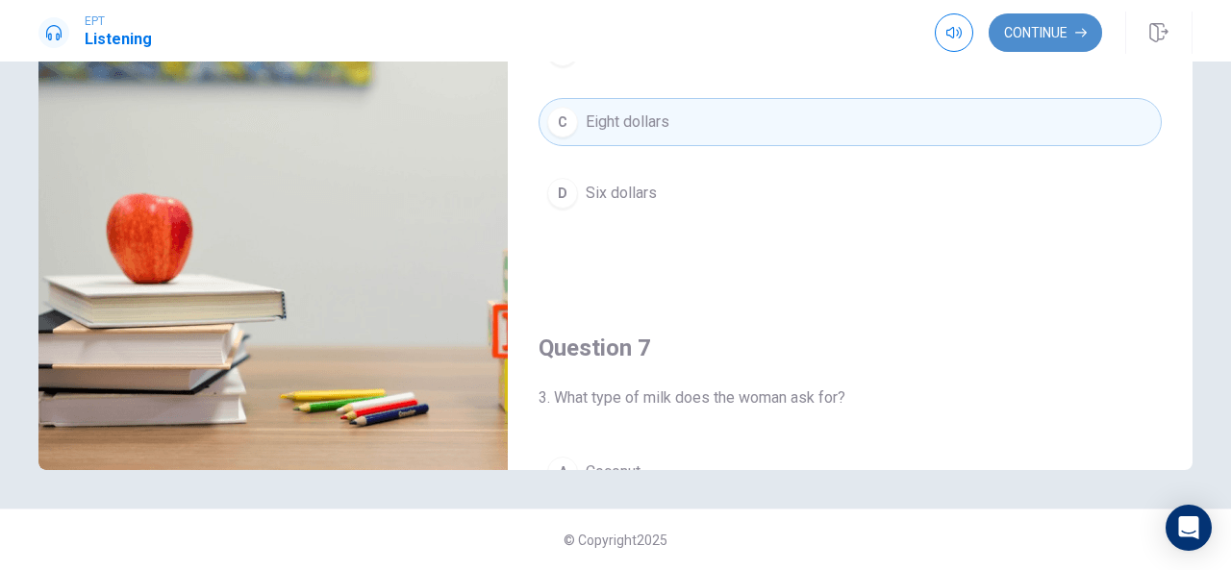
click at [1053, 29] on button "Continue" at bounding box center [1046, 32] width 114 height 38
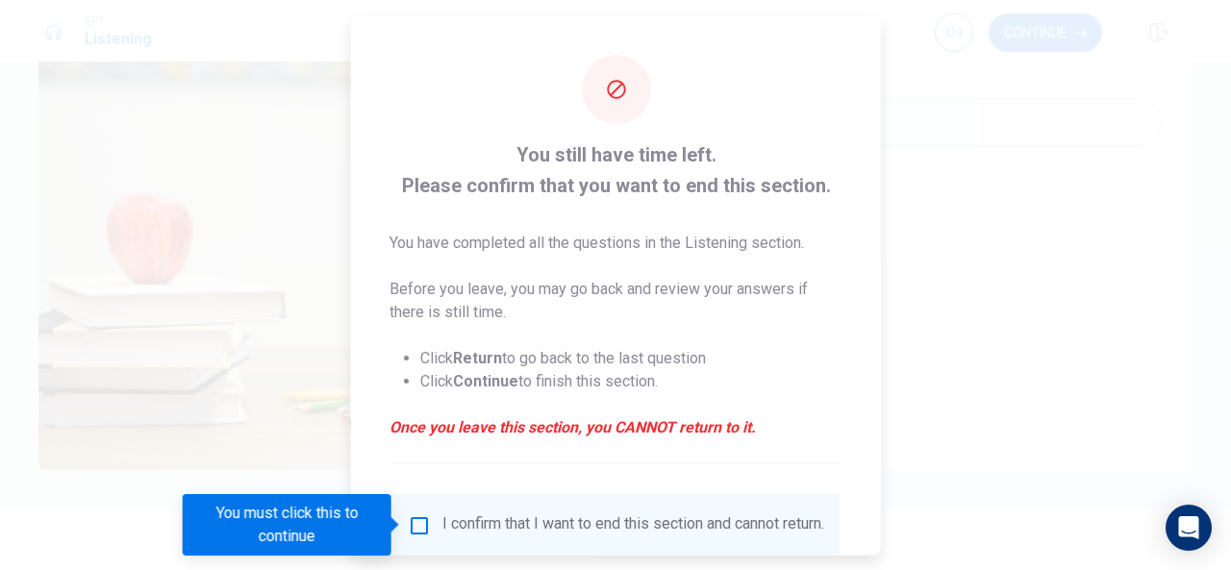
scroll to position [146, 0]
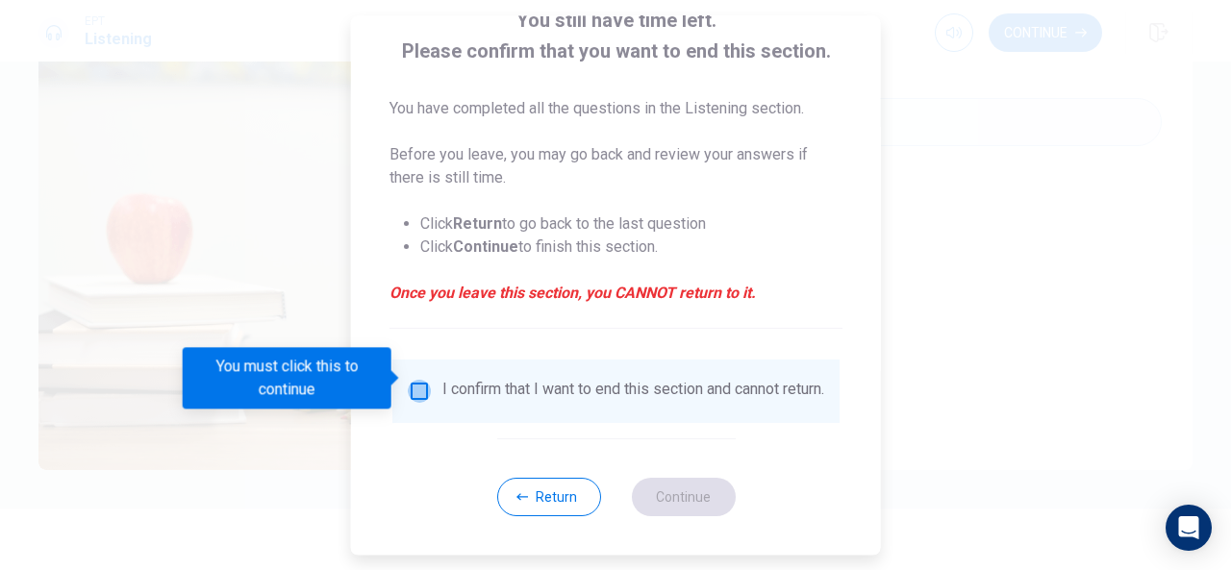
click at [417, 380] on input "You must click this to continue" at bounding box center [419, 391] width 23 height 23
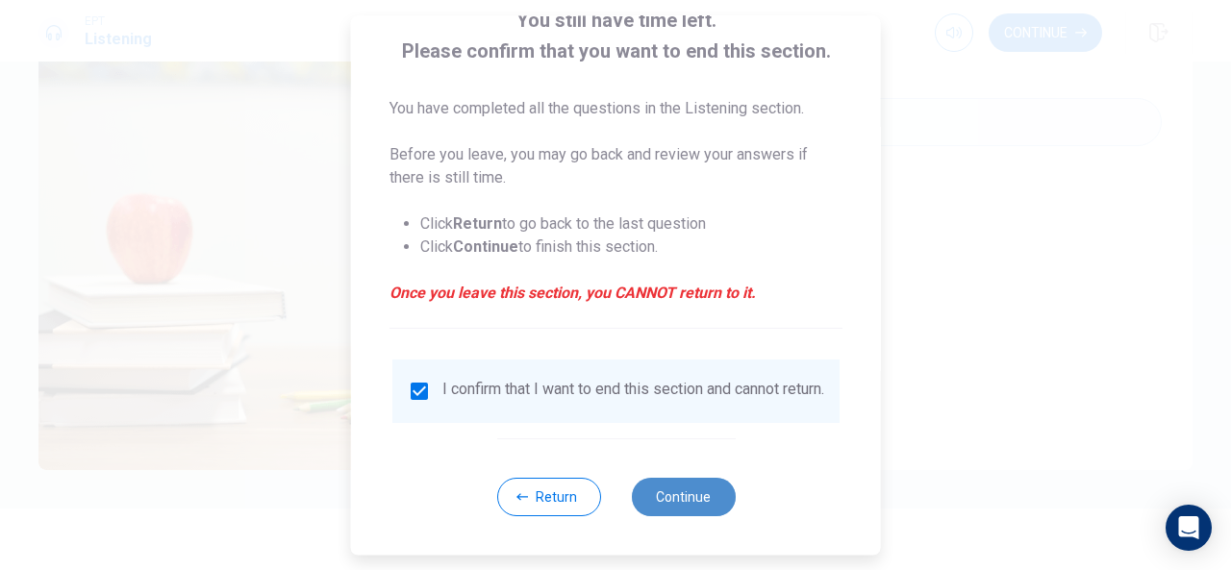
click at [677, 501] on button "Continue" at bounding box center [683, 497] width 104 height 38
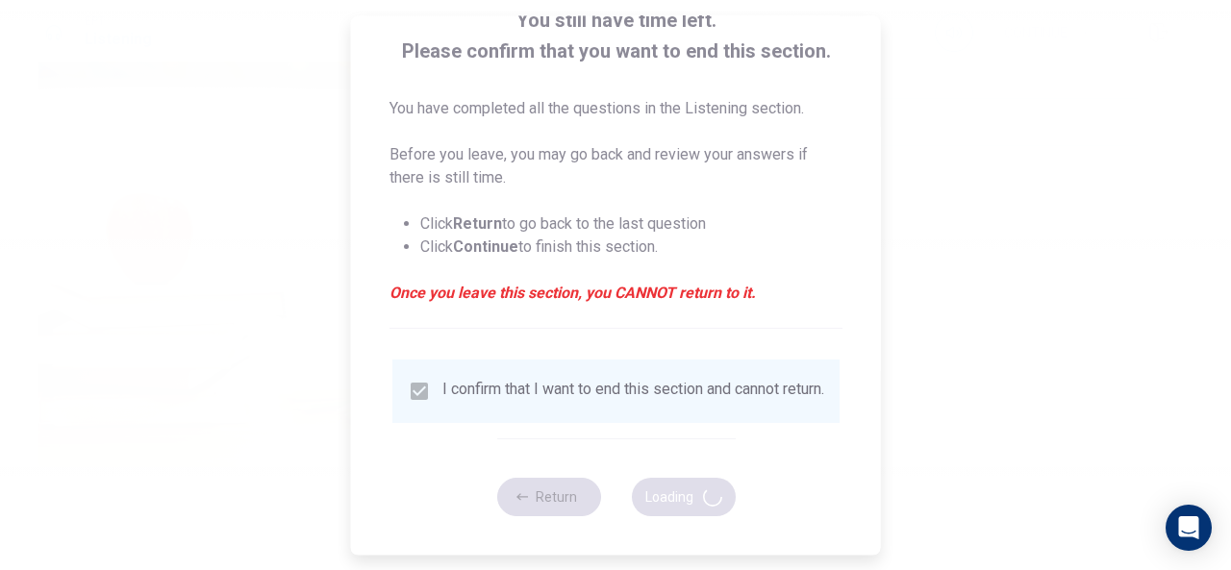
type input "93"
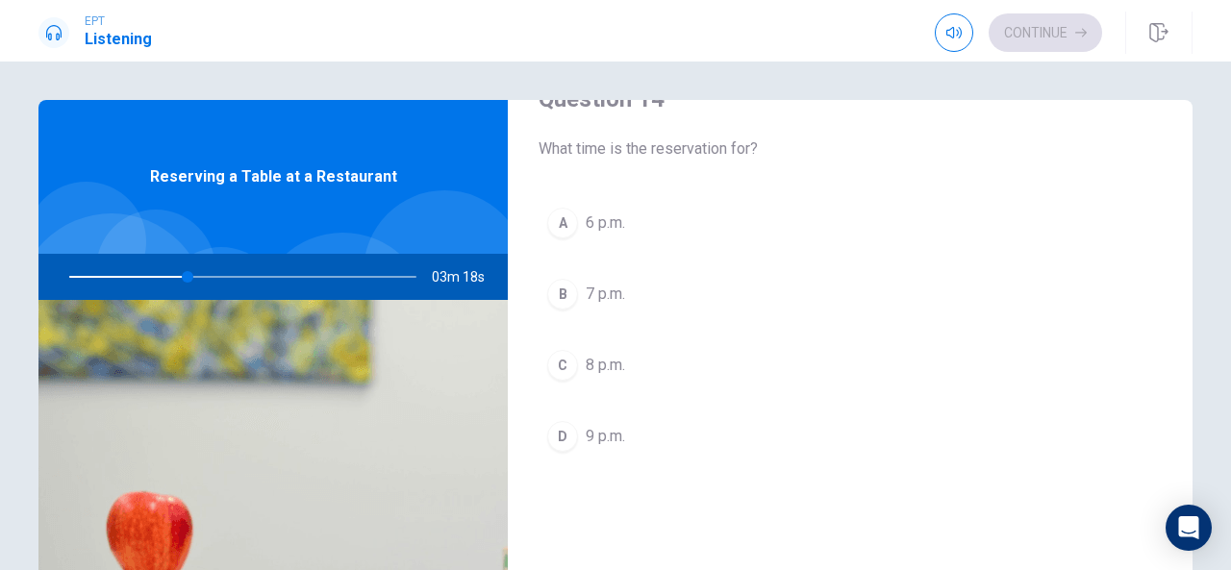
scroll to position [1541, 0]
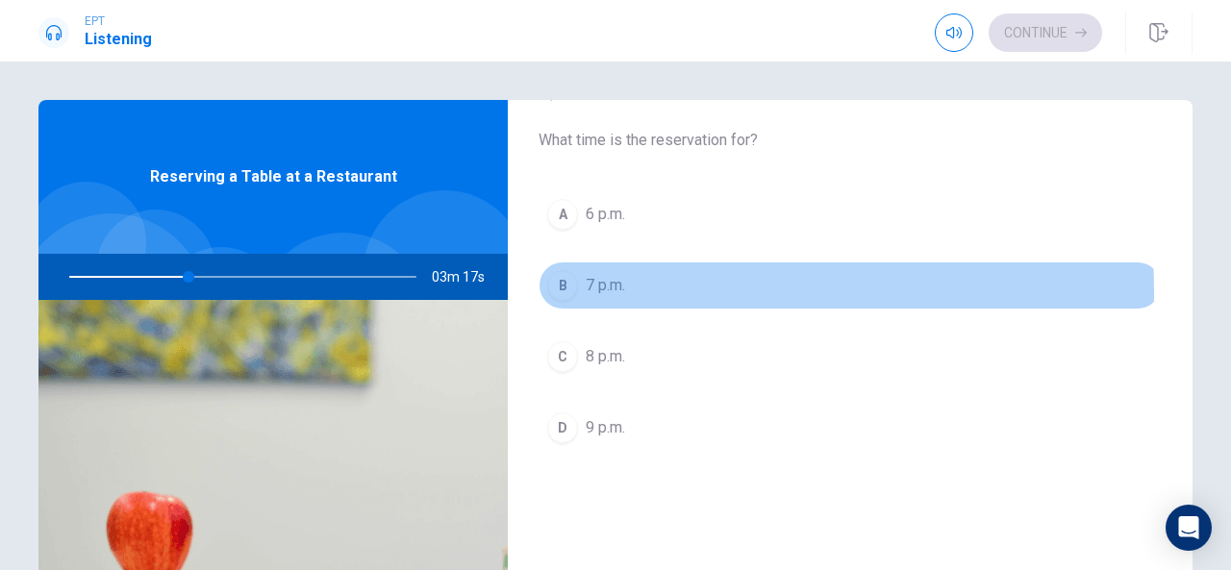
click at [569, 284] on div "B" at bounding box center [562, 285] width 31 height 31
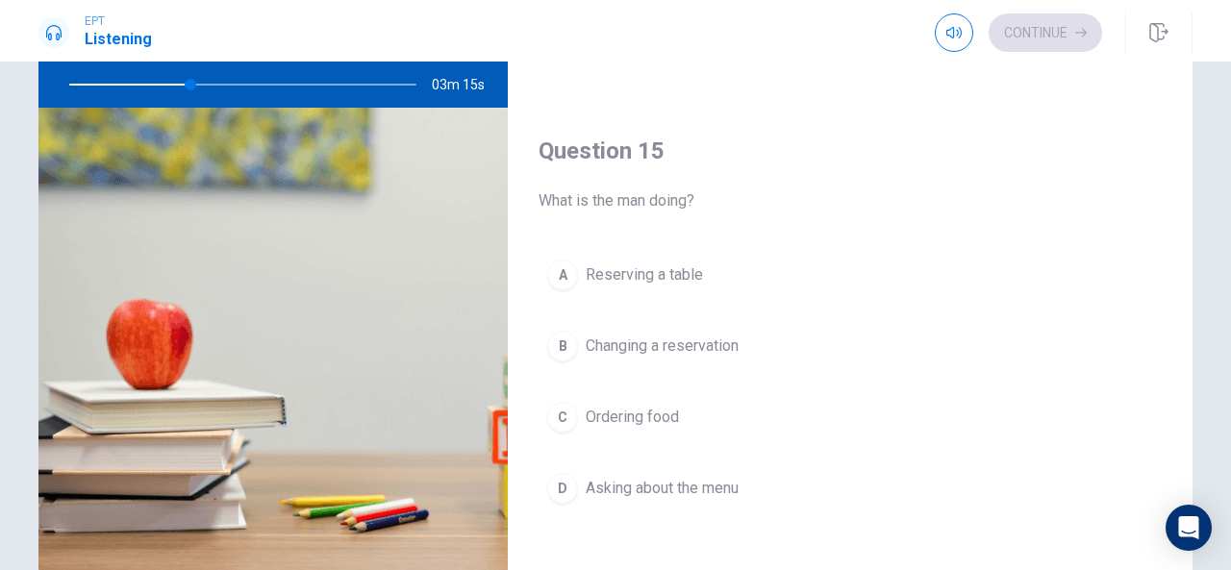
scroll to position [194, 0]
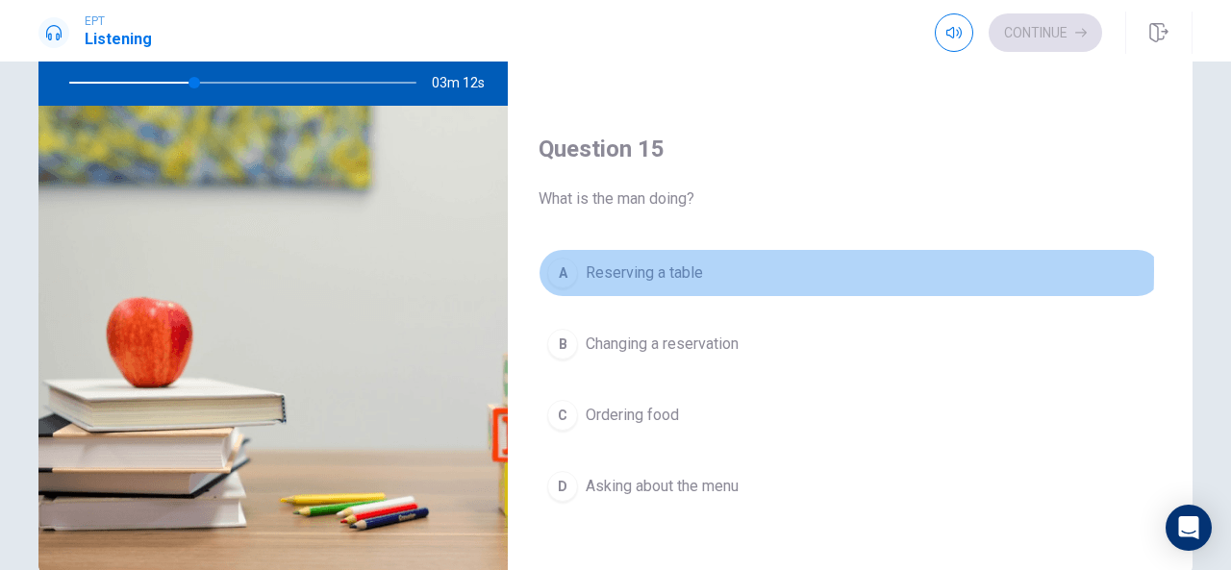
click at [556, 260] on div "A" at bounding box center [562, 273] width 31 height 31
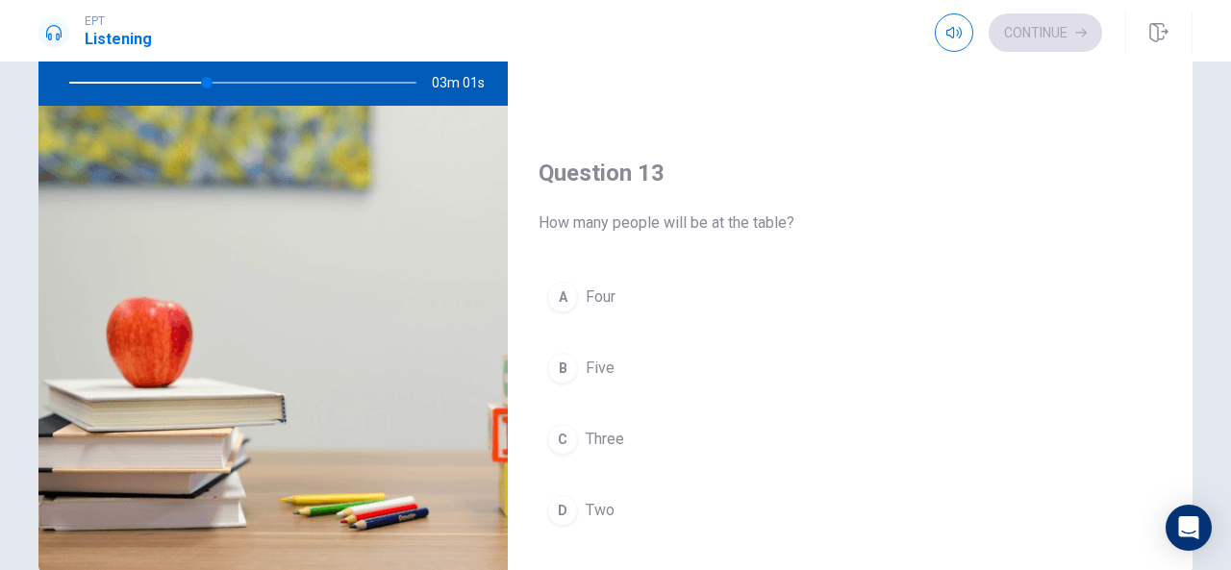
scroll to position [778, 0]
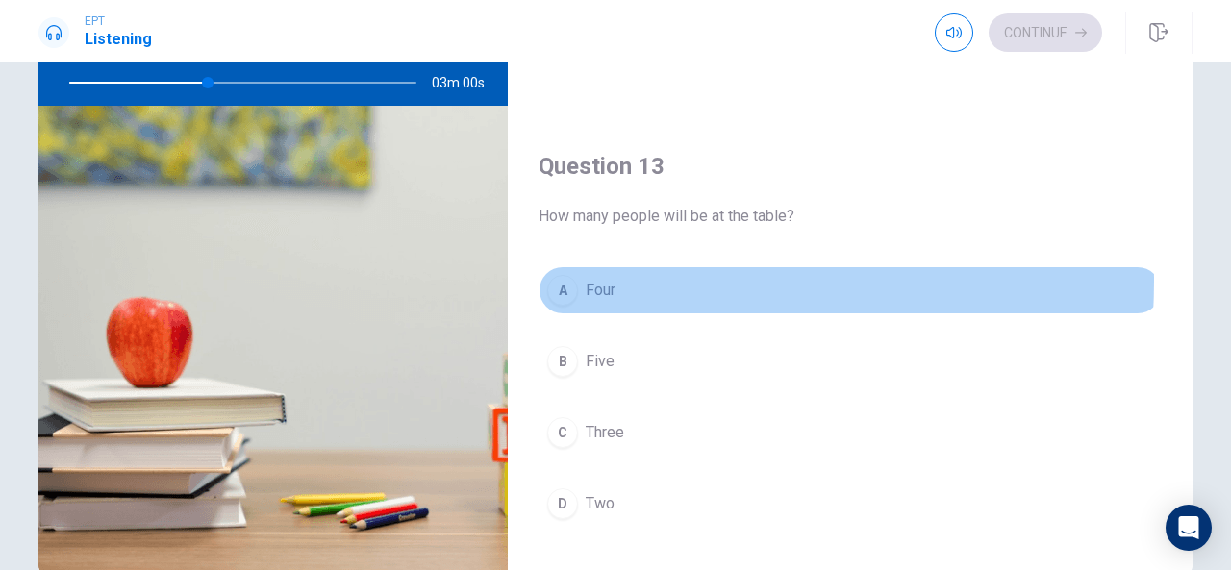
click at [567, 275] on div "A" at bounding box center [562, 290] width 31 height 31
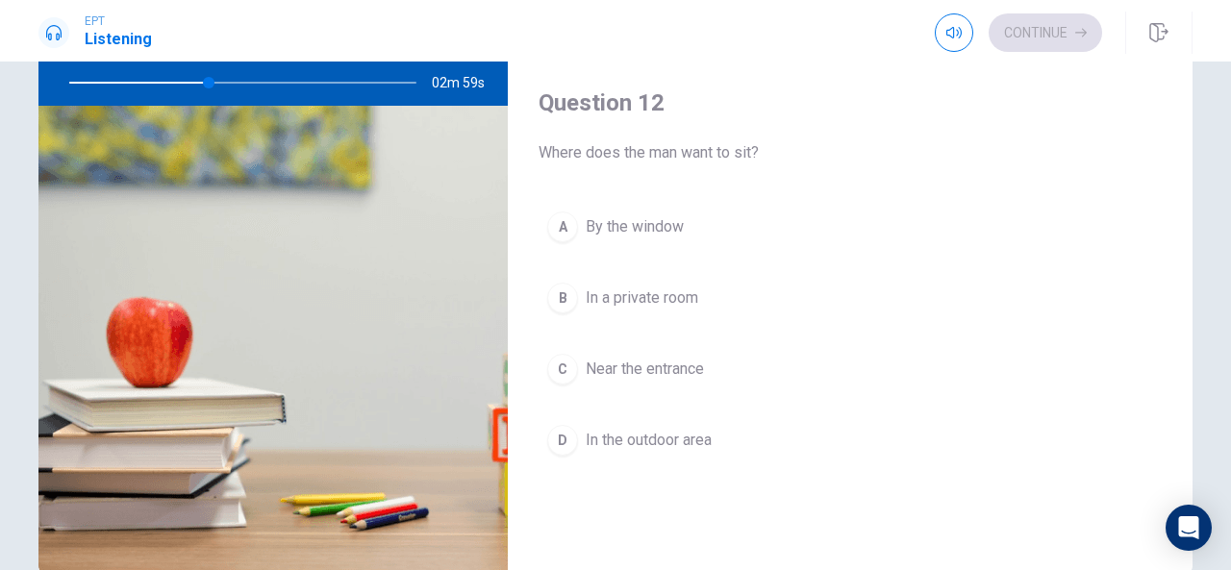
scroll to position [331, 0]
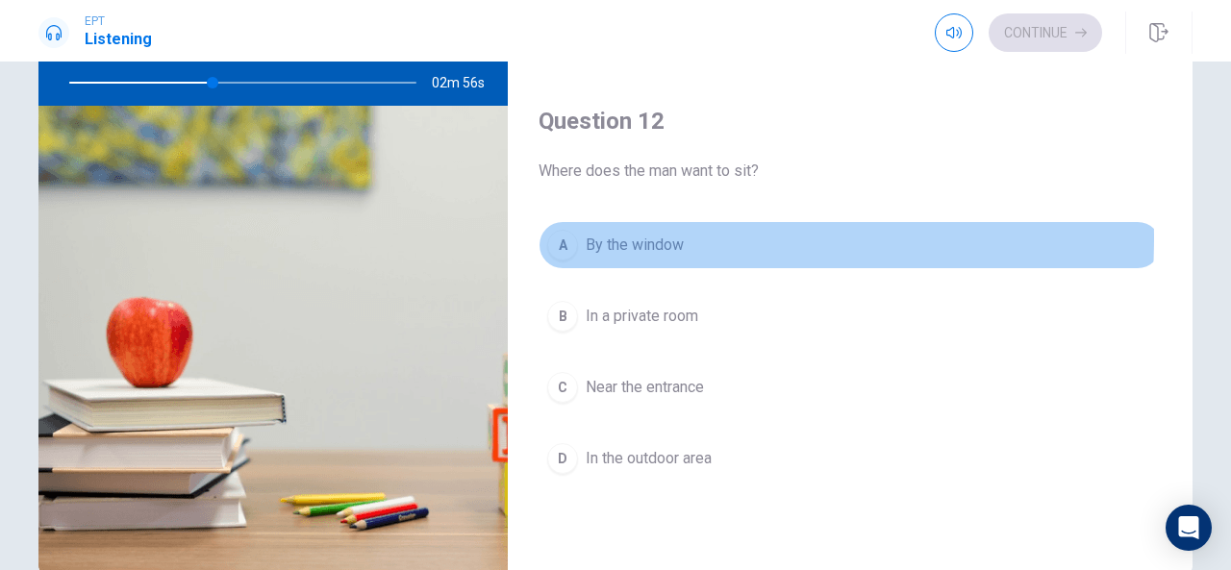
click at [559, 234] on div "A" at bounding box center [562, 245] width 31 height 31
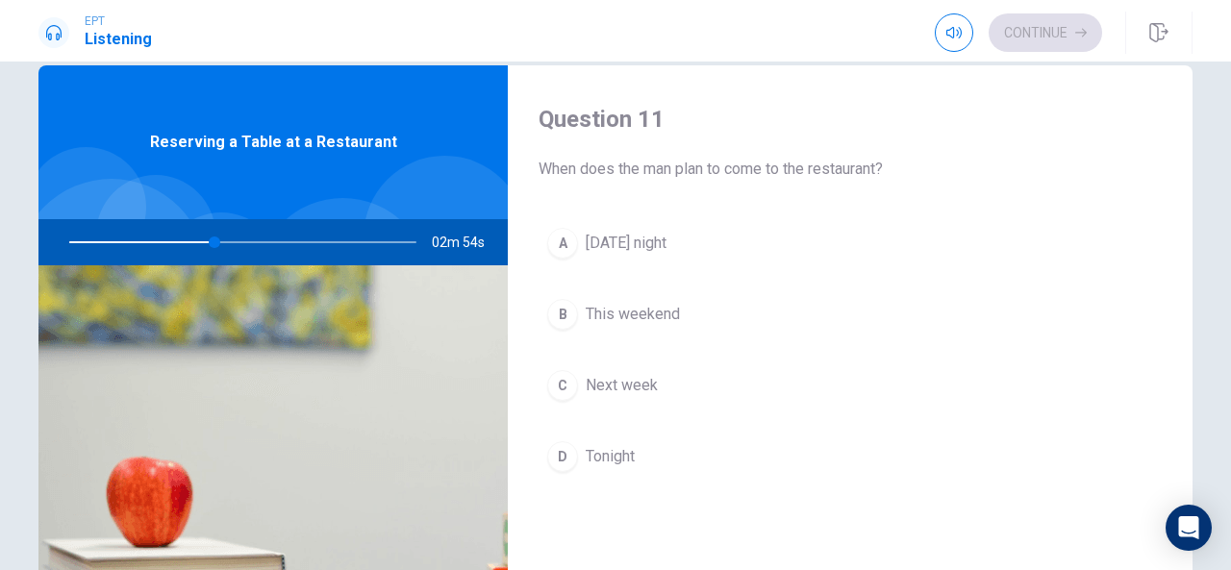
scroll to position [36, 0]
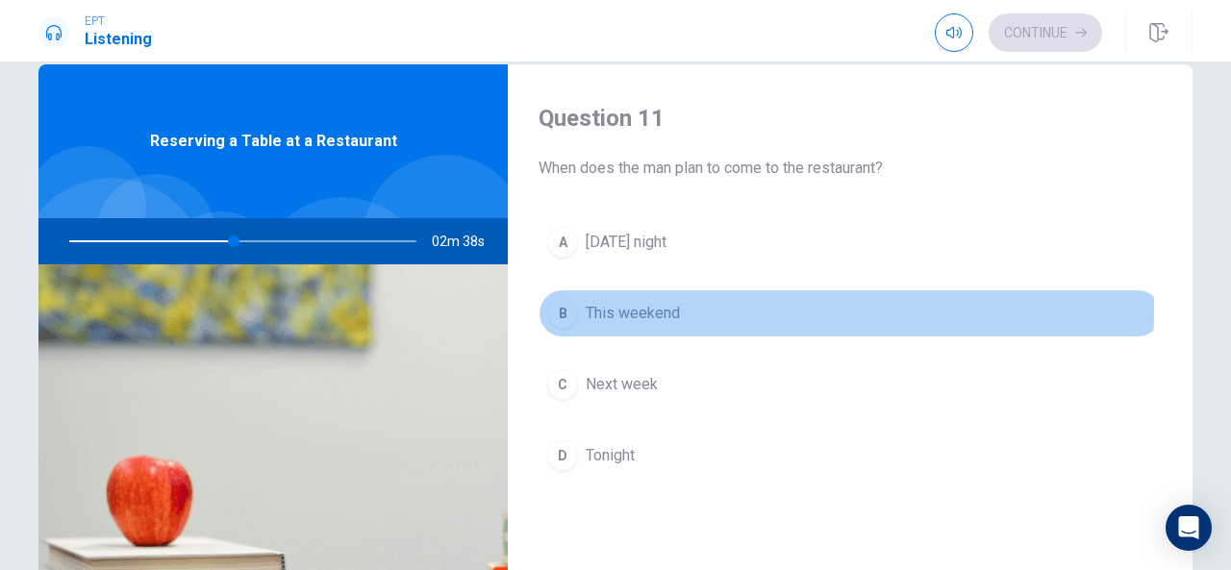
click at [554, 307] on div "B" at bounding box center [562, 313] width 31 height 31
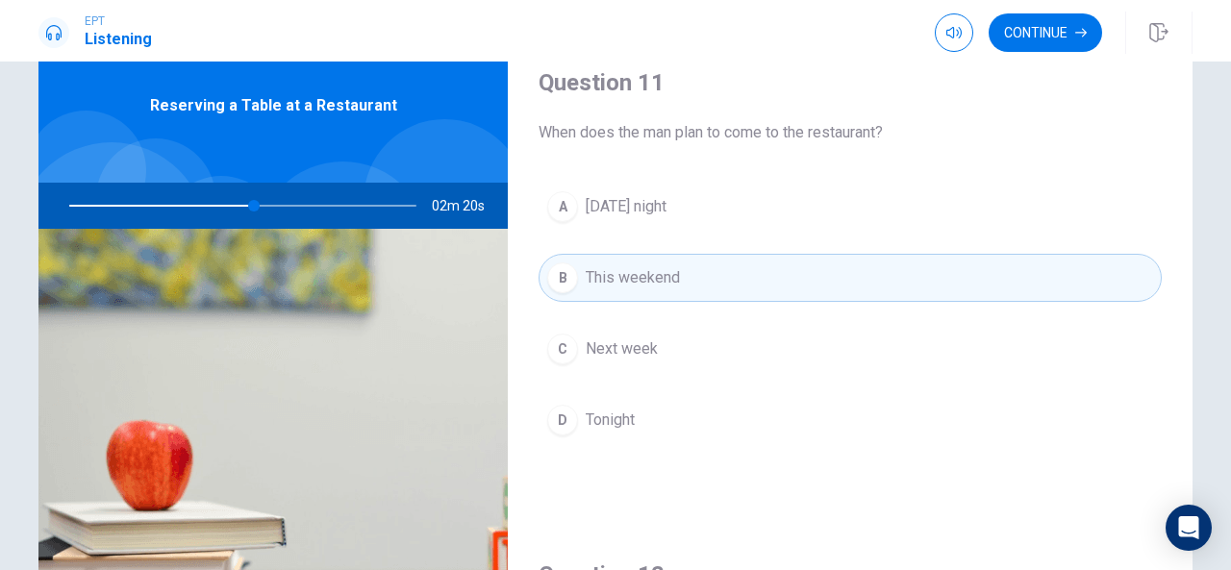
scroll to position [0, 0]
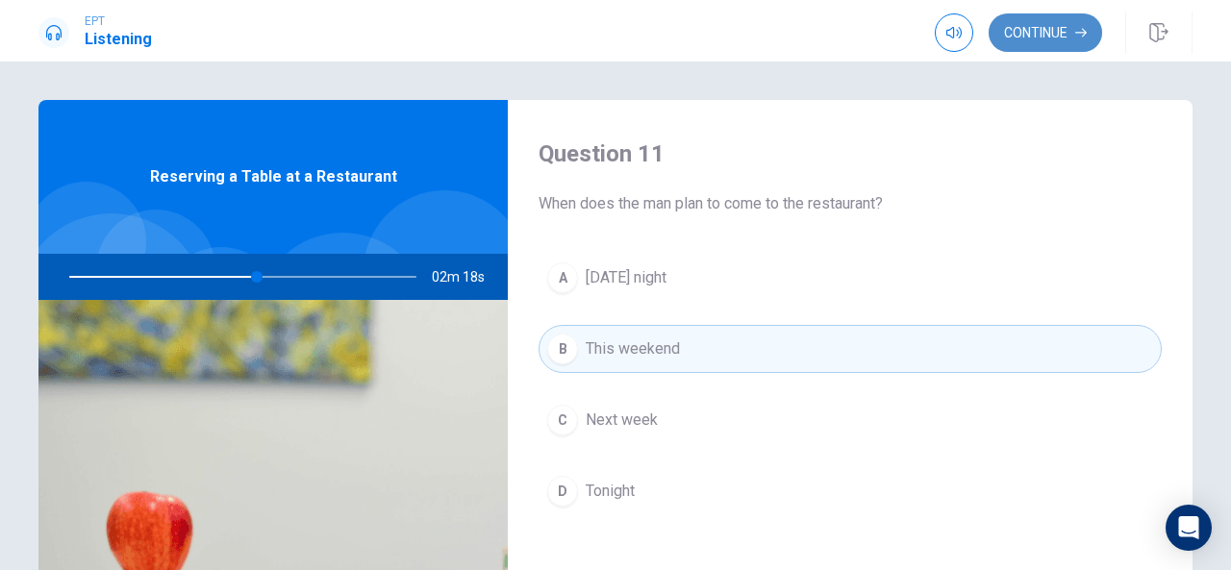
click at [1041, 33] on button "Continue" at bounding box center [1046, 32] width 114 height 38
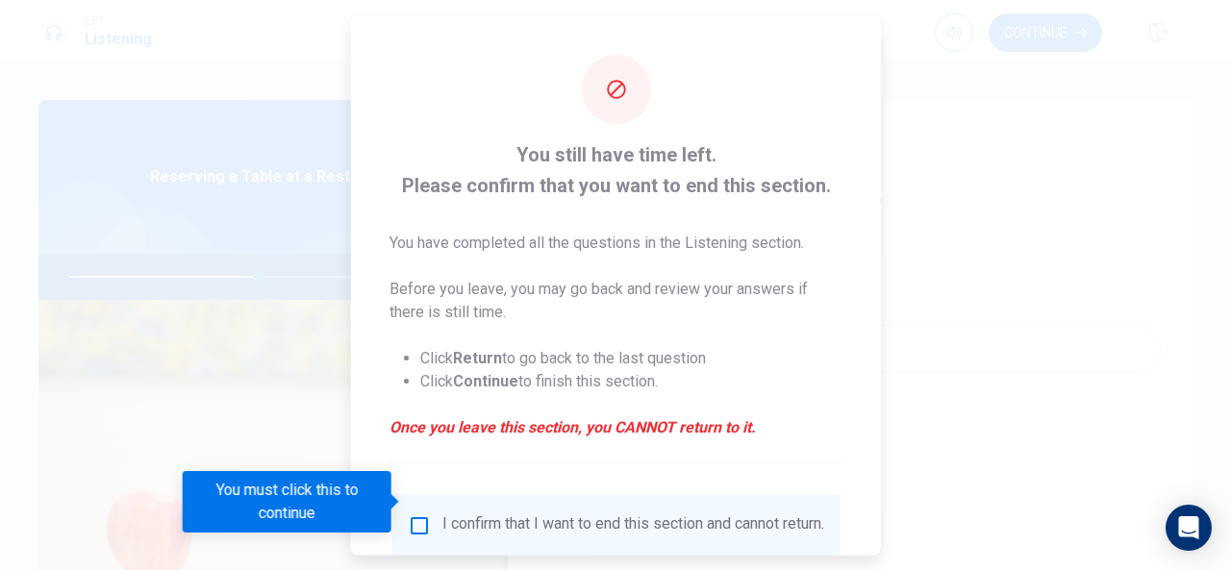
scroll to position [146, 0]
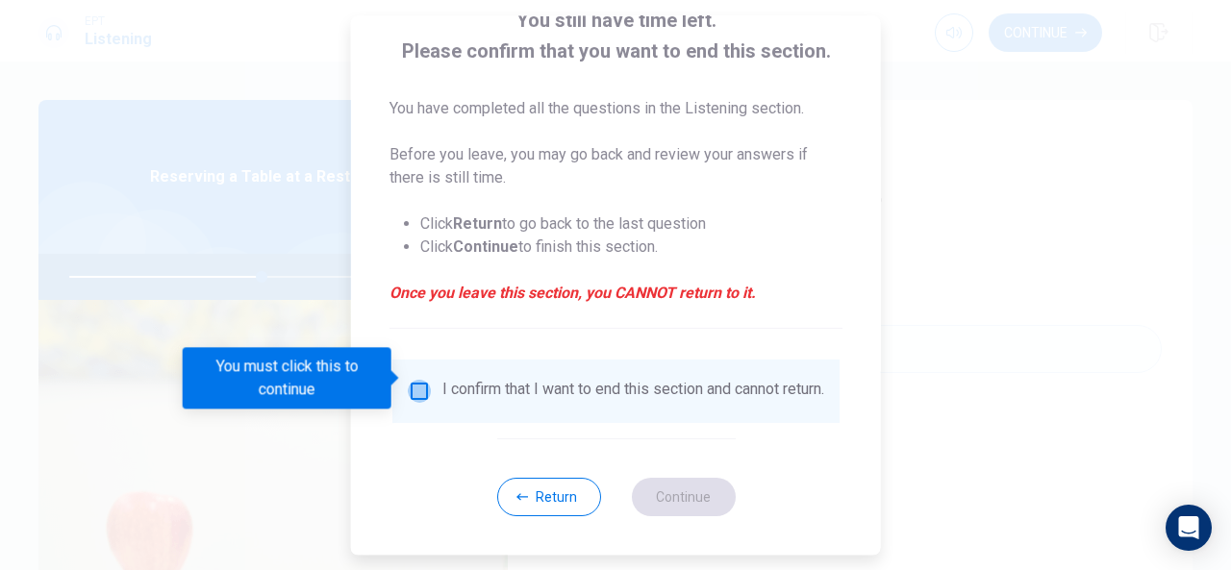
click at [417, 382] on input "You must click this to continue" at bounding box center [419, 391] width 23 height 23
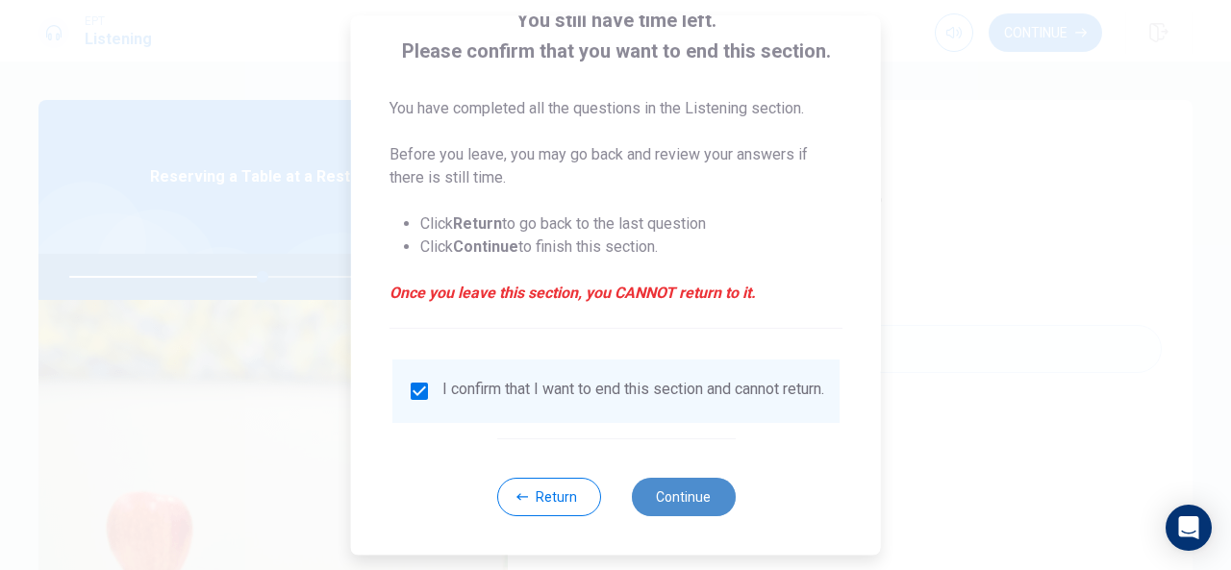
click at [670, 482] on button "Continue" at bounding box center [683, 497] width 104 height 38
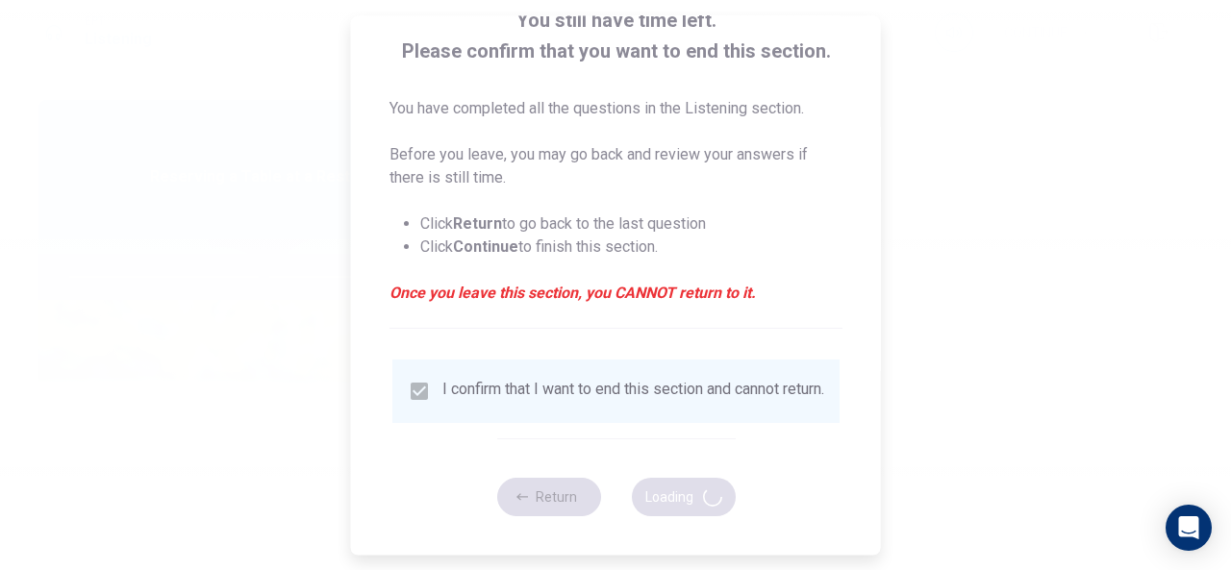
type input "56"
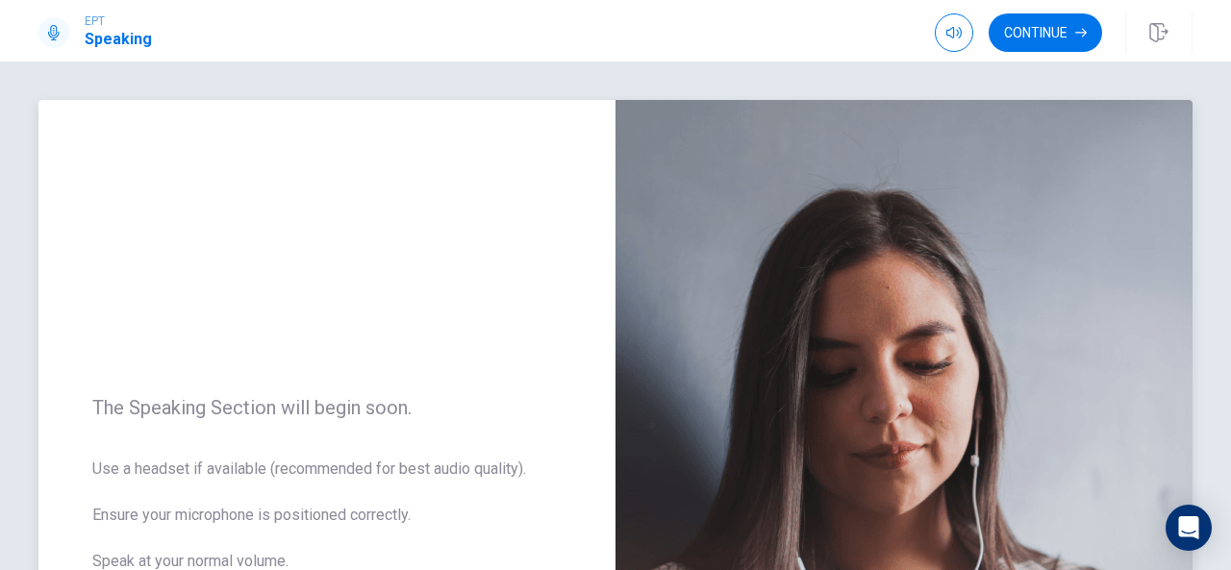
scroll to position [178, 0]
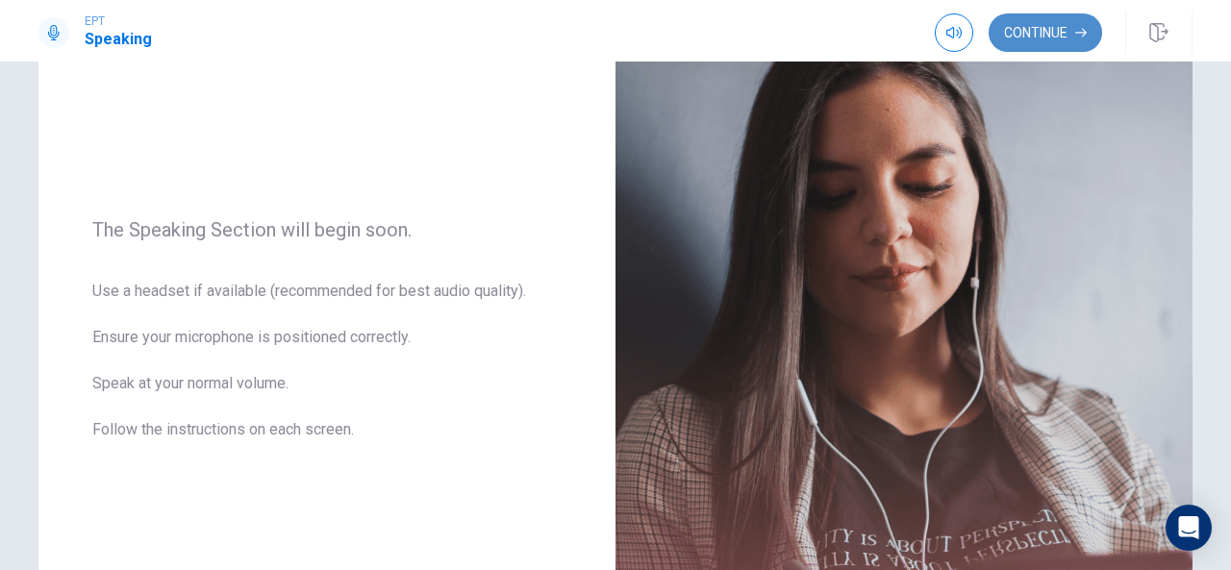
click at [1057, 23] on button "Continue" at bounding box center [1046, 32] width 114 height 38
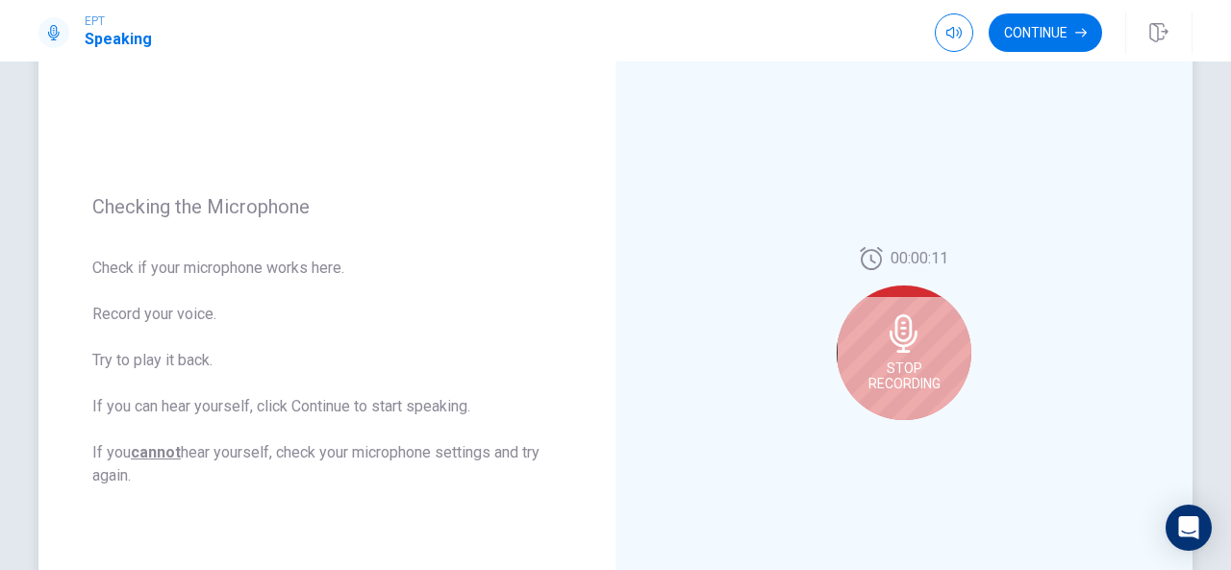
click at [905, 341] on icon at bounding box center [904, 334] width 38 height 38
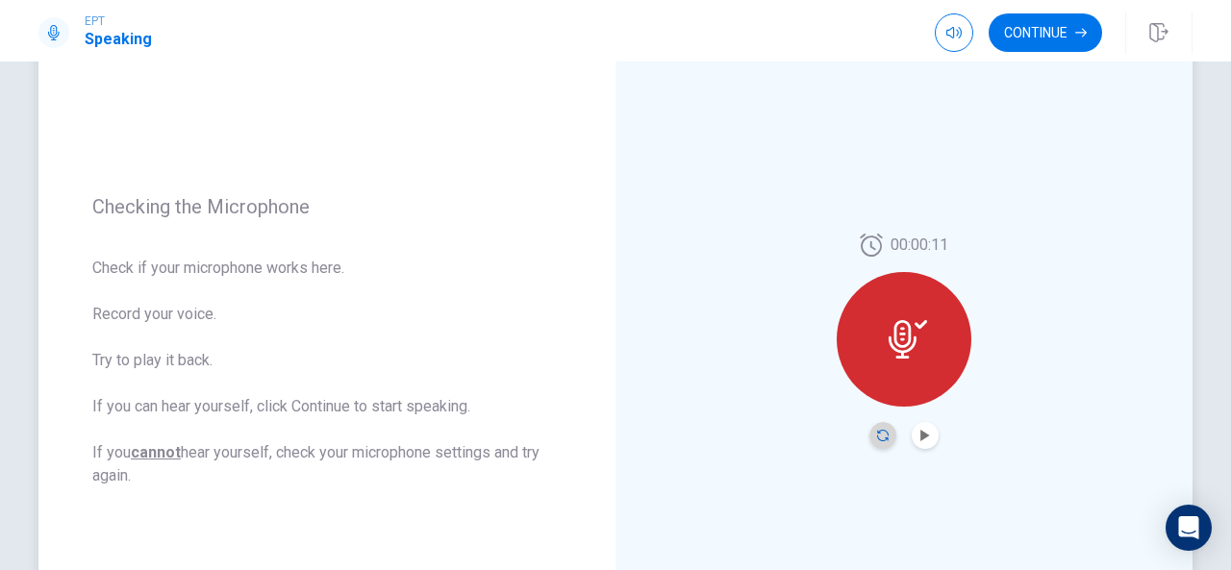
click at [878, 436] on icon "Record Again" at bounding box center [883, 436] width 12 height 12
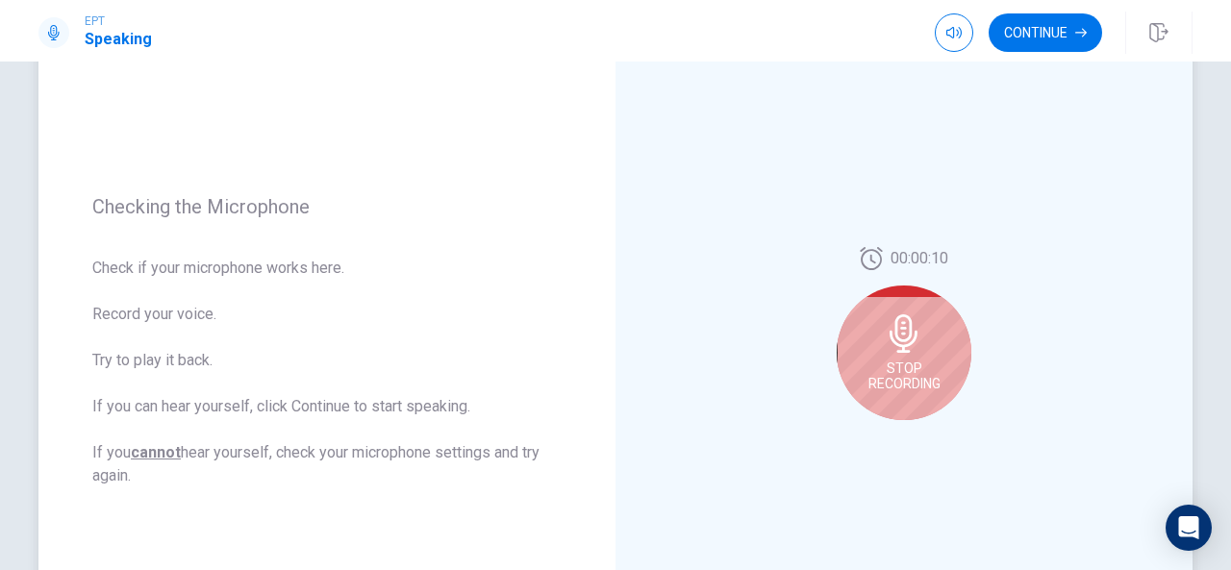
click at [912, 330] on icon at bounding box center [904, 334] width 28 height 38
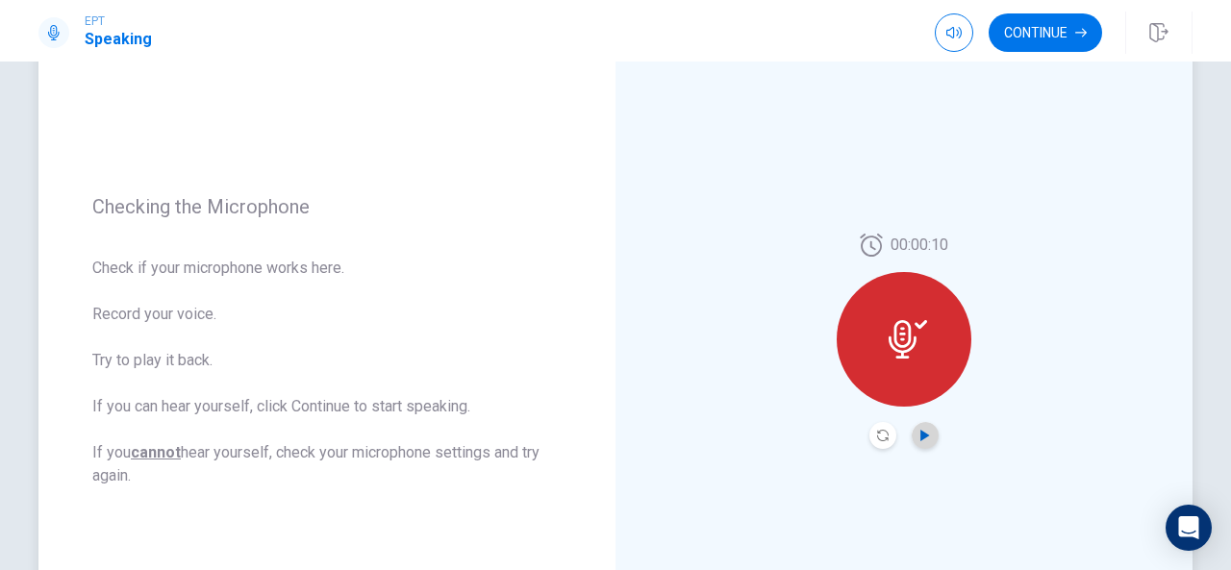
click at [920, 441] on icon "Play Audio" at bounding box center [926, 436] width 12 height 12
click at [1031, 26] on button "Continue" at bounding box center [1046, 32] width 114 height 38
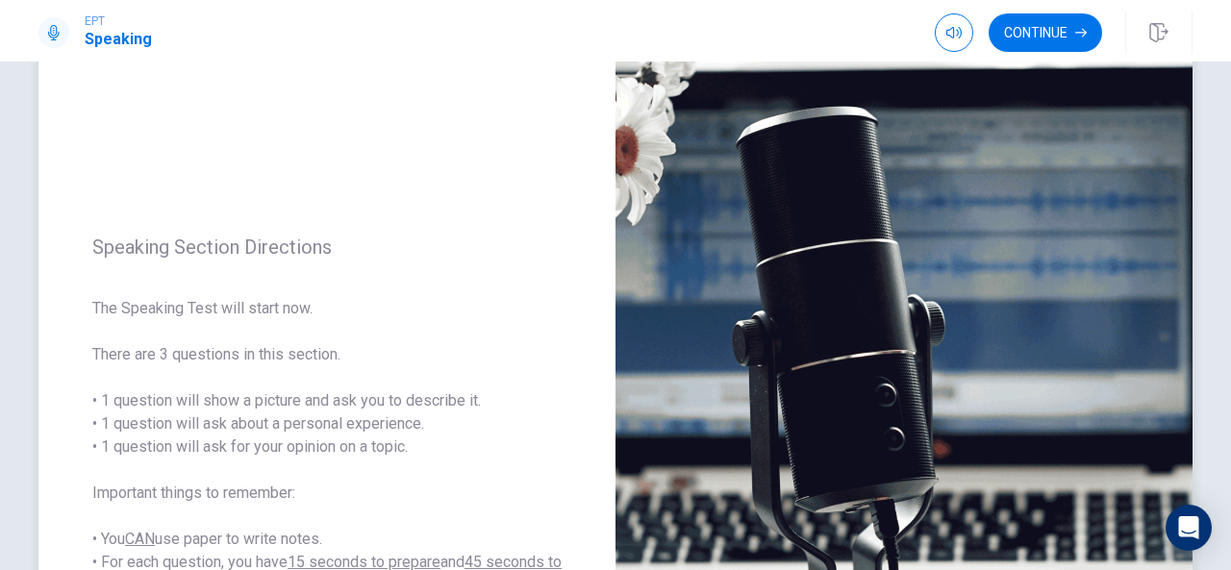
scroll to position [148, 0]
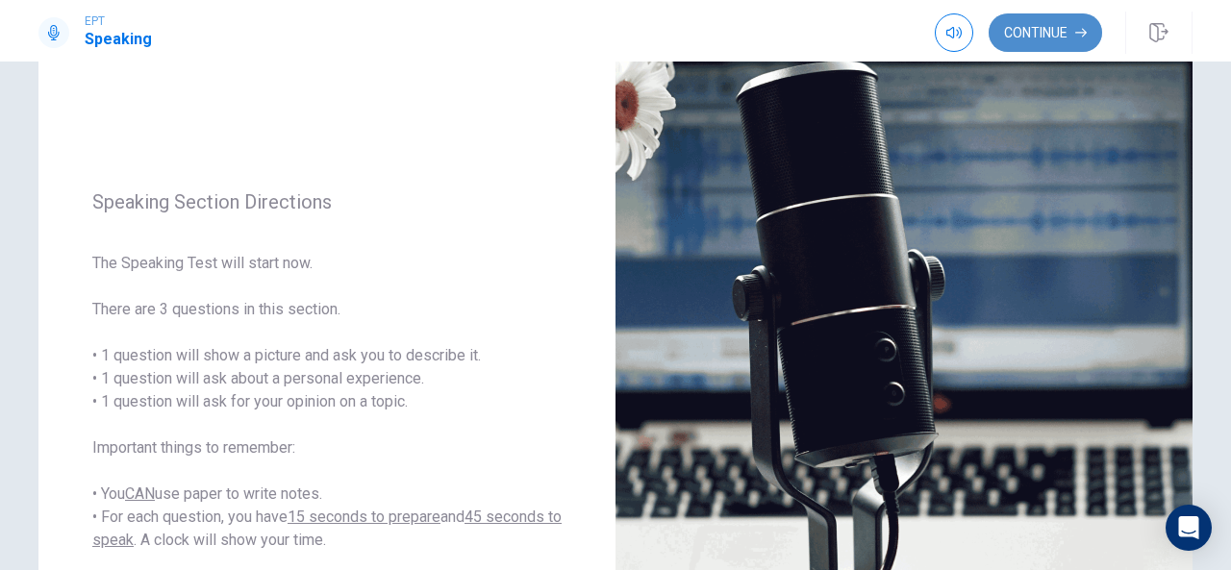
click at [1054, 20] on button "Continue" at bounding box center [1046, 32] width 114 height 38
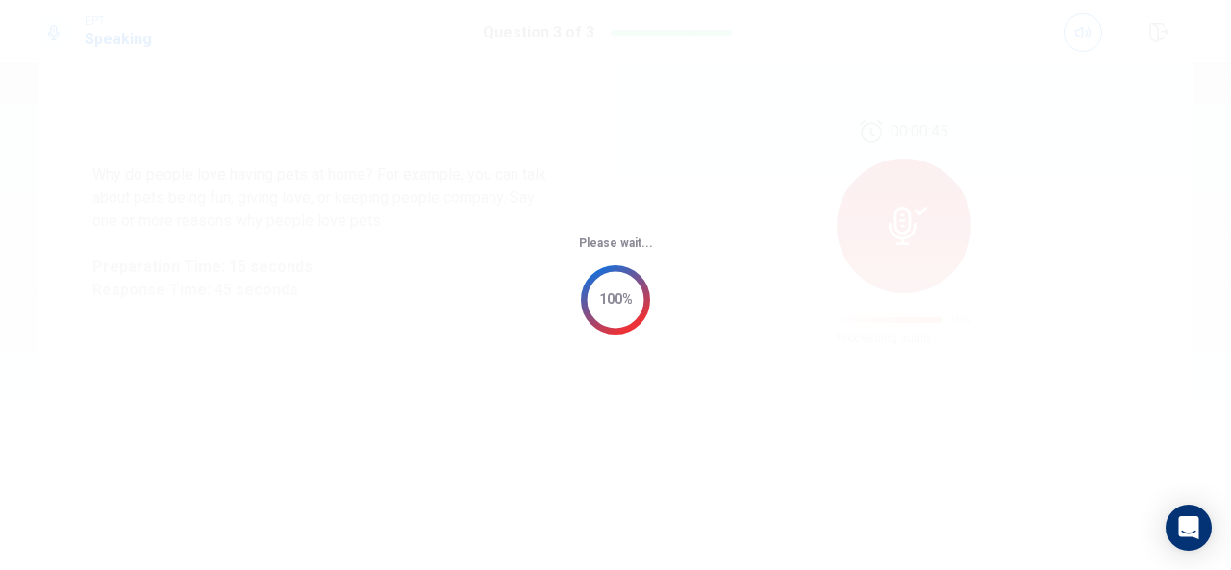
scroll to position [0, 0]
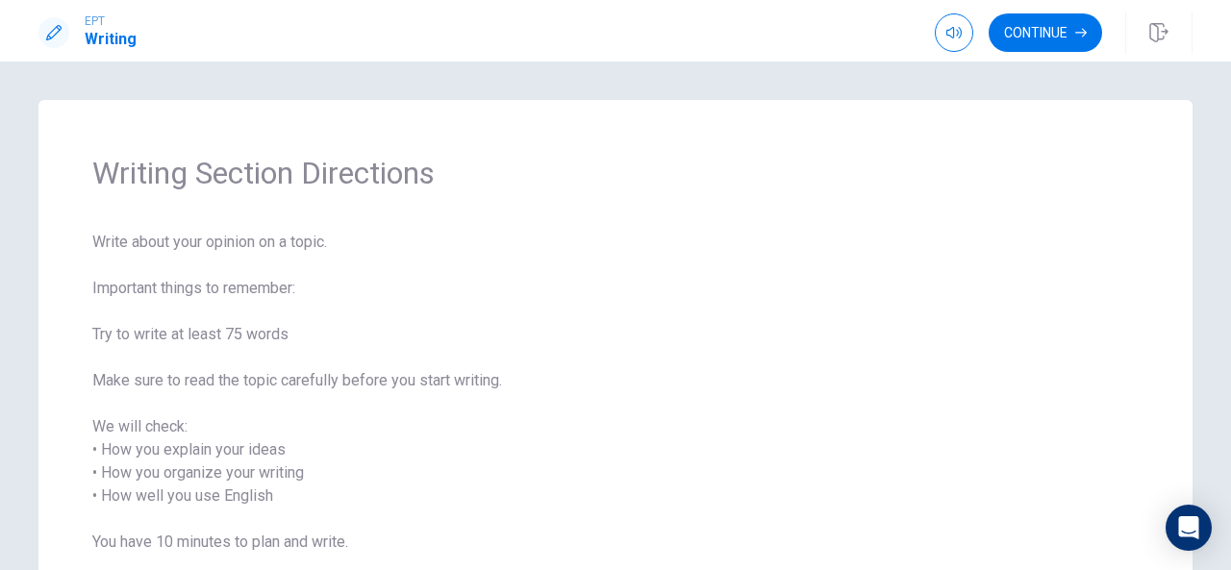
drag, startPoint x: 23, startPoint y: 547, endPoint x: 444, endPoint y: 353, distance: 464.0
click at [444, 353] on div "Writing Section Directions Write about your opinion on a topic. Important thing…" at bounding box center [616, 388] width 1216 height 577
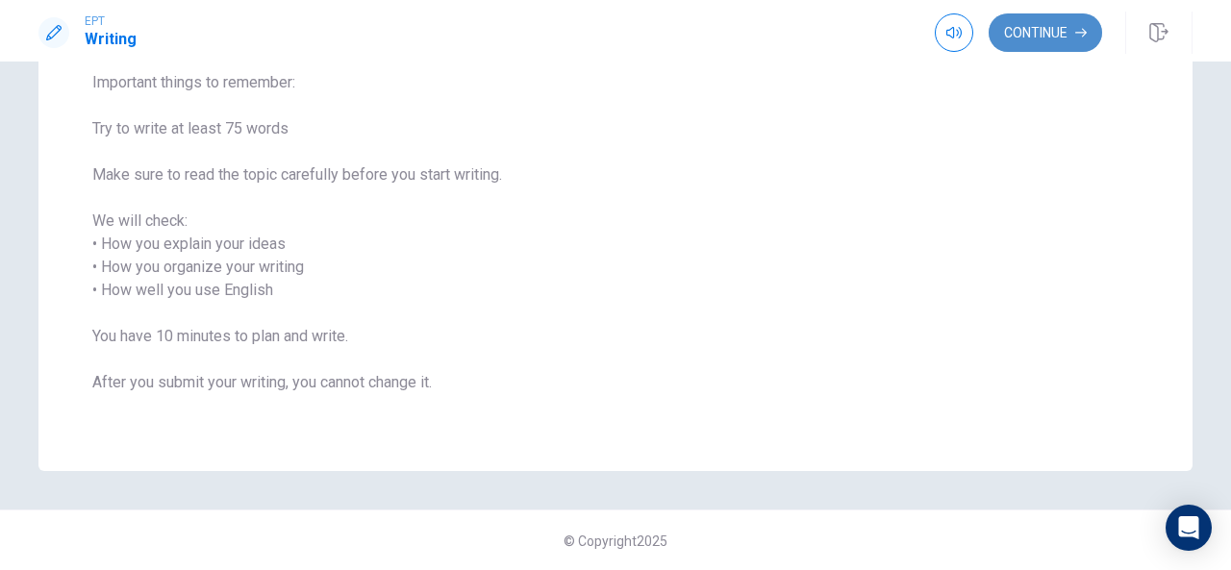
click at [1036, 26] on button "Continue" at bounding box center [1046, 32] width 114 height 38
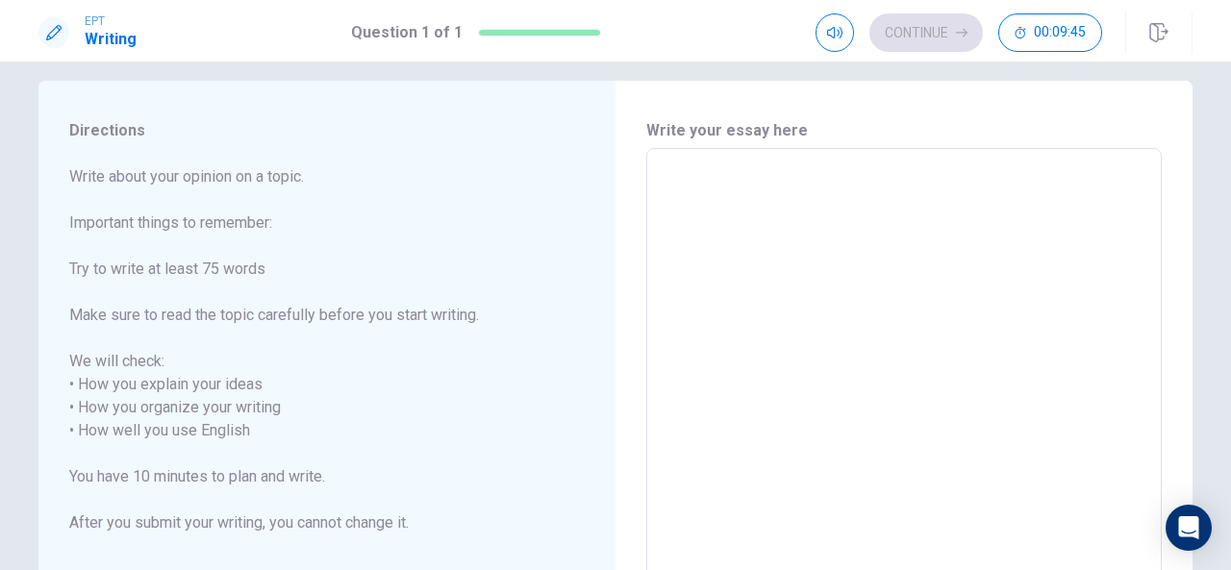
scroll to position [0, 0]
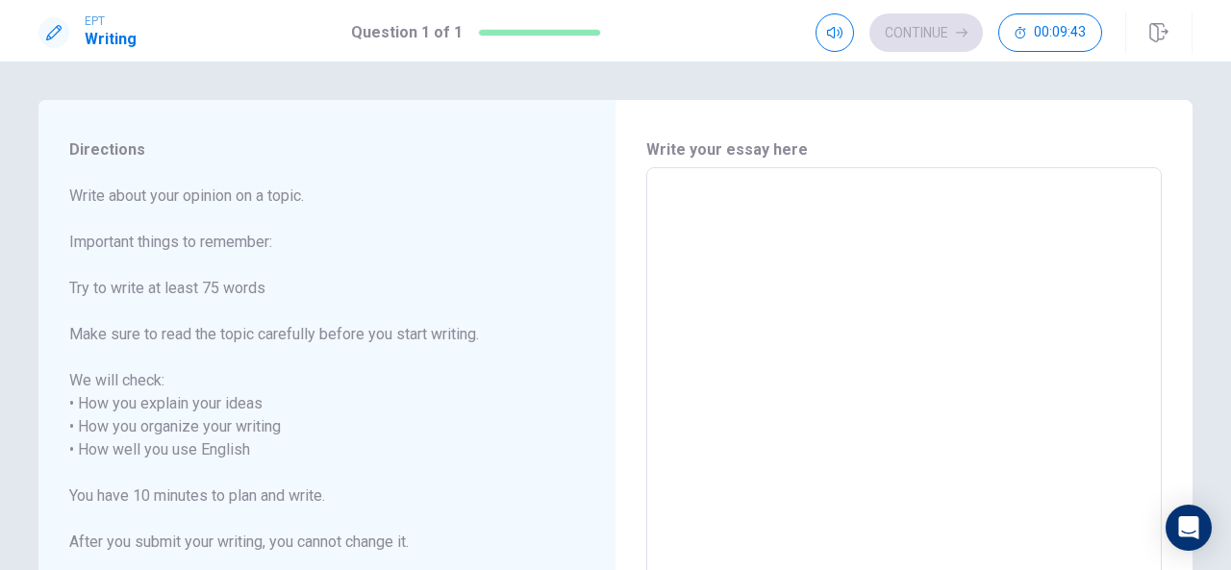
click at [744, 193] on textarea at bounding box center [904, 451] width 489 height 534
type textarea "f"
type textarea "x"
type textarea "F"
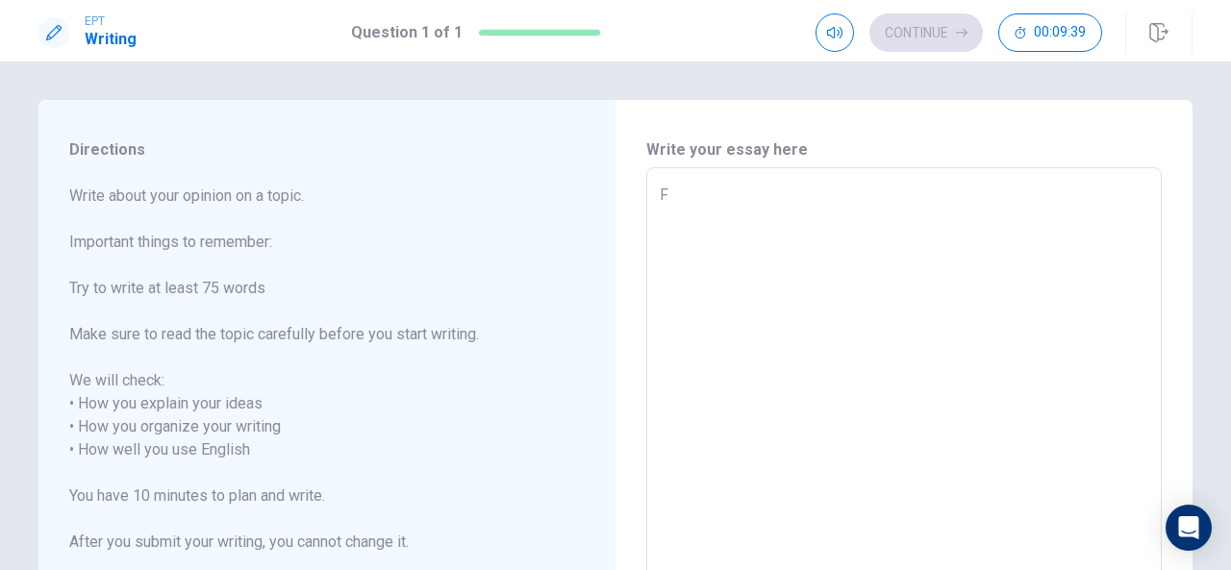
type textarea "x"
type textarea "Fo"
type textarea "x"
type textarea "For"
type textarea "x"
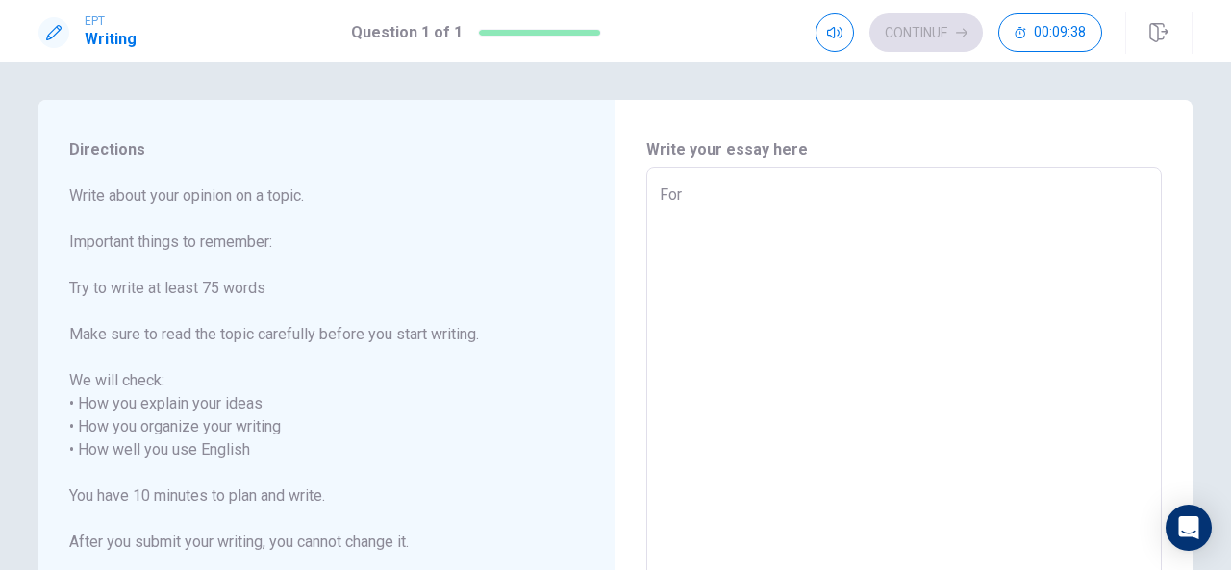
type textarea "For"
type textarea "x"
type textarea "For m"
type textarea "x"
type textarea "For mw"
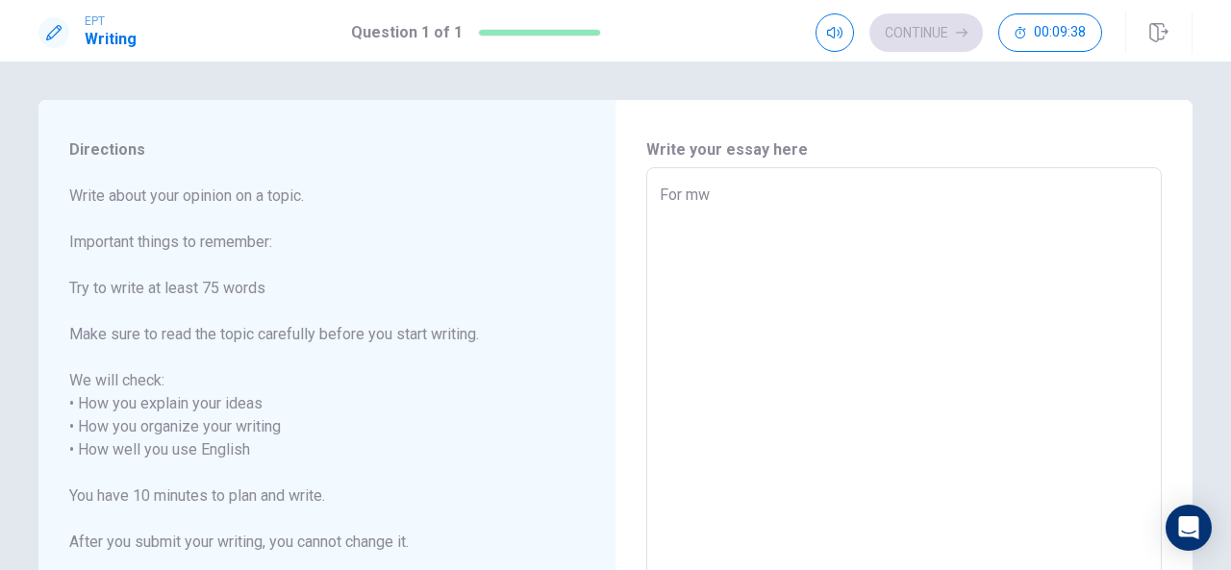
type textarea "x"
type textarea "For mw"
type textarea "x"
type textarea "For mw"
type textarea "x"
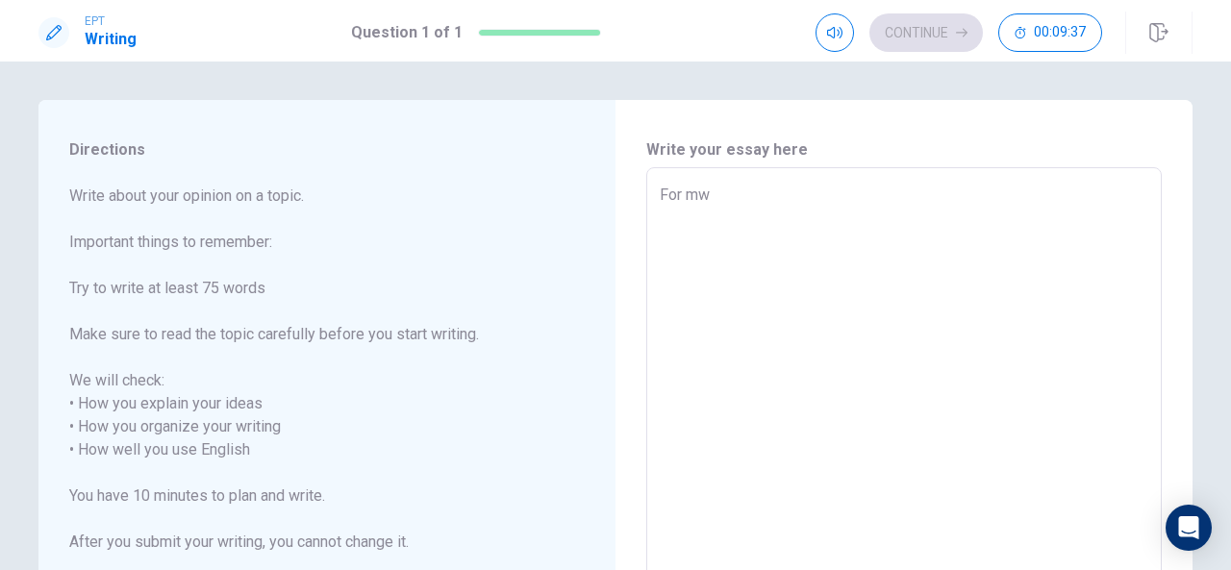
type textarea "For m"
type textarea "x"
type textarea "For me"
type textarea "x"
type textarea "For me"
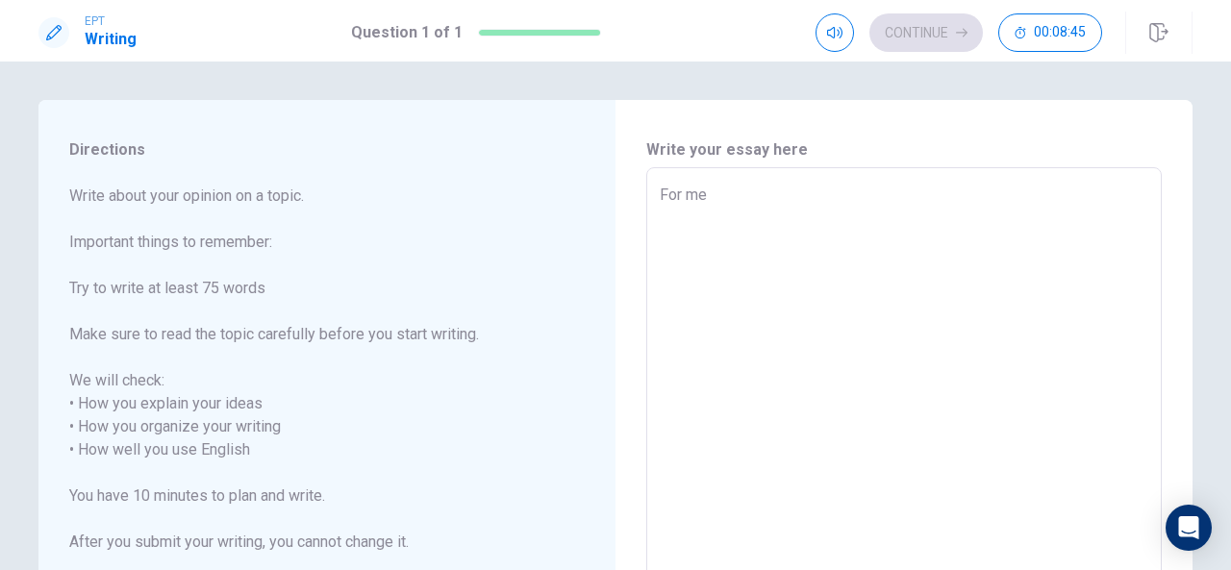
type textarea "x"
type textarea "For me i"
type textarea "x"
type textarea "For me"
type textarea "x"
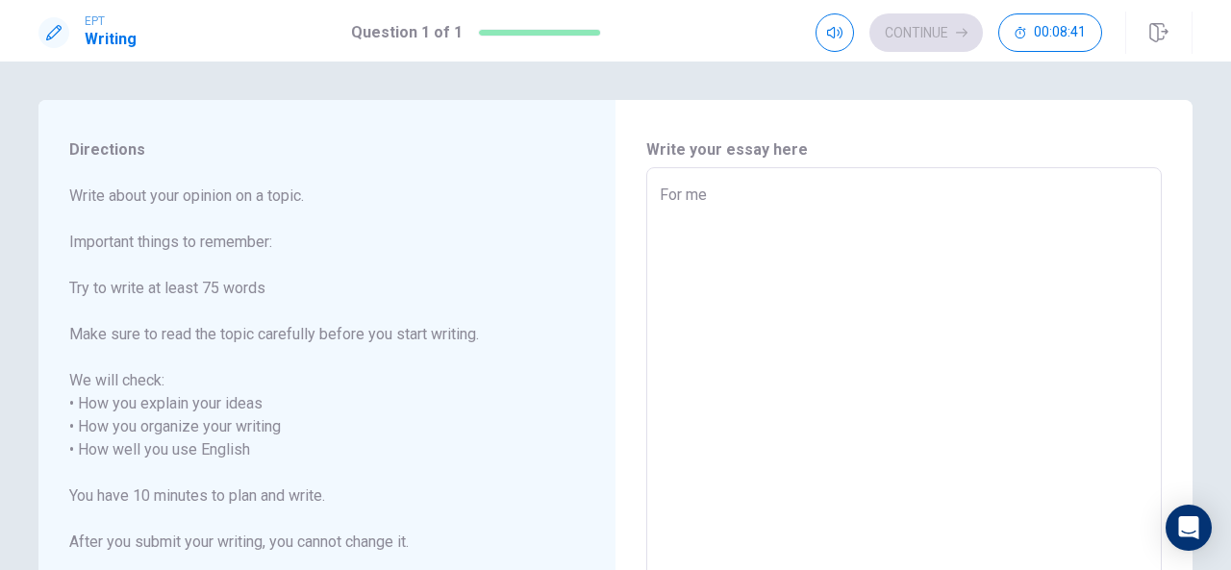
type textarea "For me t"
type textarea "x"
type textarea "For me th"
type textarea "x"
type textarea "For me the"
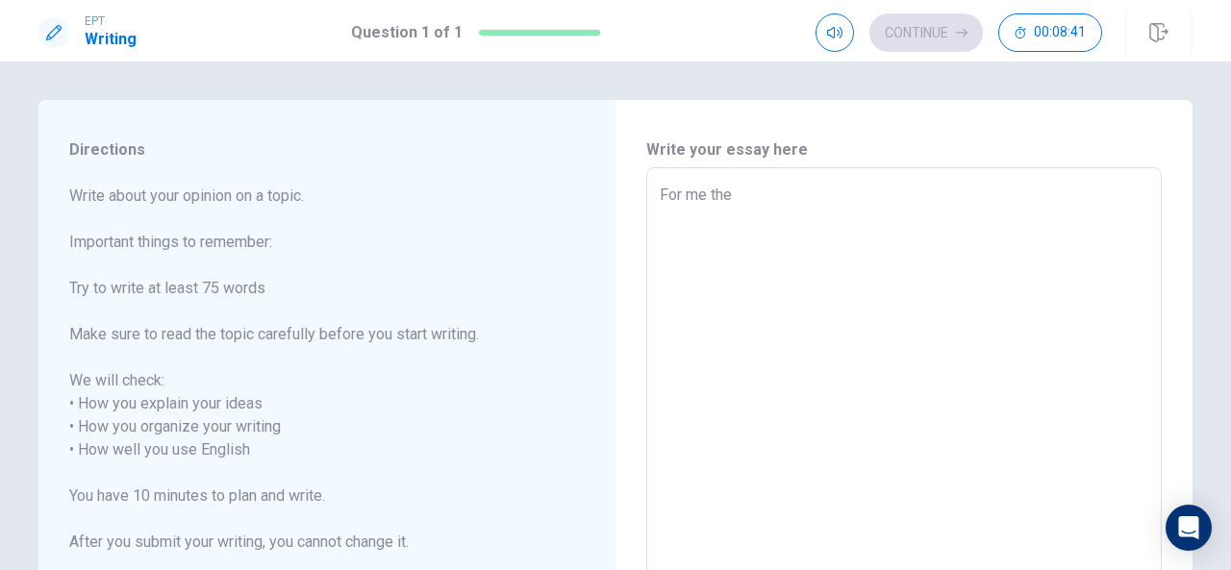
type textarea "x"
type textarea "For me the"
type textarea "x"
type textarea "For me the p"
type textarea "x"
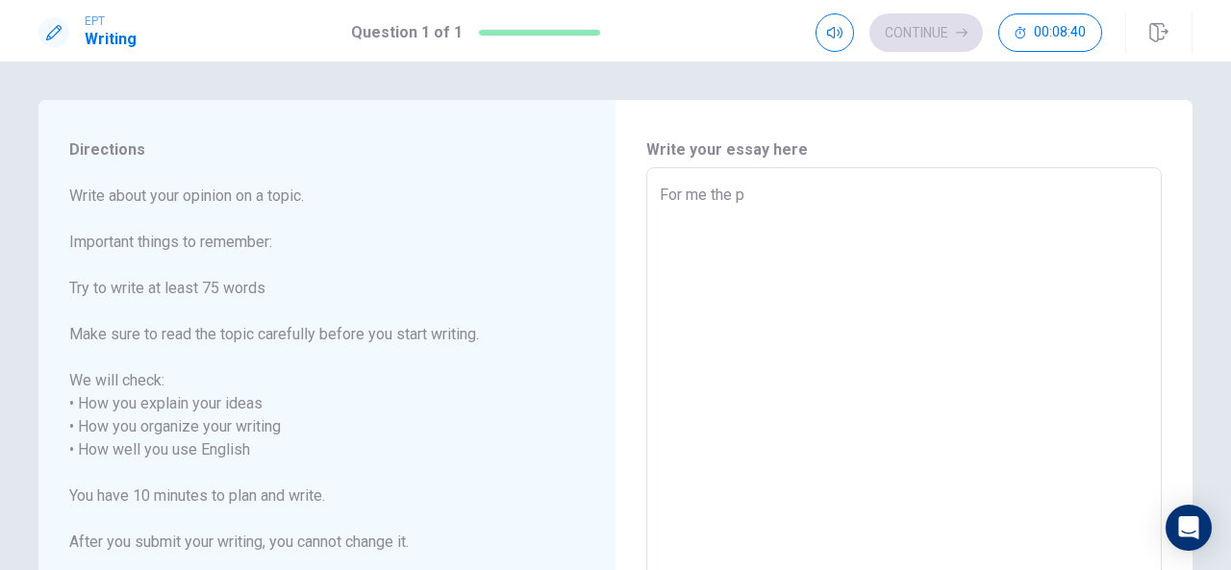
type textarea "For me the pe"
type textarea "x"
type textarea "For me the per"
type textarea "x"
type textarea "For me the perf"
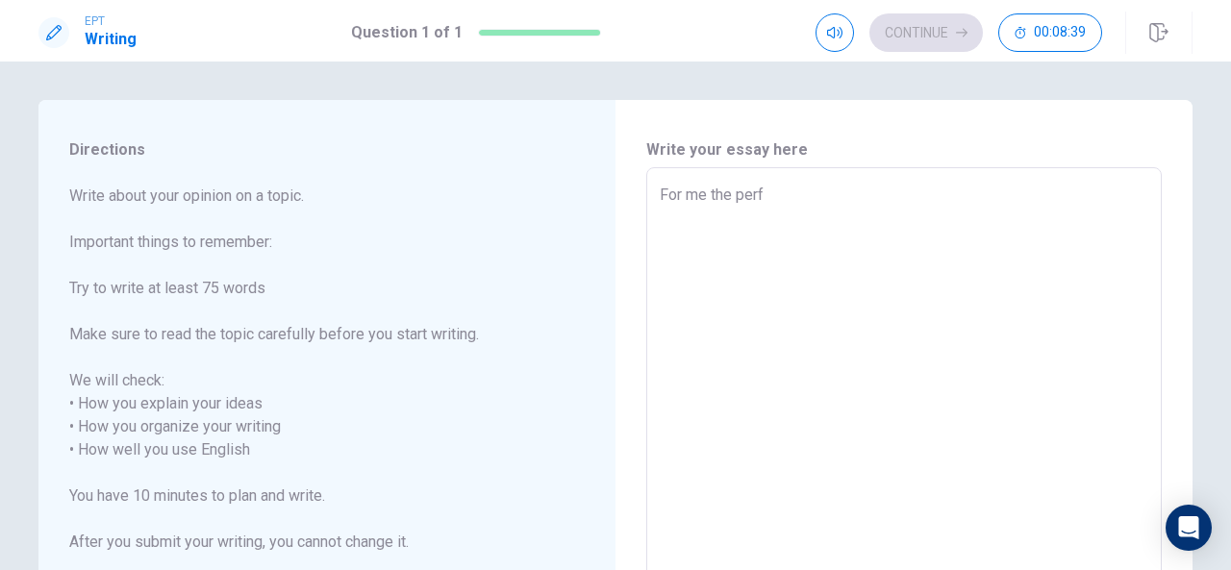
type textarea "x"
type textarea "For me the perfe"
type textarea "x"
type textarea "For me the perfec"
type textarea "x"
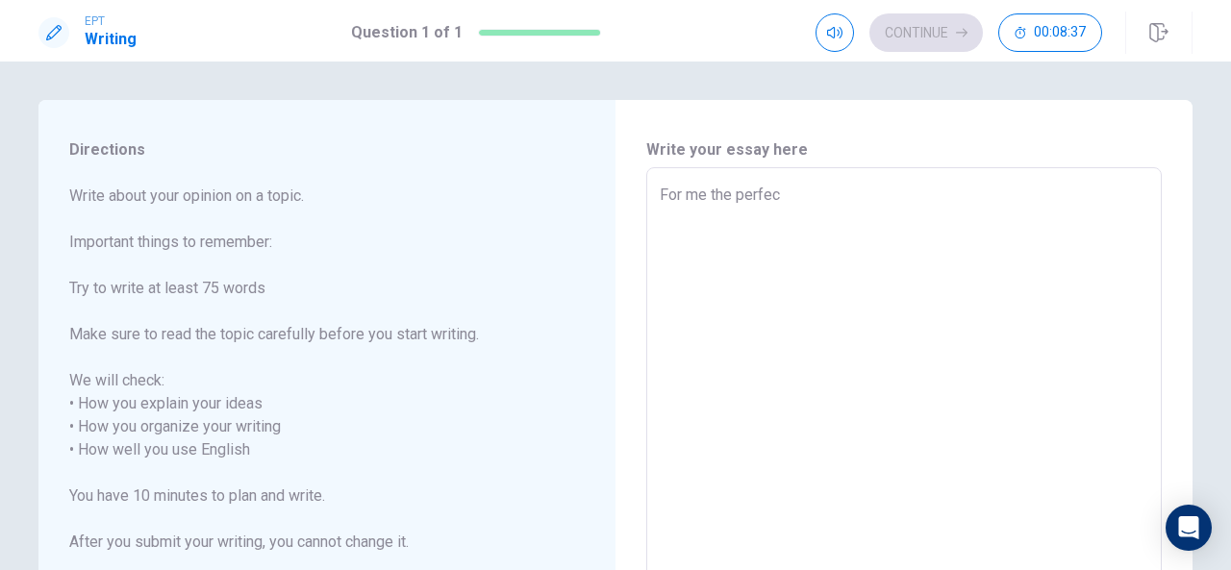
type textarea "For me the perfect"
type textarea "x"
type textarea "For me the perfect"
type textarea "x"
type textarea "For me the perfect v"
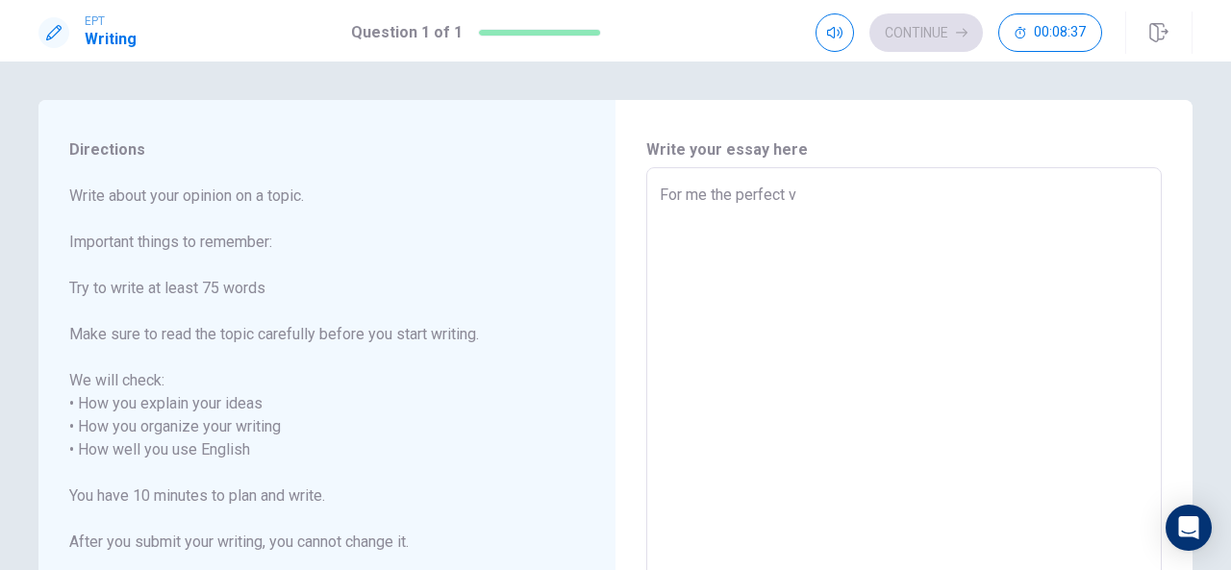
type textarea "x"
type textarea "For me the perfect va"
type textarea "x"
type textarea "For me the perfect vac"
type textarea "x"
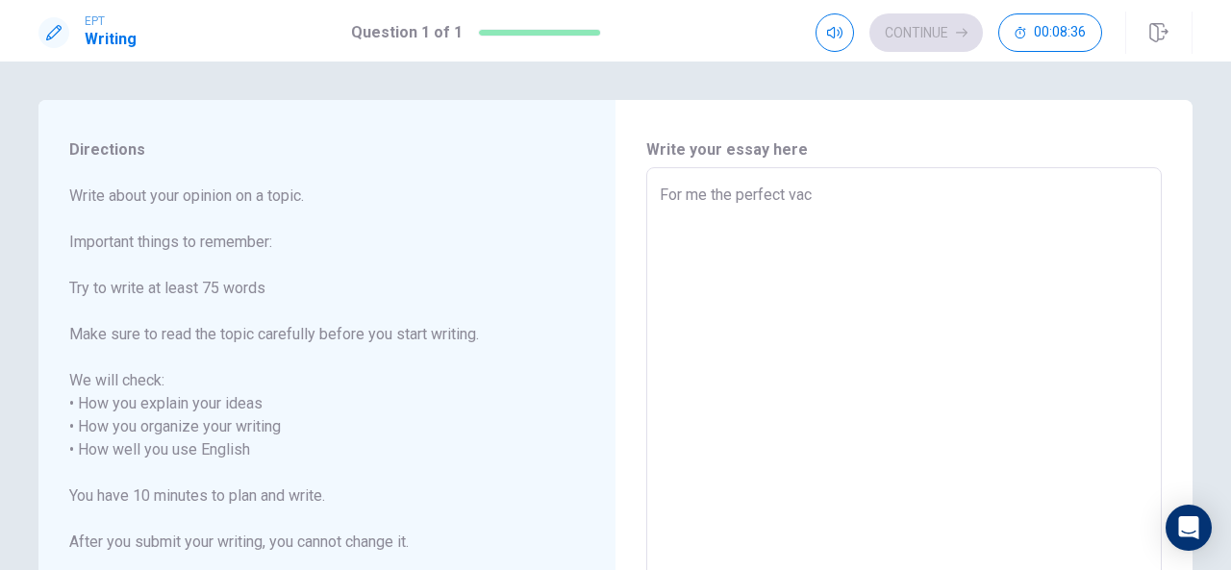
type textarea "For me the perfect [PERSON_NAME]"
type textarea "x"
type textarea "For me the perfect vacat"
type textarea "x"
type textarea "For me the perfect vacati"
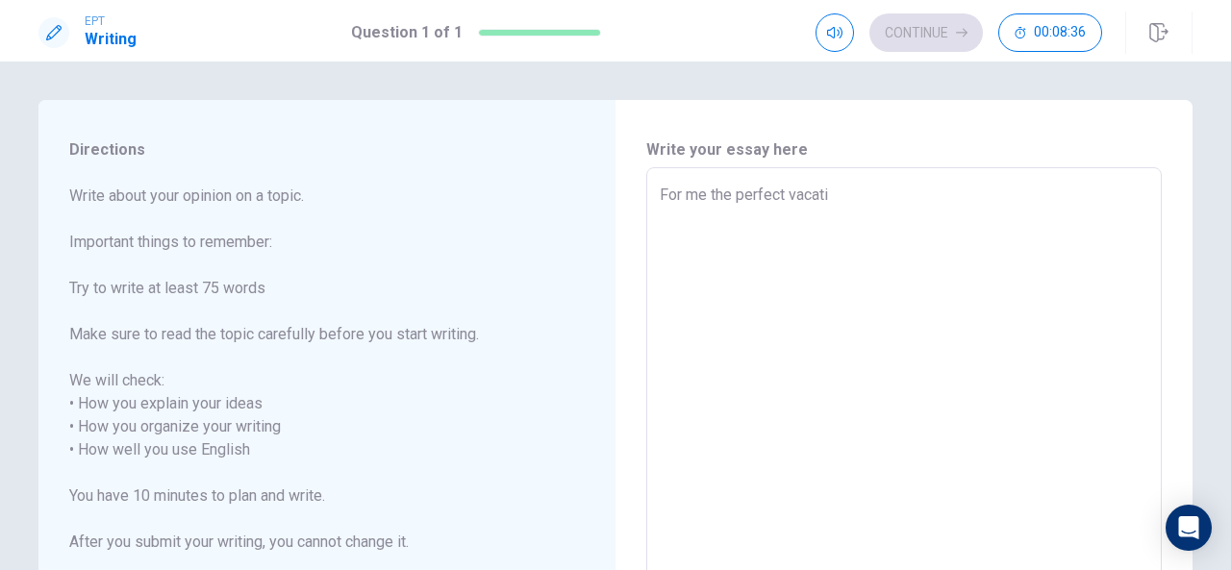
type textarea "x"
type textarea "For me the perfect vacatio"
type textarea "x"
type textarea "For me the perfect vacation"
type textarea "x"
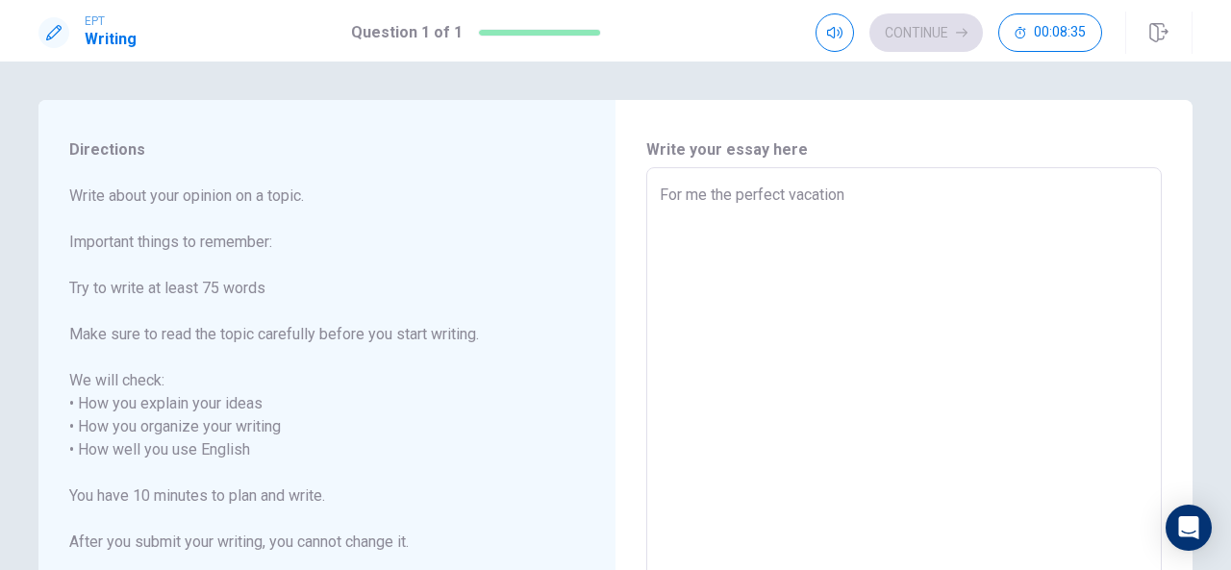
type textarea "For me the perfect vacation"
type textarea "x"
type textarea "For me the perfect vacation i"
type textarea "x"
type textarea "For me the perfect vacation is"
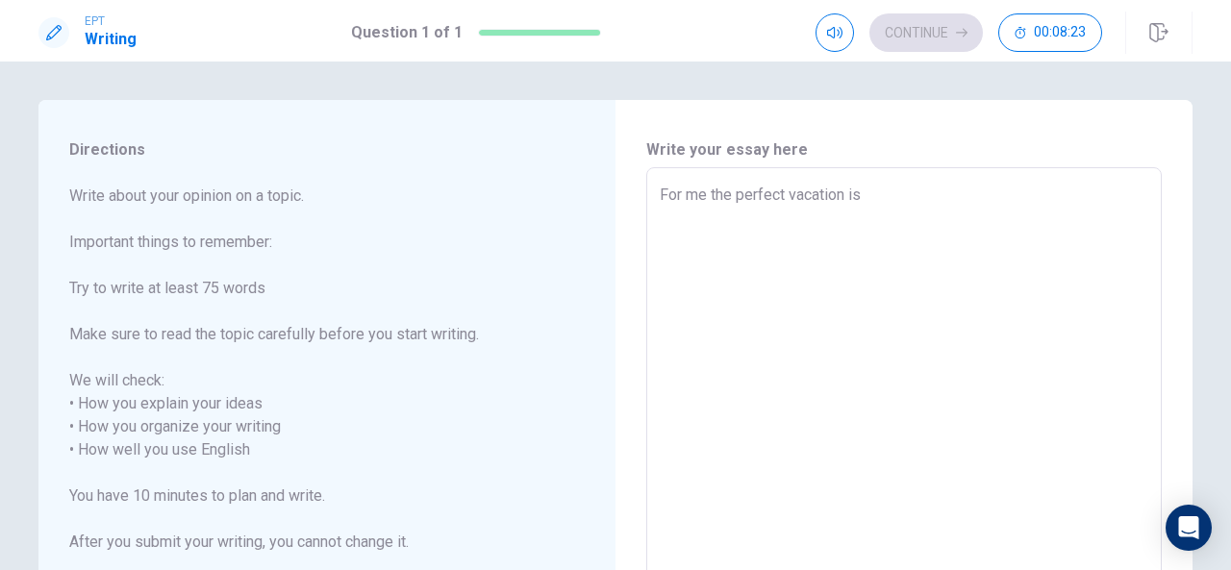
type textarea "x"
type textarea "For me the perfect vacation is"
type textarea "x"
type textarea "For me the perfect vacation is c"
type textarea "x"
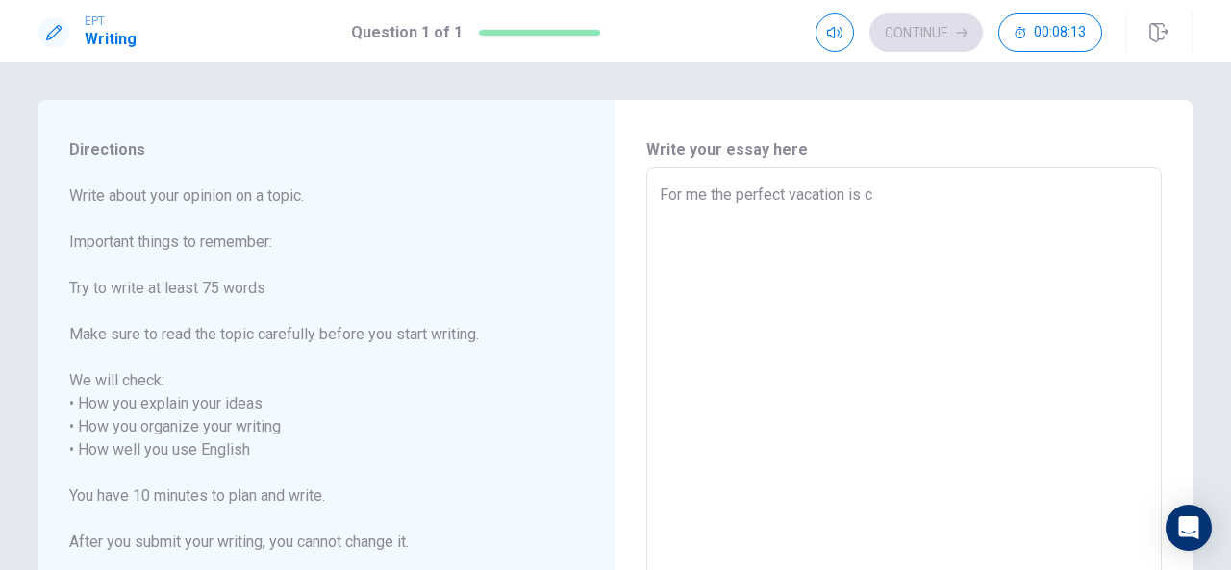
type textarea "For me the perfect vacation is co"
type textarea "x"
type textarea "For me the perfect vacation is con"
type textarea "x"
type textarea "For me the perfect vacation is conf"
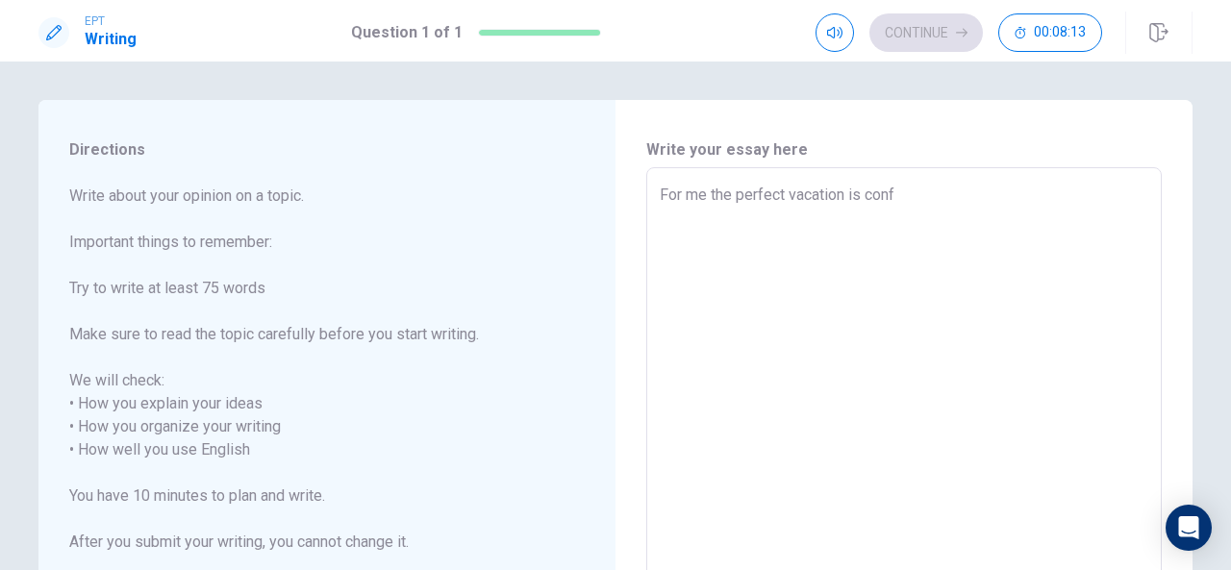
type textarea "x"
type textarea "For me the perfect vacation is confo"
type textarea "x"
type textarea "For me the perfect vacation is confor"
type textarea "x"
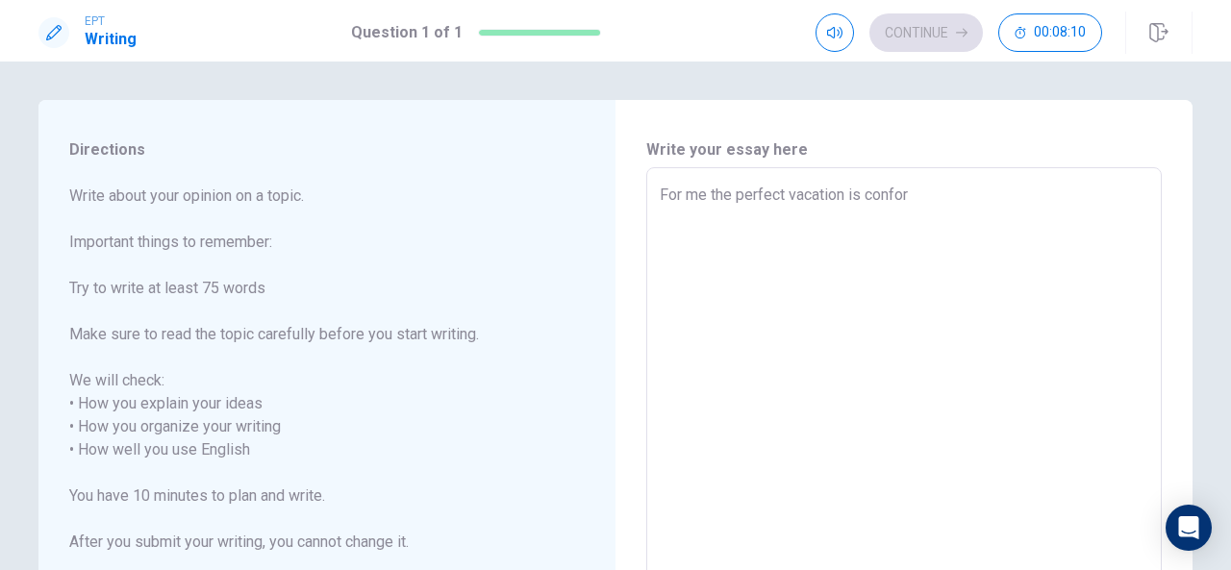
type textarea "For me the perfect vacation is confort"
type textarea "x"
type textarea "For me the perfect vacation is conforta"
type textarea "x"
type textarea "For me the perfect vacation is confortab"
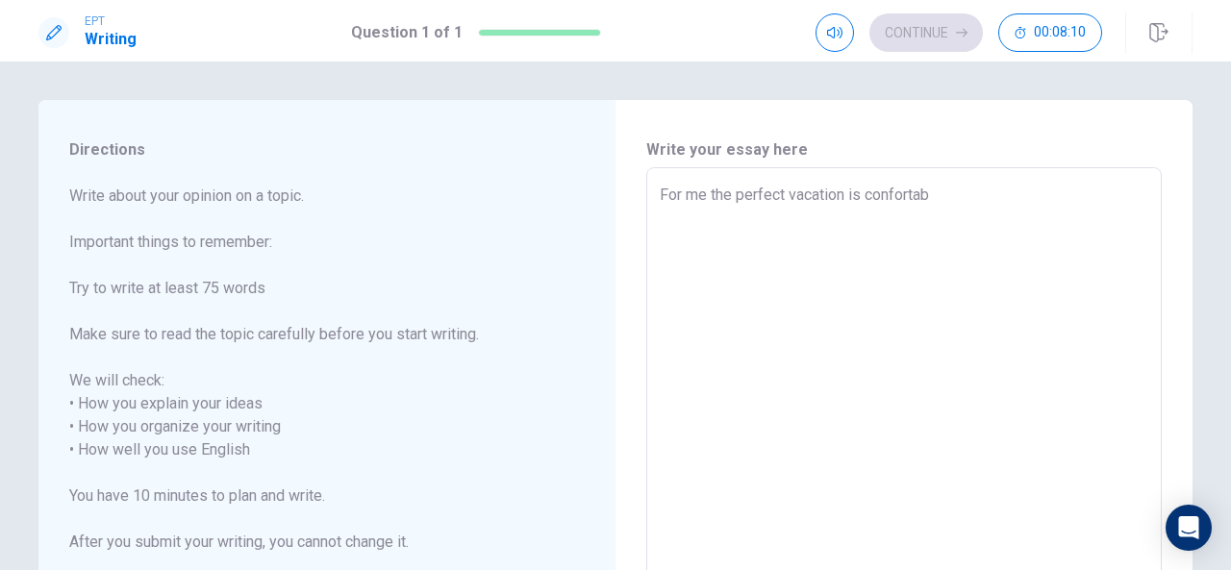
type textarea "x"
type textarea "For me the perfect vacation is confortabl"
type textarea "x"
type textarea "For me the perfect vacation is confortable"
type textarea "x"
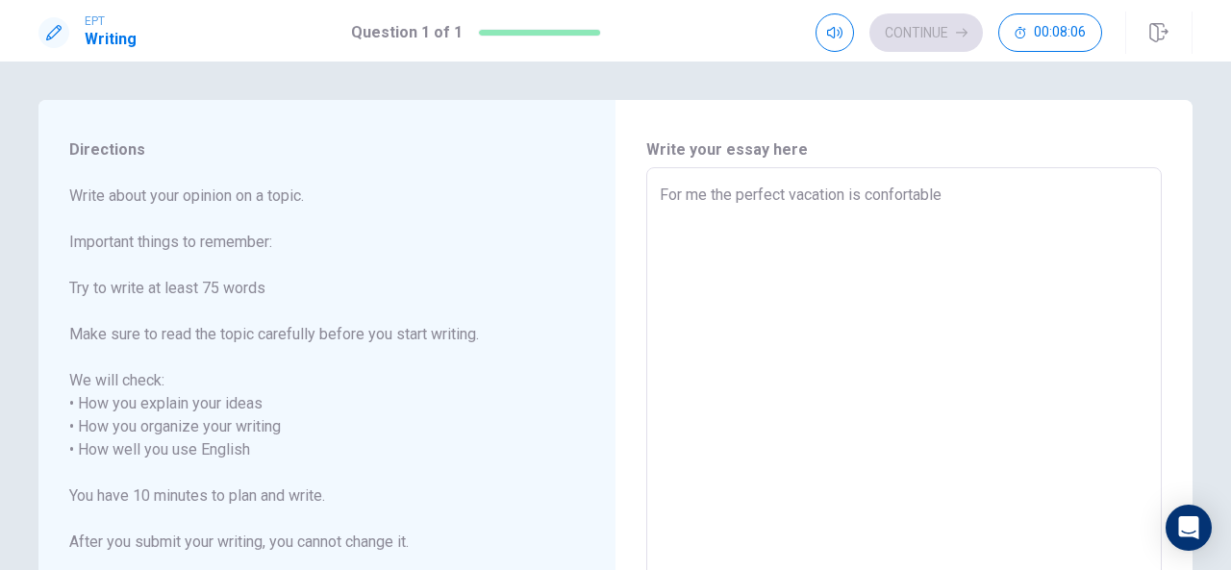
type textarea "For me the perfect vacation is confortable"
type textarea "x"
type textarea "For me the perfect vacation is confortable"
type textarea "x"
type textarea "For me the perfect vacation is confortable,"
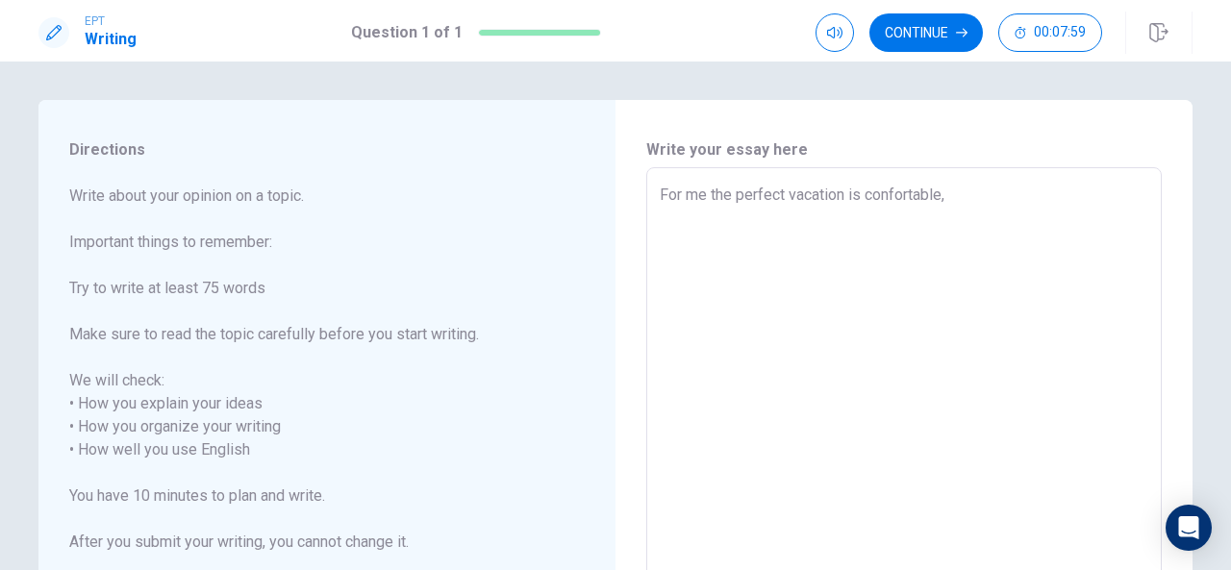
type textarea "x"
type textarea "For me the perfect vacation is confortable,"
type textarea "x"
type textarea "For me the perfect vacation is confortable, a"
type textarea "x"
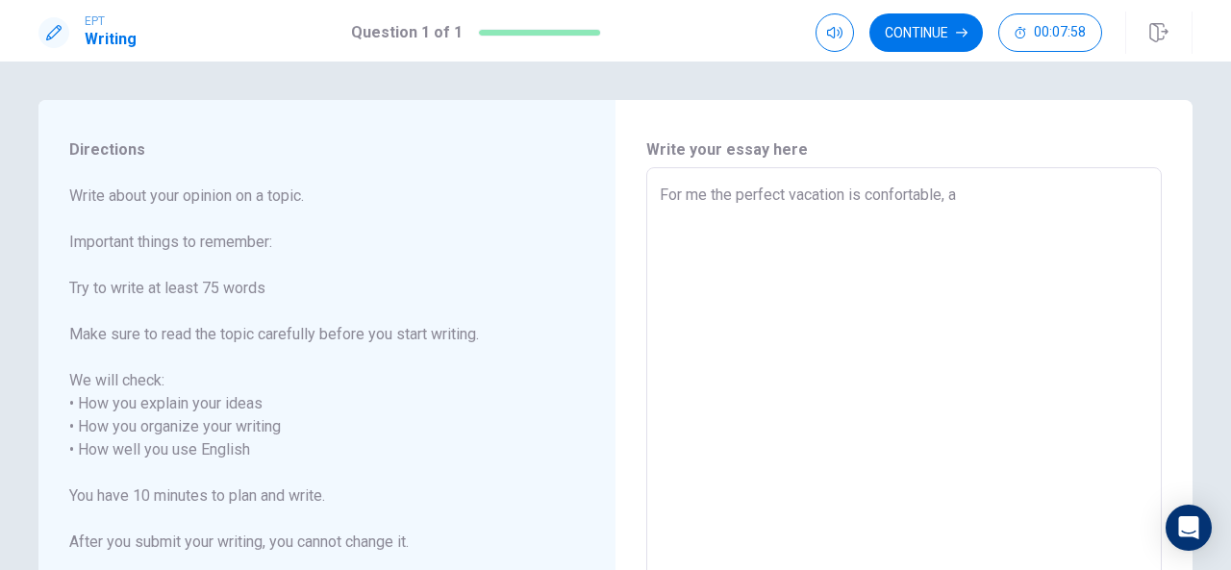
type textarea "For me the perfect vacation is confortable, an"
type textarea "x"
type textarea "For me the perfect vacation is confortable, and"
type textarea "x"
type textarea "For me the perfect vacation is confortable, and"
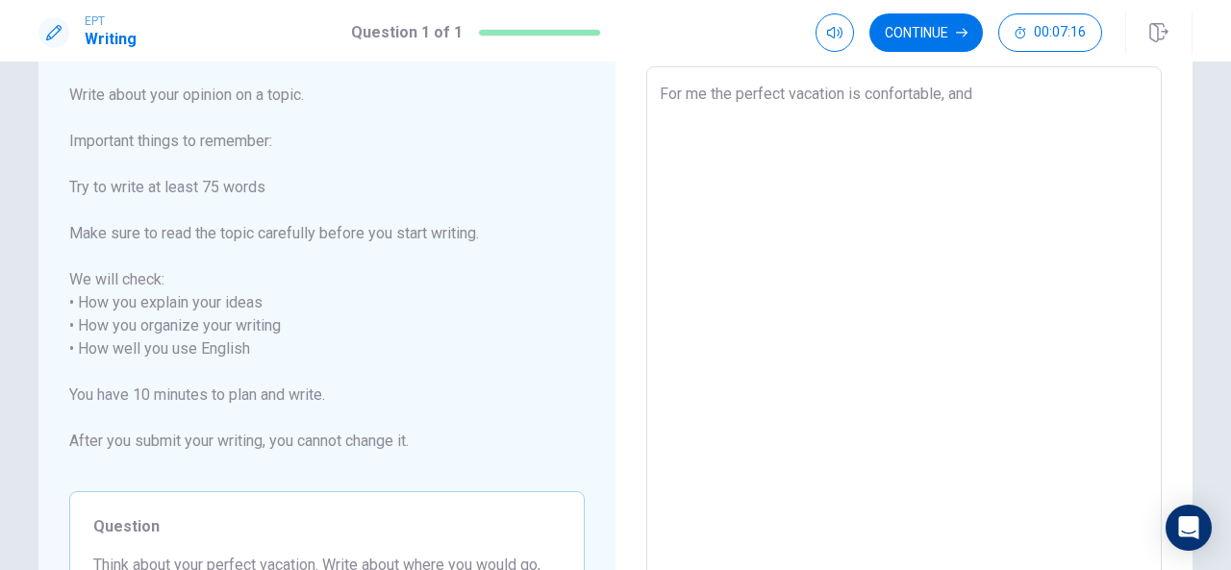
scroll to position [103, 0]
click at [980, 88] on textarea "For me the perfect vacation is confortable, and" at bounding box center [904, 348] width 489 height 534
type textarea "x"
type textarea "For me the perfect vacation is confortable, and"
type textarea "x"
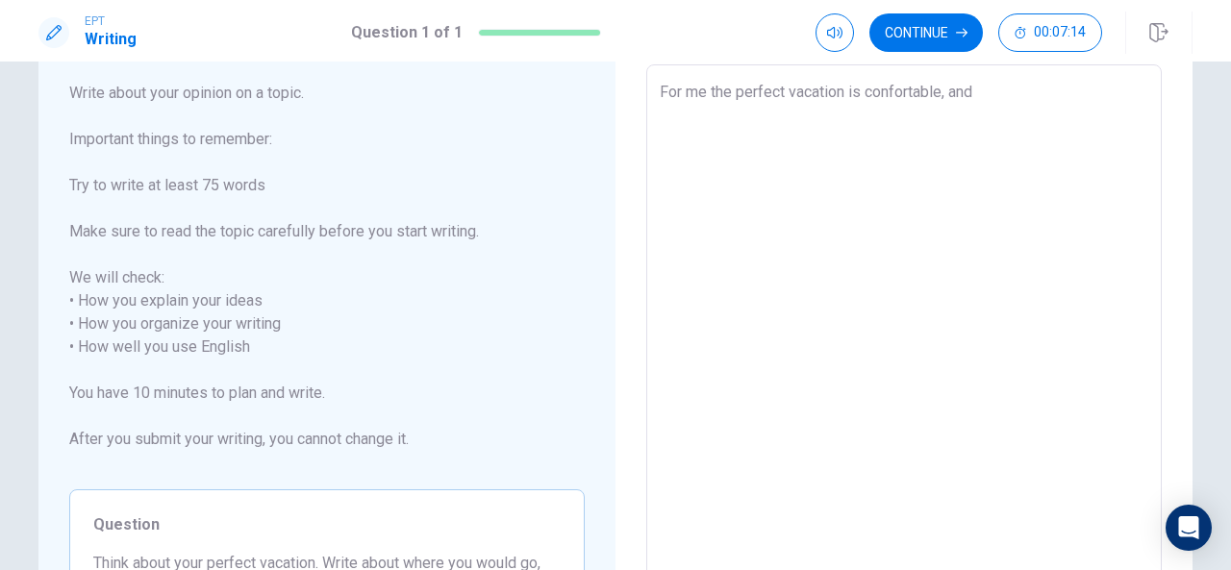
type textarea "For me the perfect vacation is confortable, an"
type textarea "x"
type textarea "For me the perfect vacation is confortable, a"
type textarea "x"
type textarea "For me the perfect vacation is confortable,"
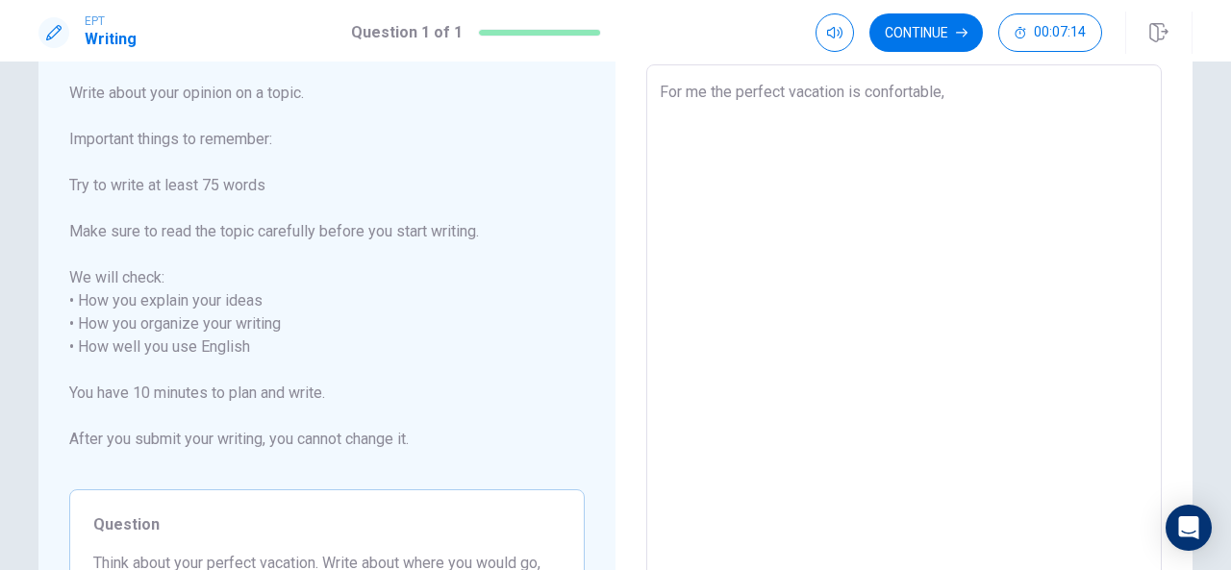
type textarea "x"
type textarea "For me the perfect vacation is confortable,"
type textarea "x"
type textarea "For me the perfect vacation is confortable"
type textarea "x"
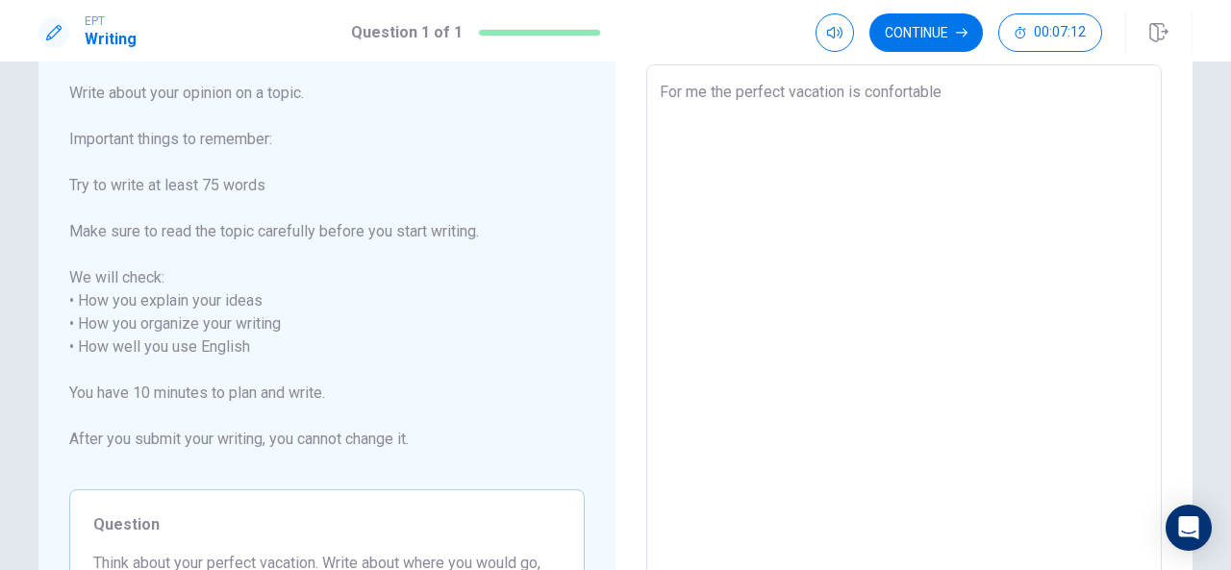
type textarea "For me the perfect vacation is confortable,"
type textarea "x"
type textarea "For me the perfect vacation is confortable"
type textarea "x"
type textarea "For me the perfect vacation is confortable."
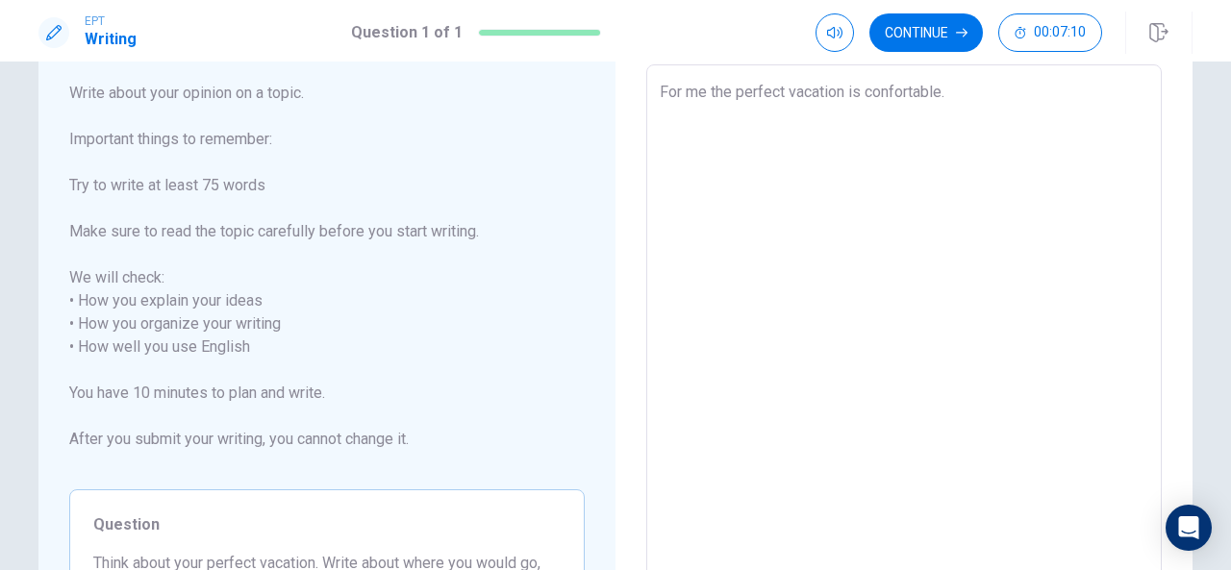
type textarea "x"
type textarea "For me the perfect vacation is confortable."
type textarea "x"
type textarea "For me the perfect vacation is confortable. I"
type textarea "x"
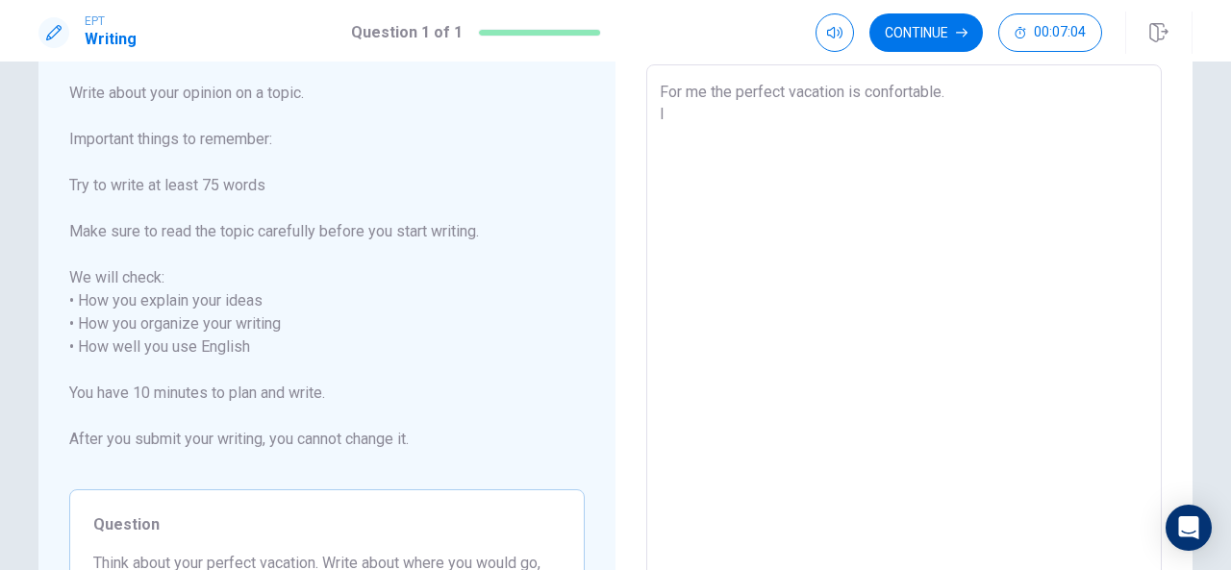
type textarea "For me the perfect vacation is confortable. I"
type textarea "x"
type textarea "For me the perfect vacation is confortable. I T"
type textarea "x"
type textarea "For me the perfect vacation is confortable. I TH"
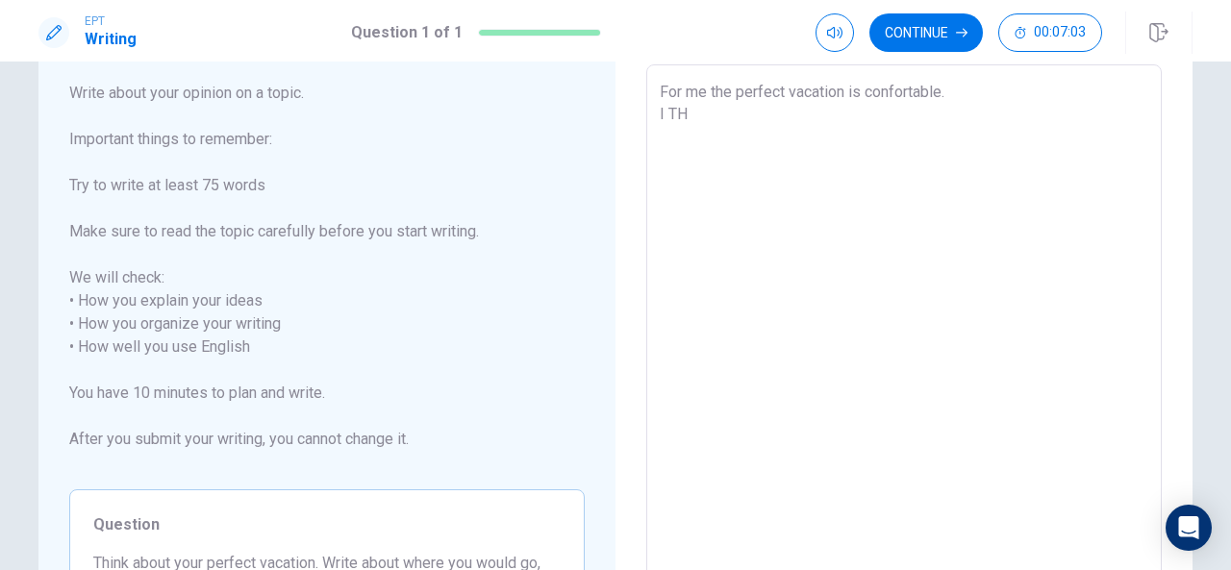
type textarea "x"
type textarea "For me the perfect vacation is confortable. I T"
type textarea "x"
type textarea "For me the perfect vacation is confortable. I"
type textarea "x"
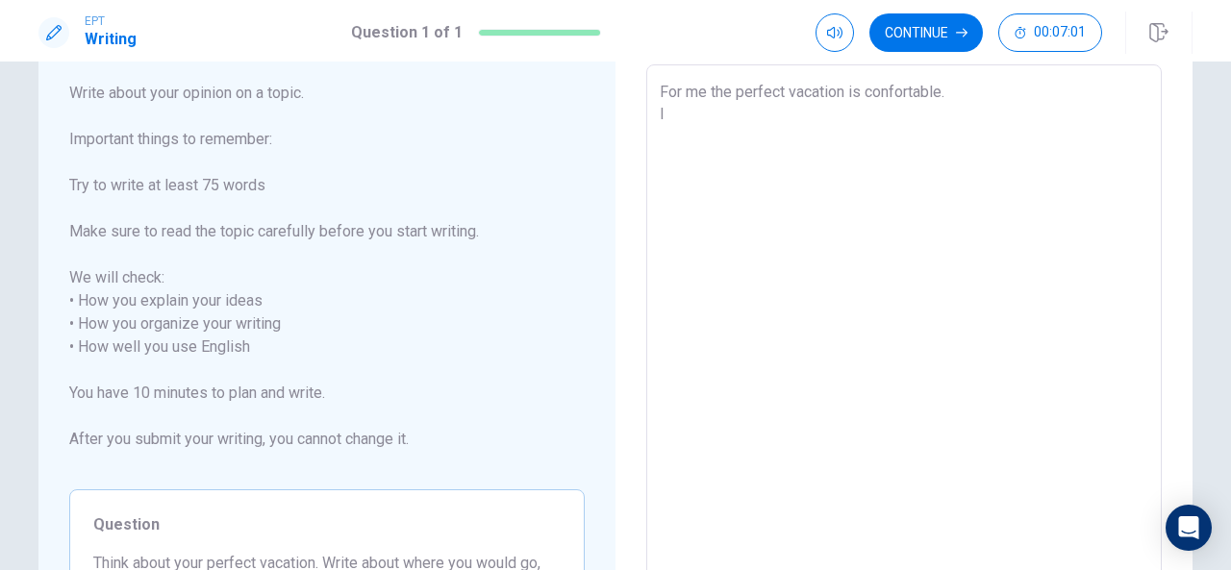
type textarea "For me the perfect vacation is confortable. I t"
type textarea "x"
type textarea "For me the perfect vacation is confortable. I th"
type textarea "x"
type textarea "For me the perfect vacation is confortable. I thi"
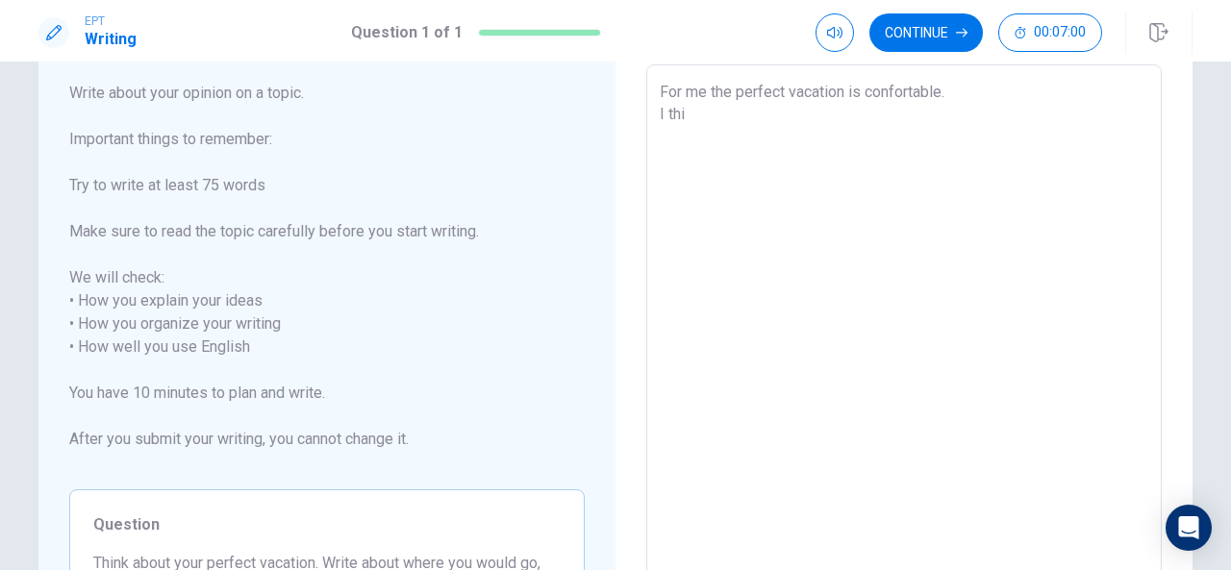
type textarea "x"
type textarea "For me the perfect vacation is confortable. I thin"
type textarea "x"
type textarea "For me the perfect vacation is confortable. I think"
type textarea "x"
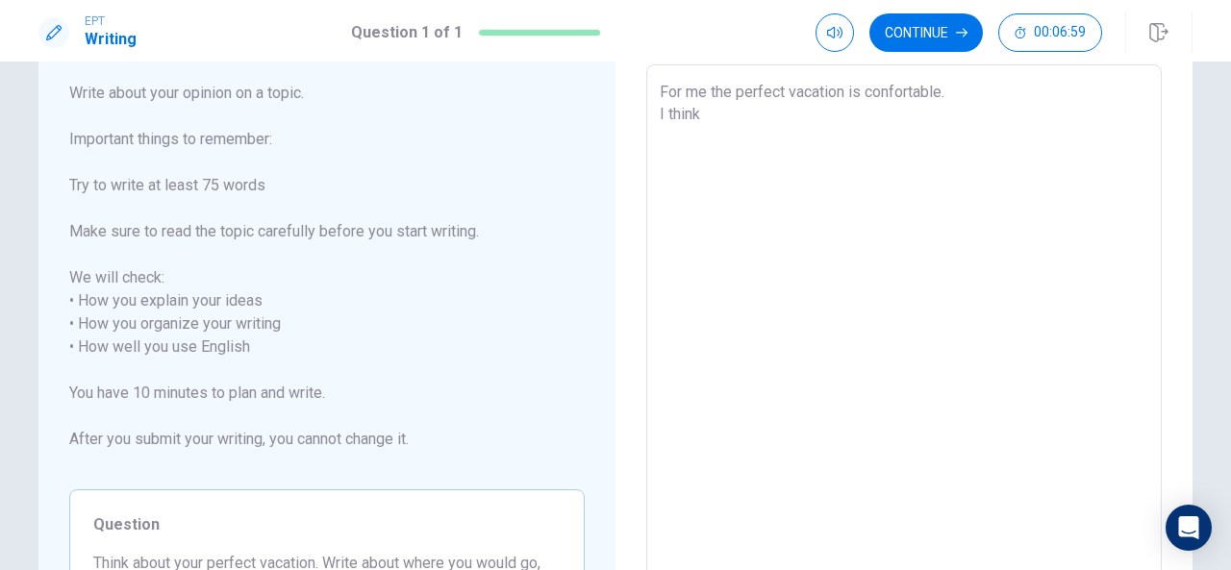
type textarea "For me the perfect vacation is confortable. I think"
type textarea "x"
type textarea "For me the perfect vacation is confortable. I think g"
type textarea "x"
type textarea "For me the perfect vacation is confortable. I think go"
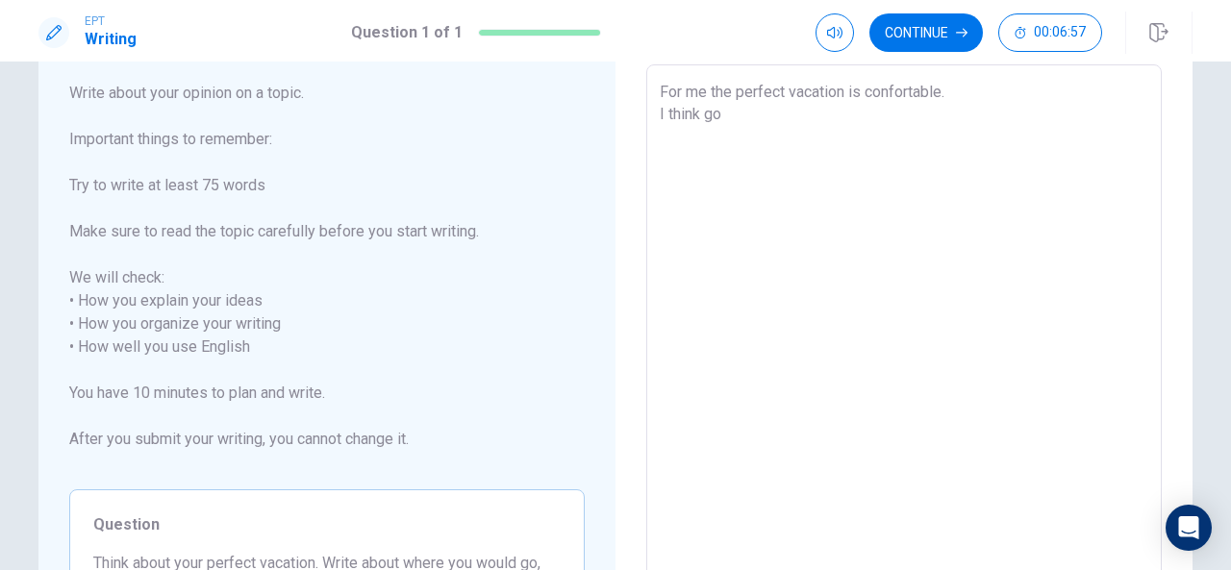
type textarea "x"
type textarea "For me the perfect vacation is confortable. I think goe"
type textarea "x"
type textarea "For me the perfect vacation is confortable. I think goes"
type textarea "x"
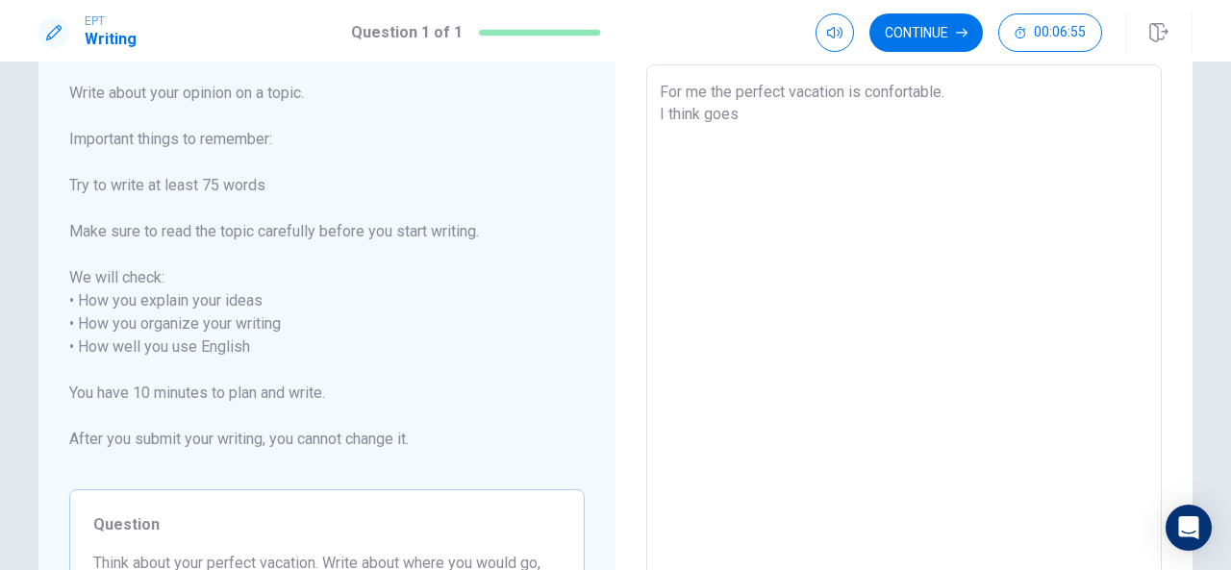
type textarea "For me the perfect vacation is confortable. I think goes"
type textarea "x"
type textarea "For me the perfect vacation is confortable. I think goes t"
type textarea "x"
type textarea "For me the perfect vacation is confortable. I think goes to"
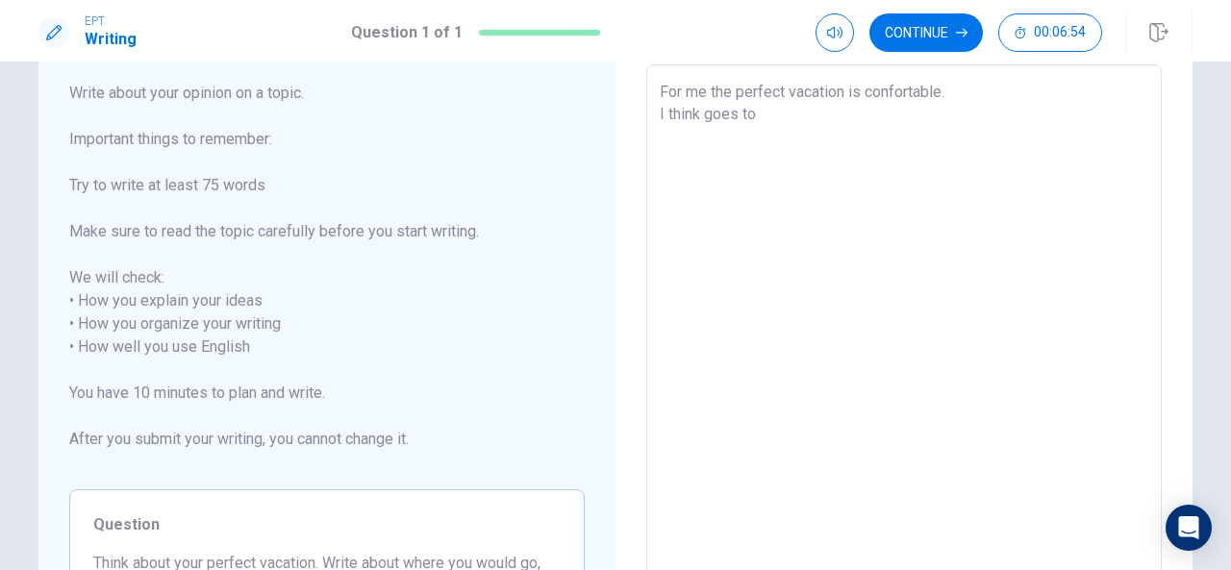
type textarea "x"
type textarea "For me the perfect vacation is confortable. I think goes to"
type textarea "x"
type textarea "For me the perfect vacation is confortable. I think goes to n"
type textarea "x"
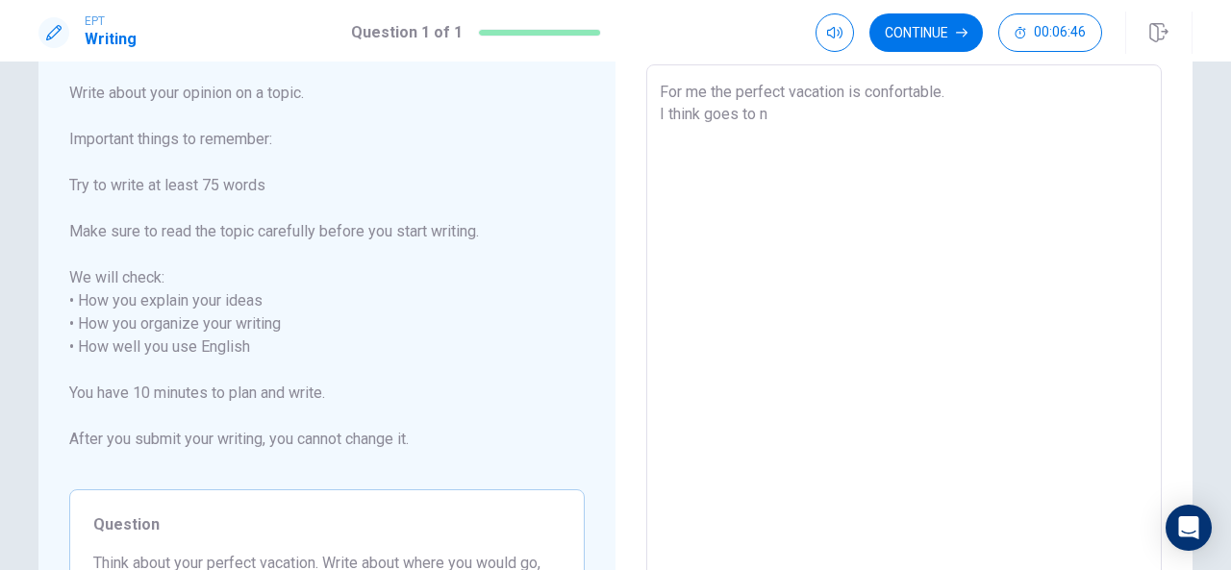
type textarea "For me the perfect vacation is confortable. I think goes to ne"
type textarea "x"
type textarea "For me the perfect vacation is confortable. I think goes to n"
type textarea "x"
type textarea "For me the perfect vacation is confortable. I think goes to"
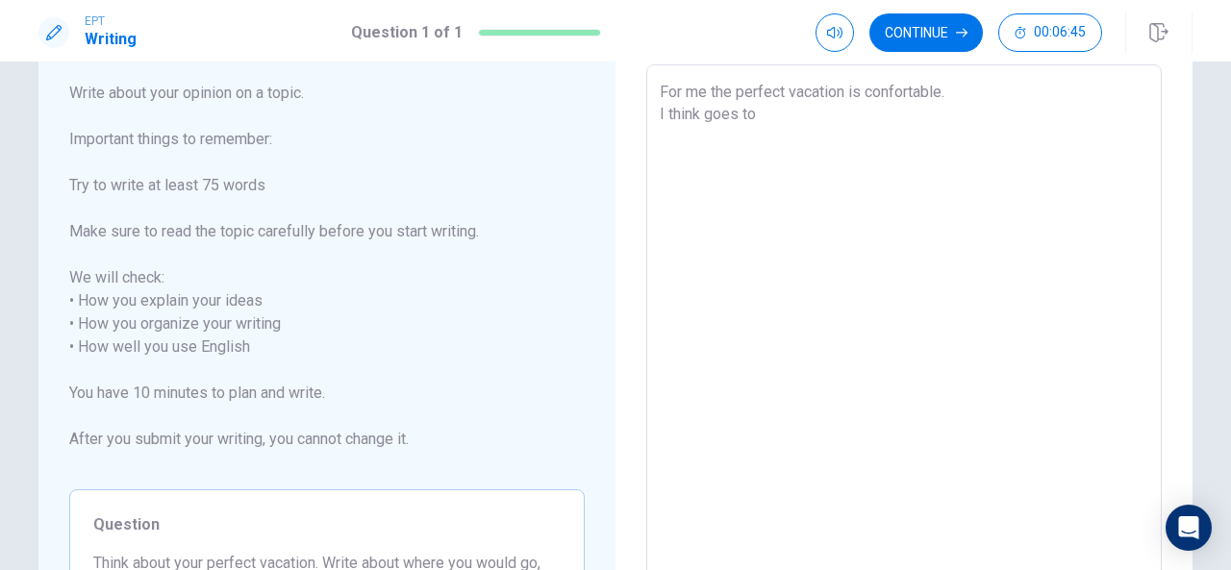
type textarea "x"
type textarea "For me the perfect vacation is confortable. I think goes to n"
type textarea "x"
type textarea "For me the perfect vacation is confortable. I think goes to ne"
type textarea "x"
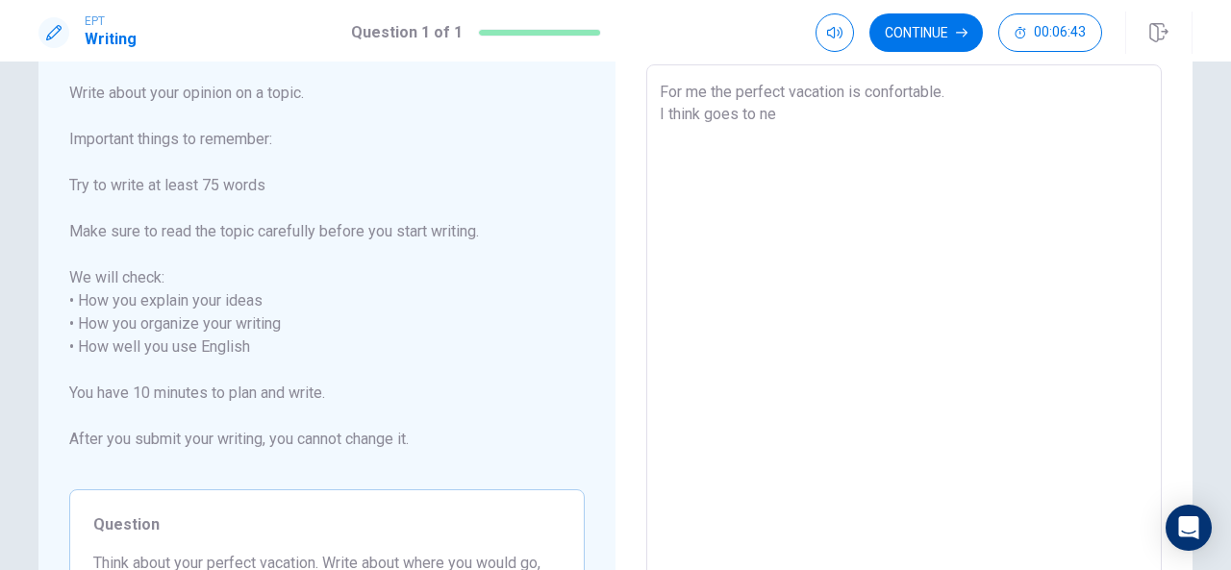
type textarea "For me the perfect vacation is confortable. I think goes to n"
type textarea "x"
type textarea "For me the perfect vacation is confortable. I think goes to"
type textarea "x"
type textarea "For me the perfect vacation is confortable. I think goes to M"
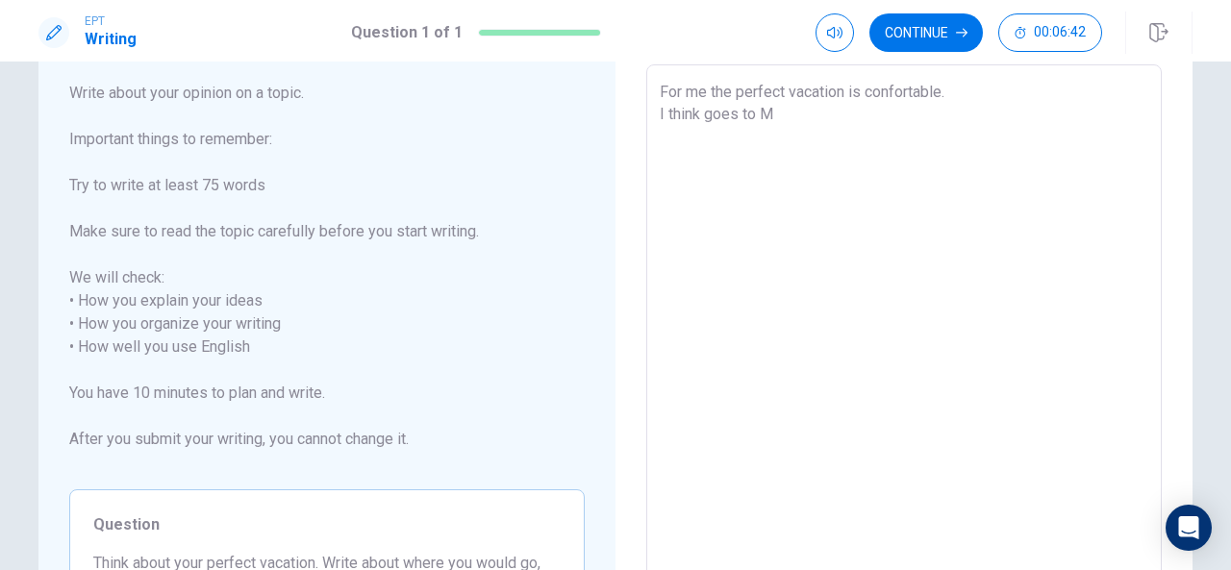
type textarea "x"
type textarea "For me the perfect vacation is confortable. I think goes to"
type textarea "x"
type textarea "For me the perfect vacation is confortable. I think goes to N"
type textarea "x"
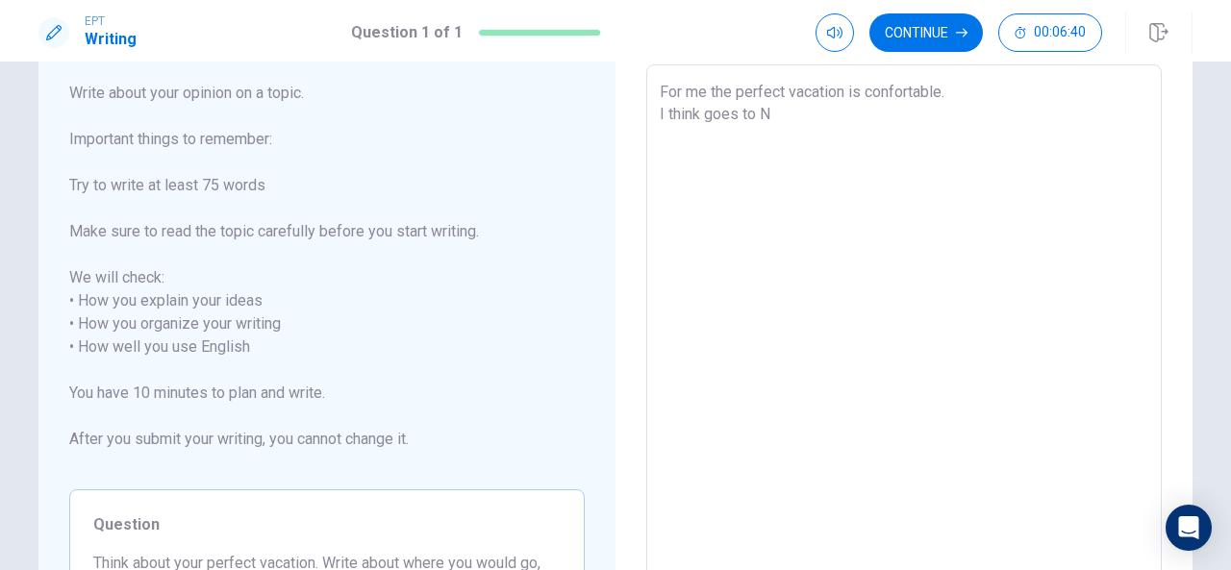
type textarea "For me the perfect vacation is confortable. I think goes to Ne"
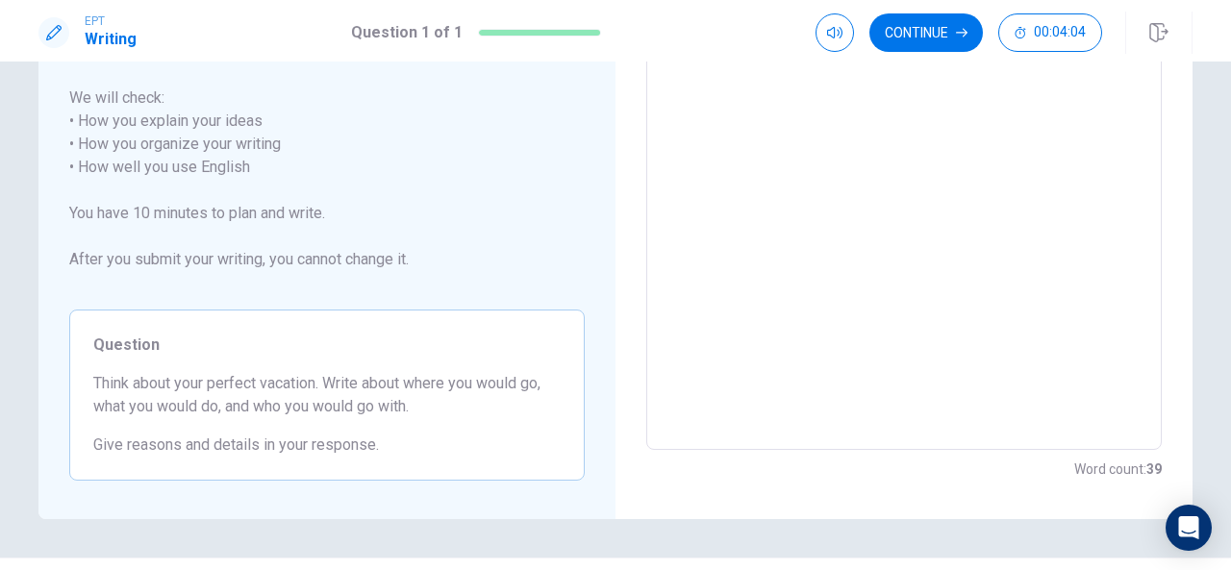
scroll to position [298, 0]
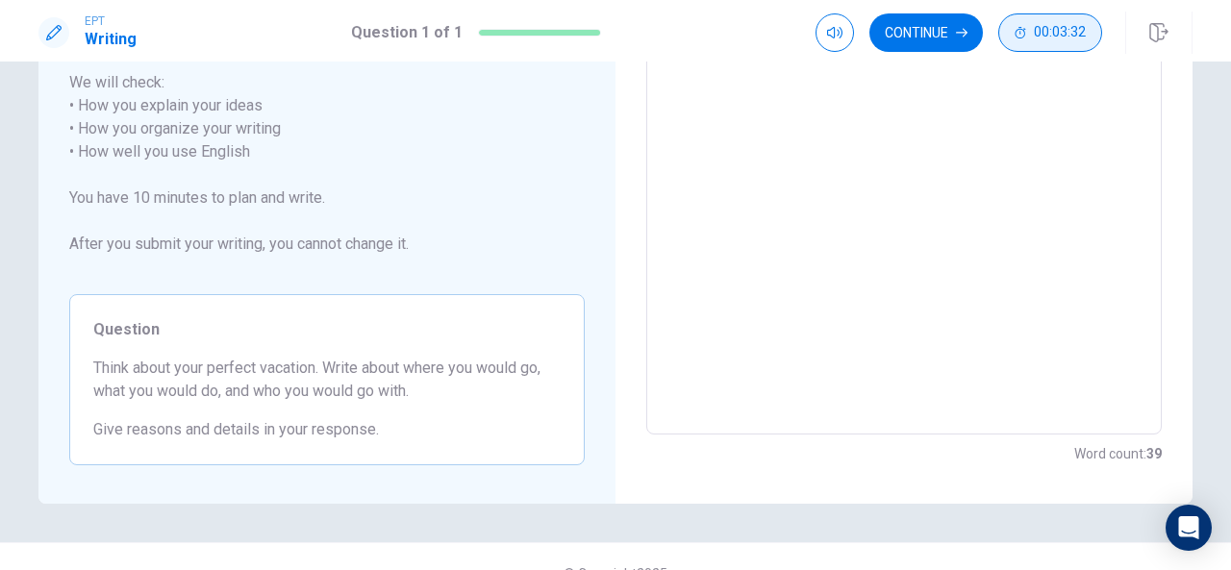
click at [1017, 39] on button "00:03:32" at bounding box center [1051, 32] width 104 height 38
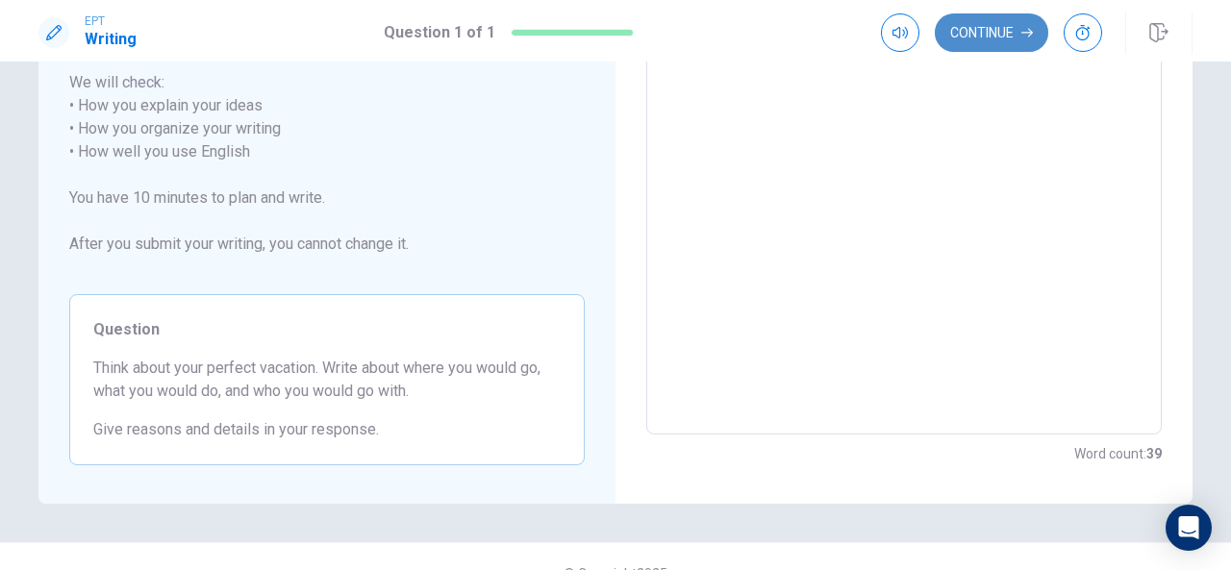
click at [967, 38] on button "Continue" at bounding box center [992, 32] width 114 height 38
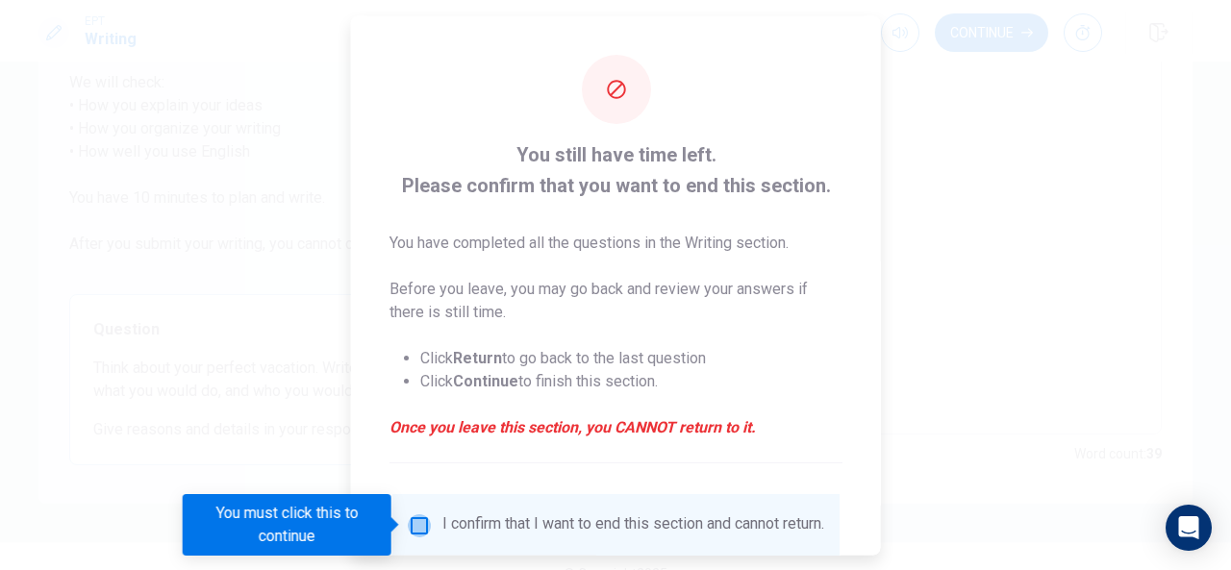
click at [412, 517] on input "You must click this to continue" at bounding box center [419, 525] width 23 height 23
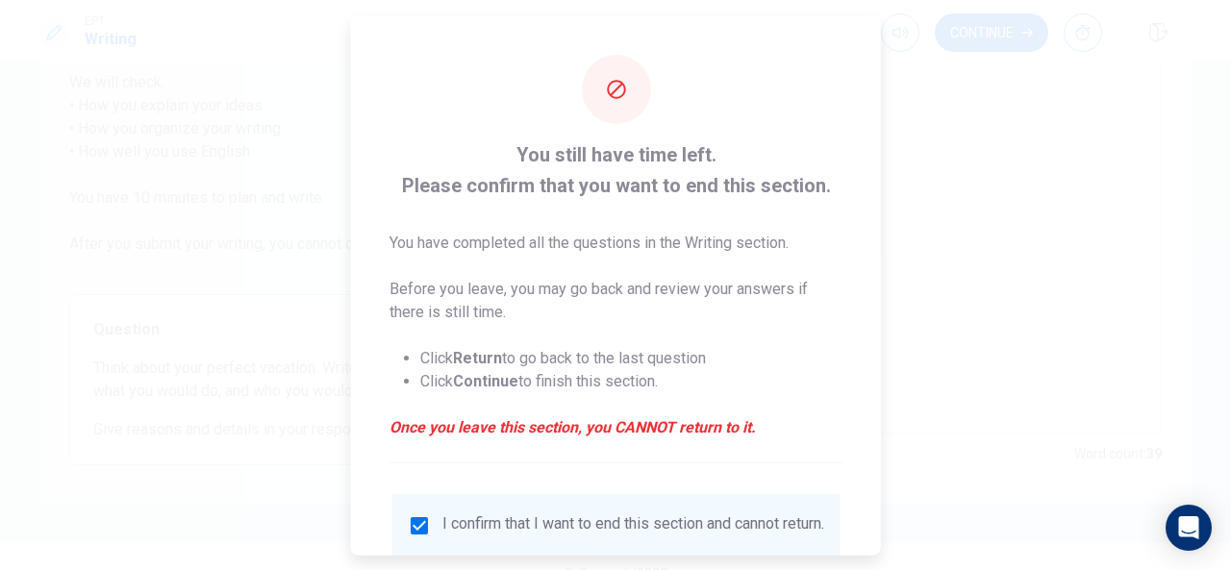
scroll to position [146, 0]
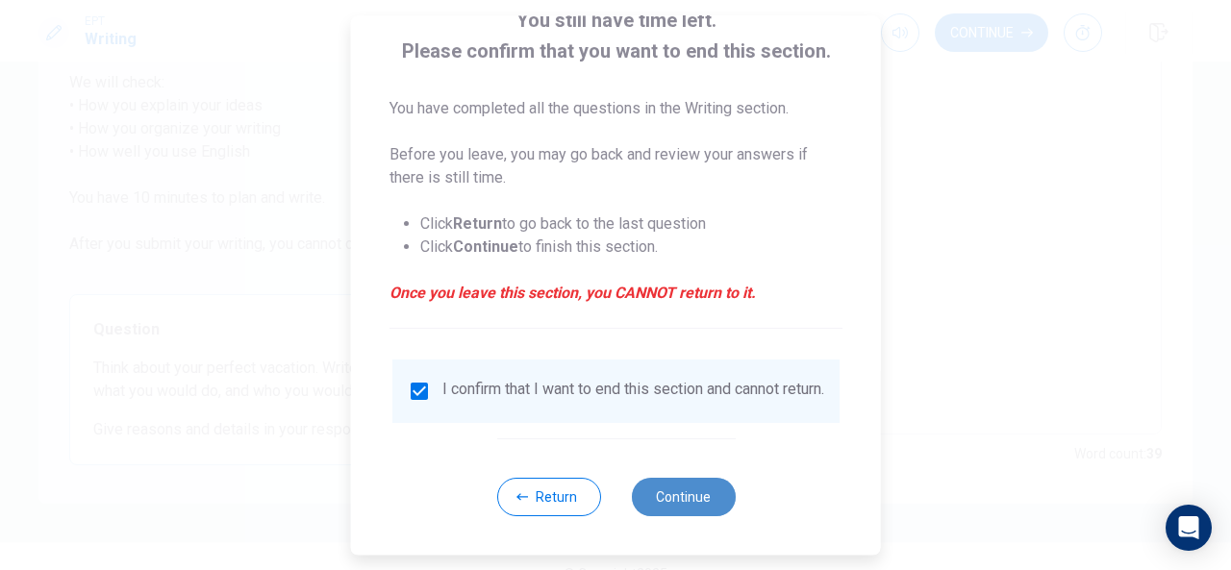
click at [660, 508] on button "Continue" at bounding box center [683, 497] width 104 height 38
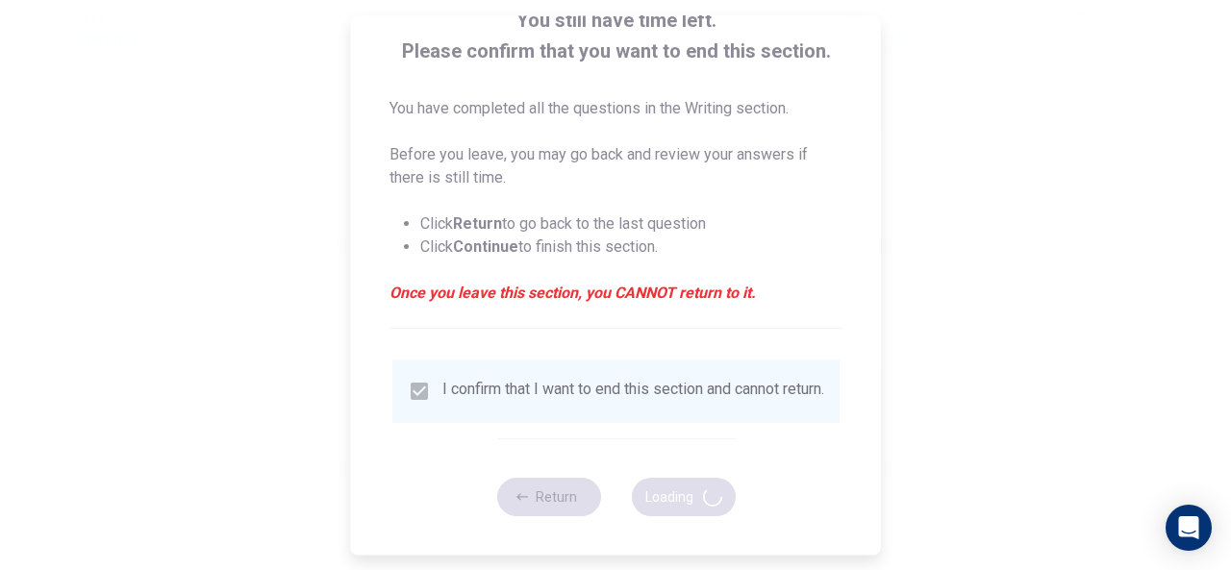
scroll to position [0, 0]
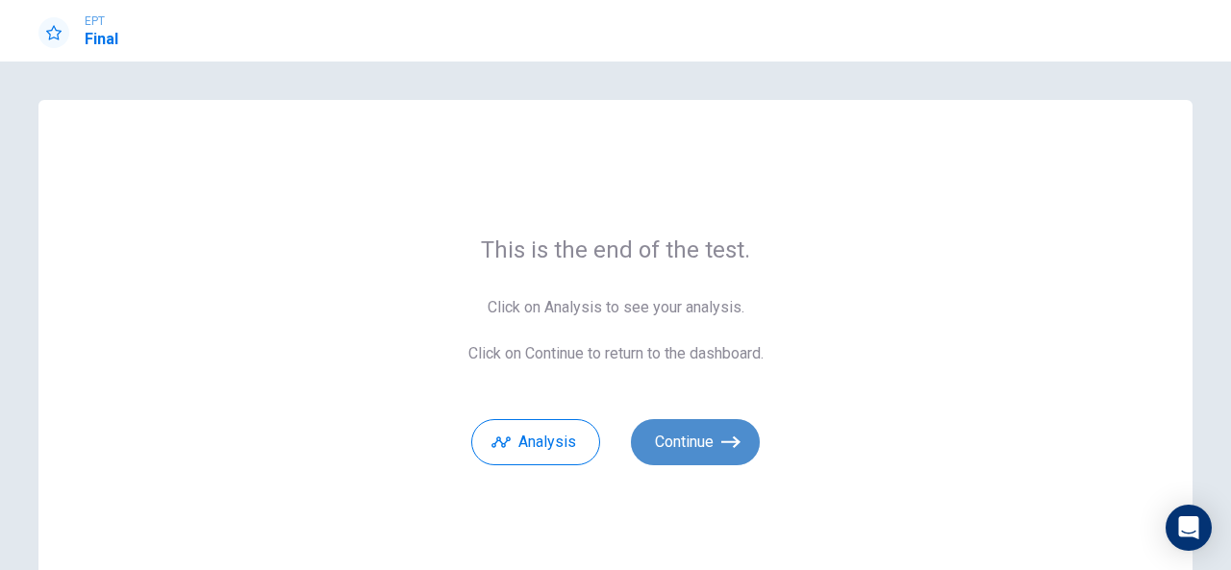
click at [721, 438] on icon "button" at bounding box center [730, 442] width 19 height 19
